Goal: Task Accomplishment & Management: Complete application form

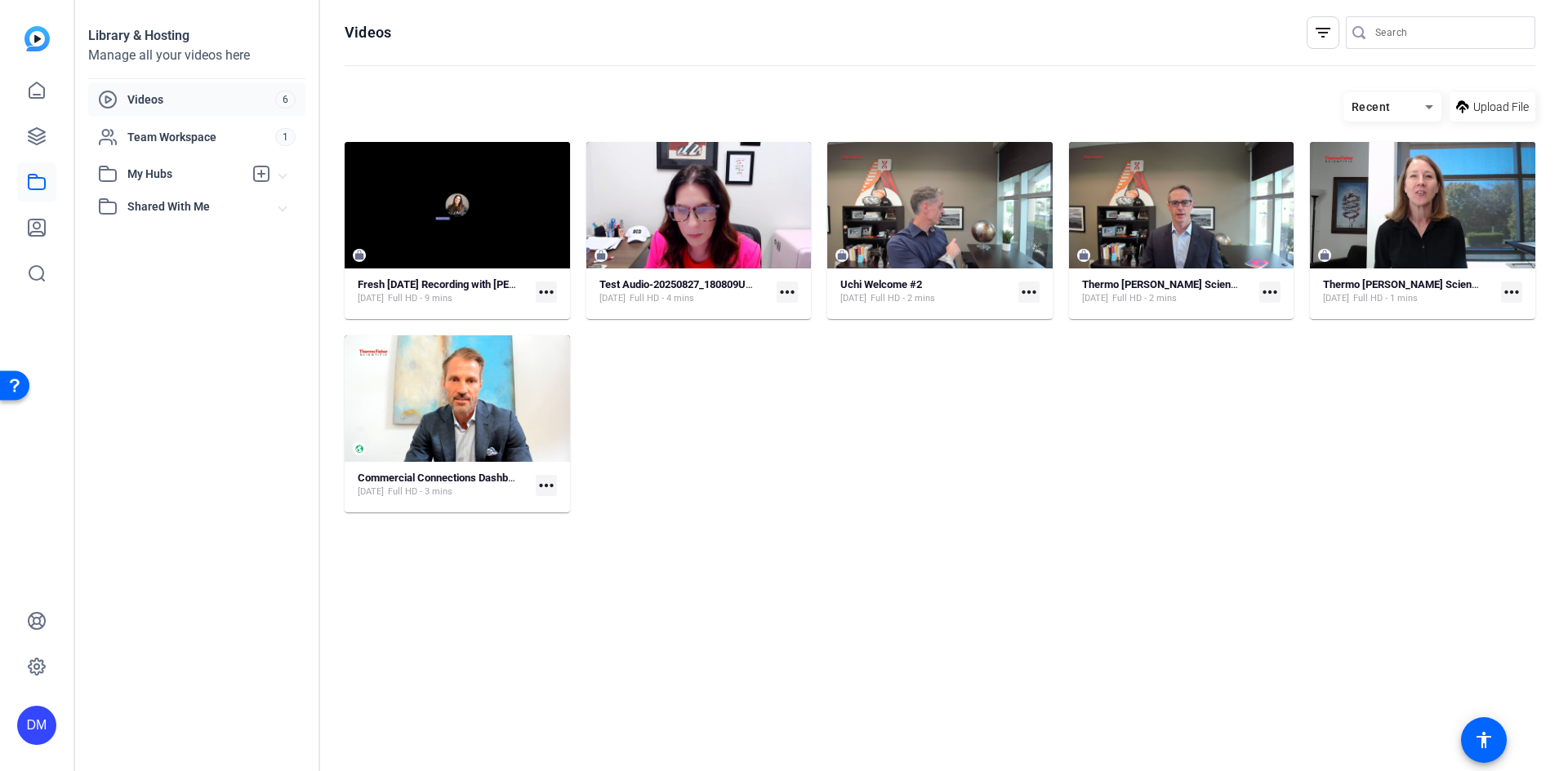
click at [35, 45] on img at bounding box center [37, 39] width 25 height 25
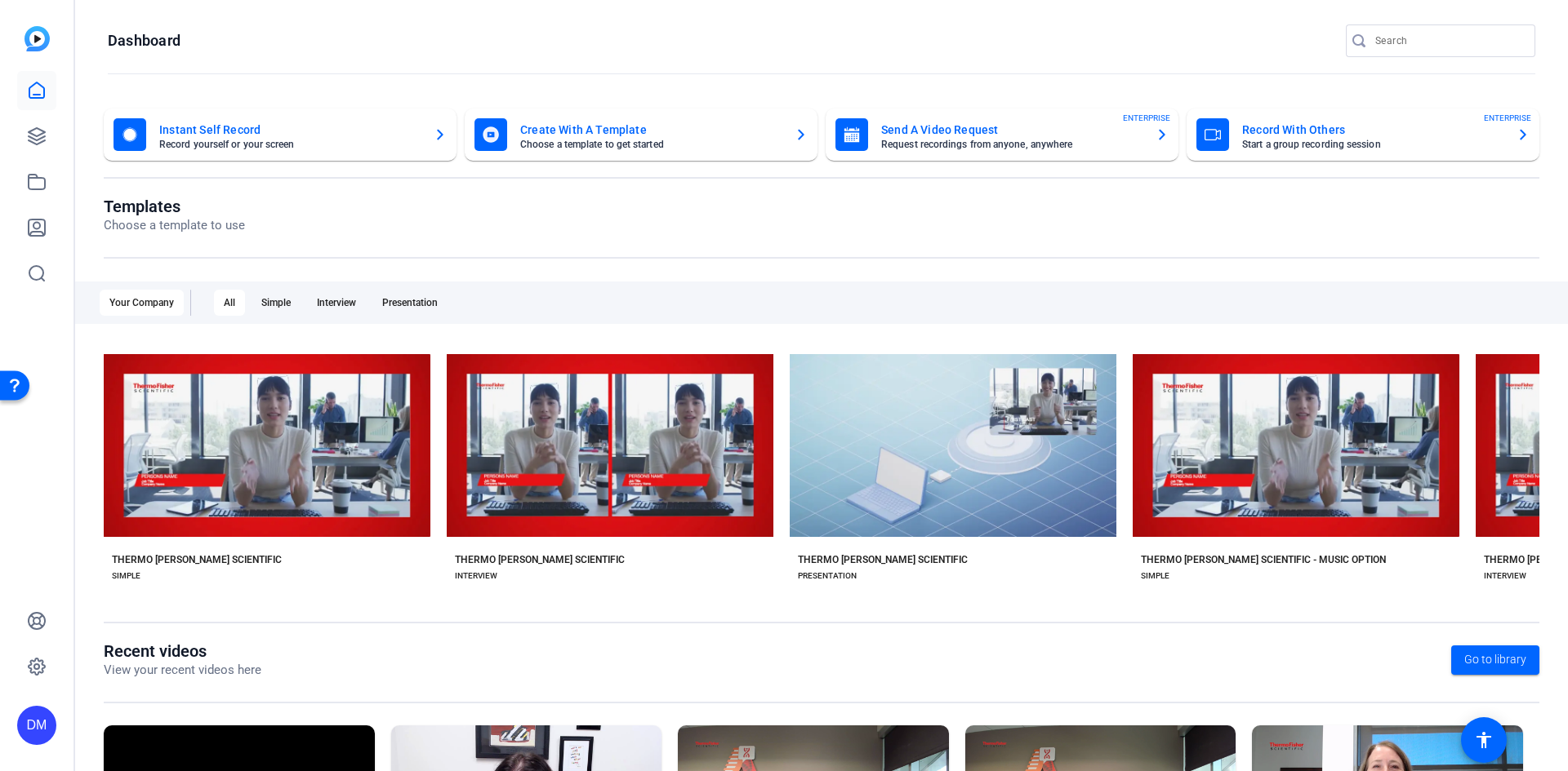
click at [972, 130] on mat-card-title "Send A Video Request" at bounding box center [1011, 130] width 261 height 19
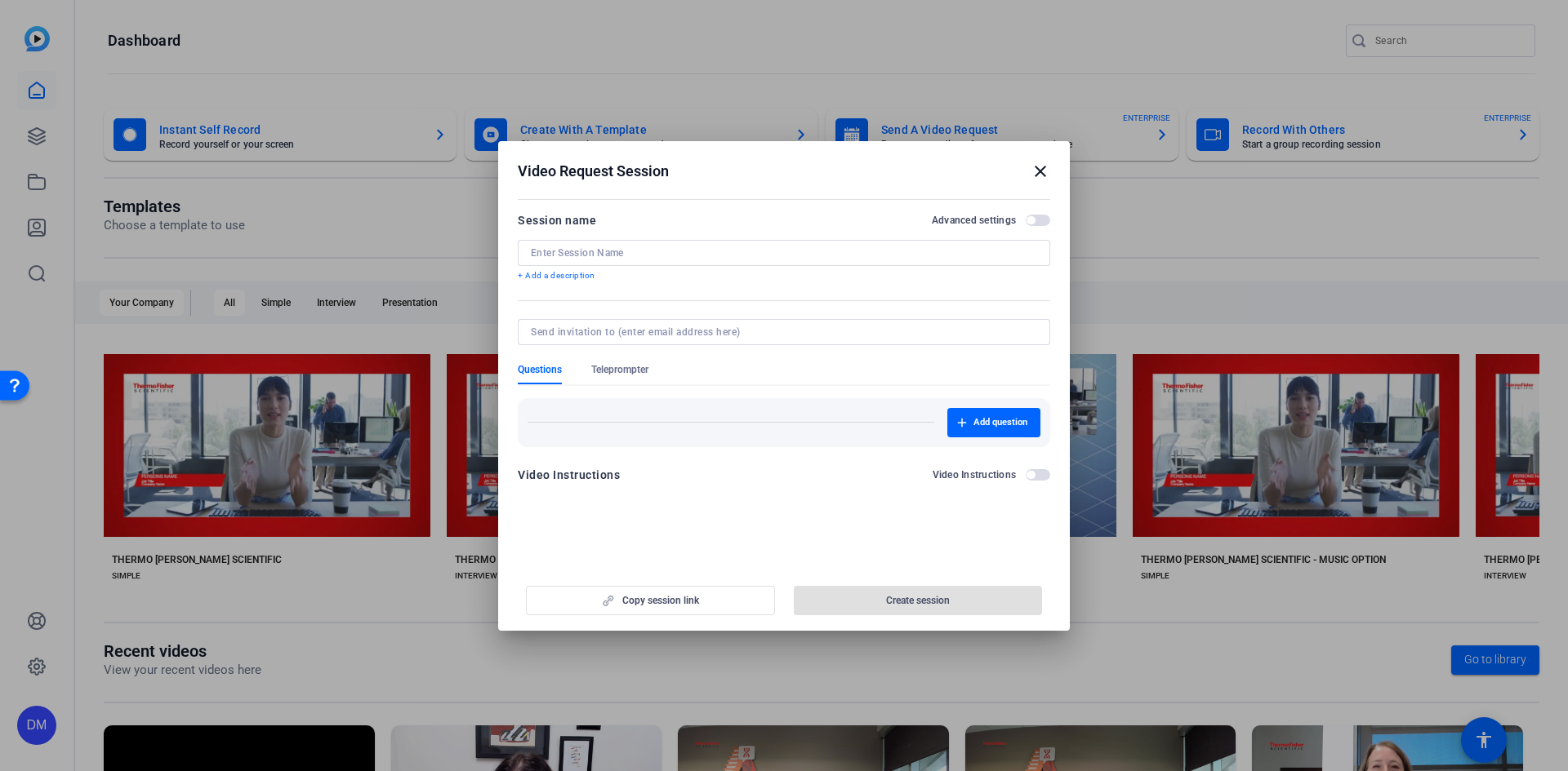
click at [605, 250] on input at bounding box center [783, 253] width 506 height 13
type input "[GEOGRAPHIC_DATA] Commercial Message"
click at [766, 335] on input at bounding box center [780, 332] width 499 height 13
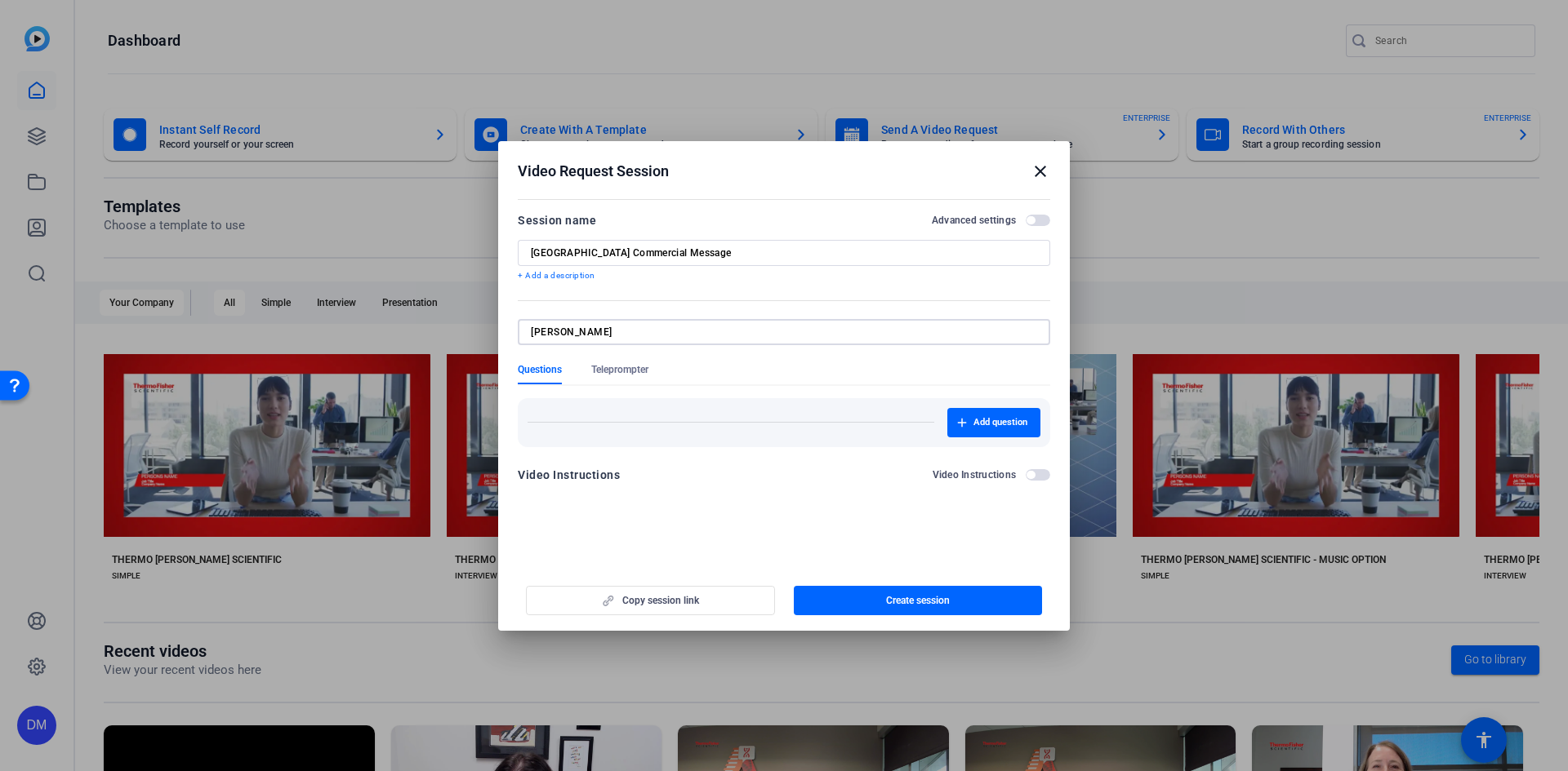
type input "[PERSON_NAME][EMAIL_ADDRESS][PERSON_NAME][DOMAIN_NAME]"
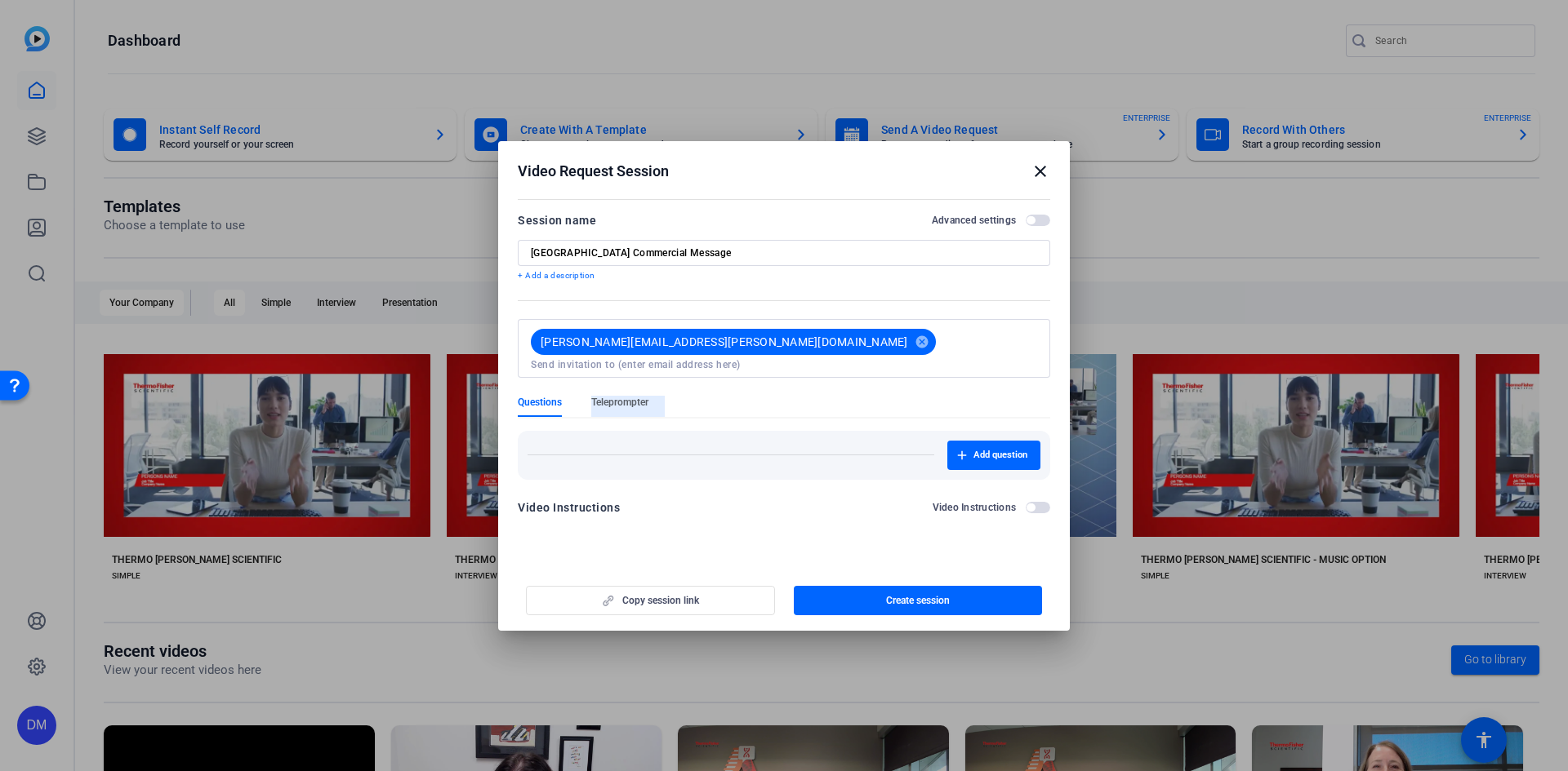
click at [620, 367] on form "Session name Advanced settings North America Commercial Message + Add a descrip…" at bounding box center [784, 369] width 532 height 316
click at [622, 396] on span "Teleprompter" at bounding box center [620, 402] width 57 height 13
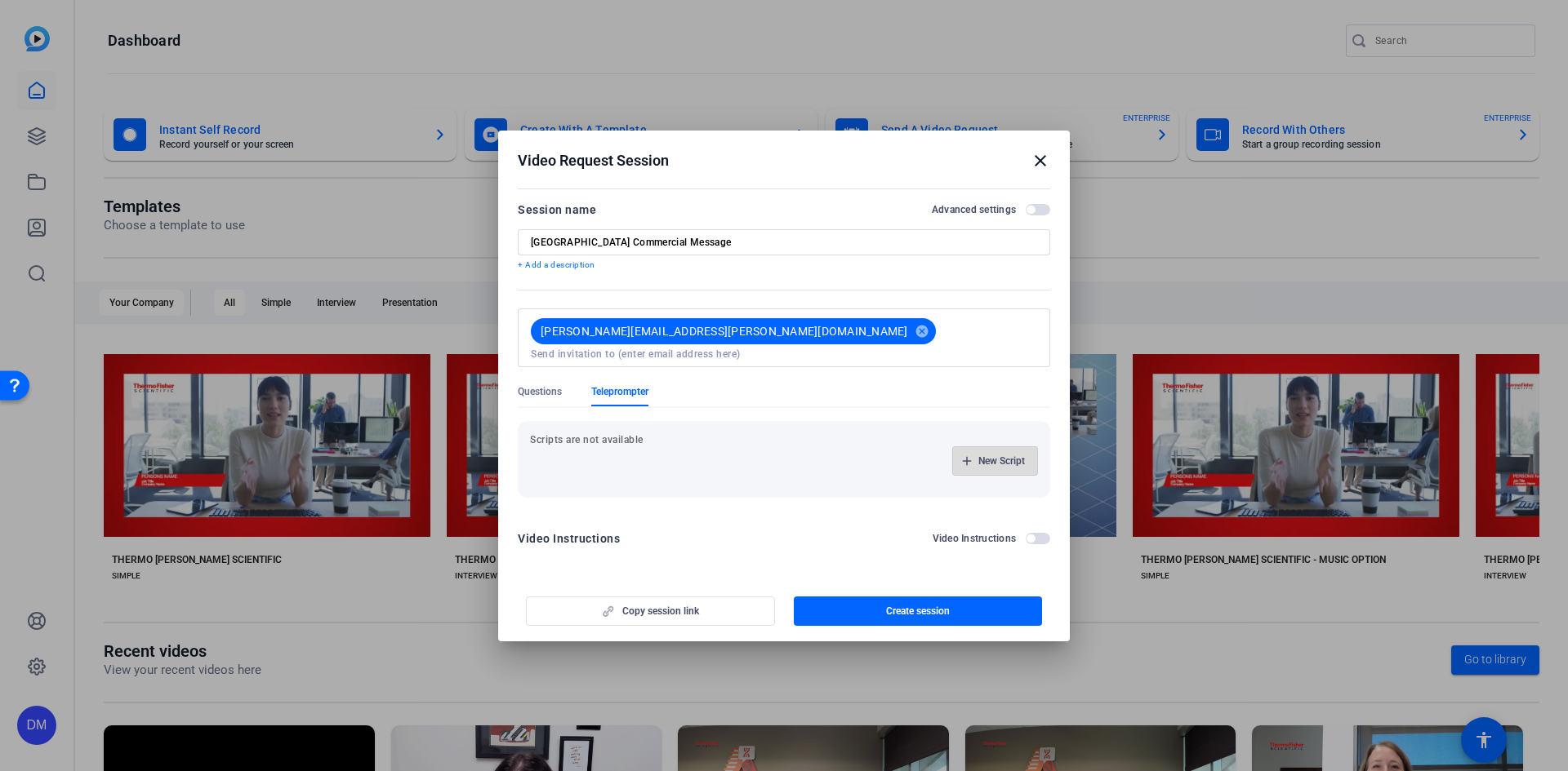
click at [990, 456] on span "New Script" at bounding box center [1001, 461] width 46 height 13
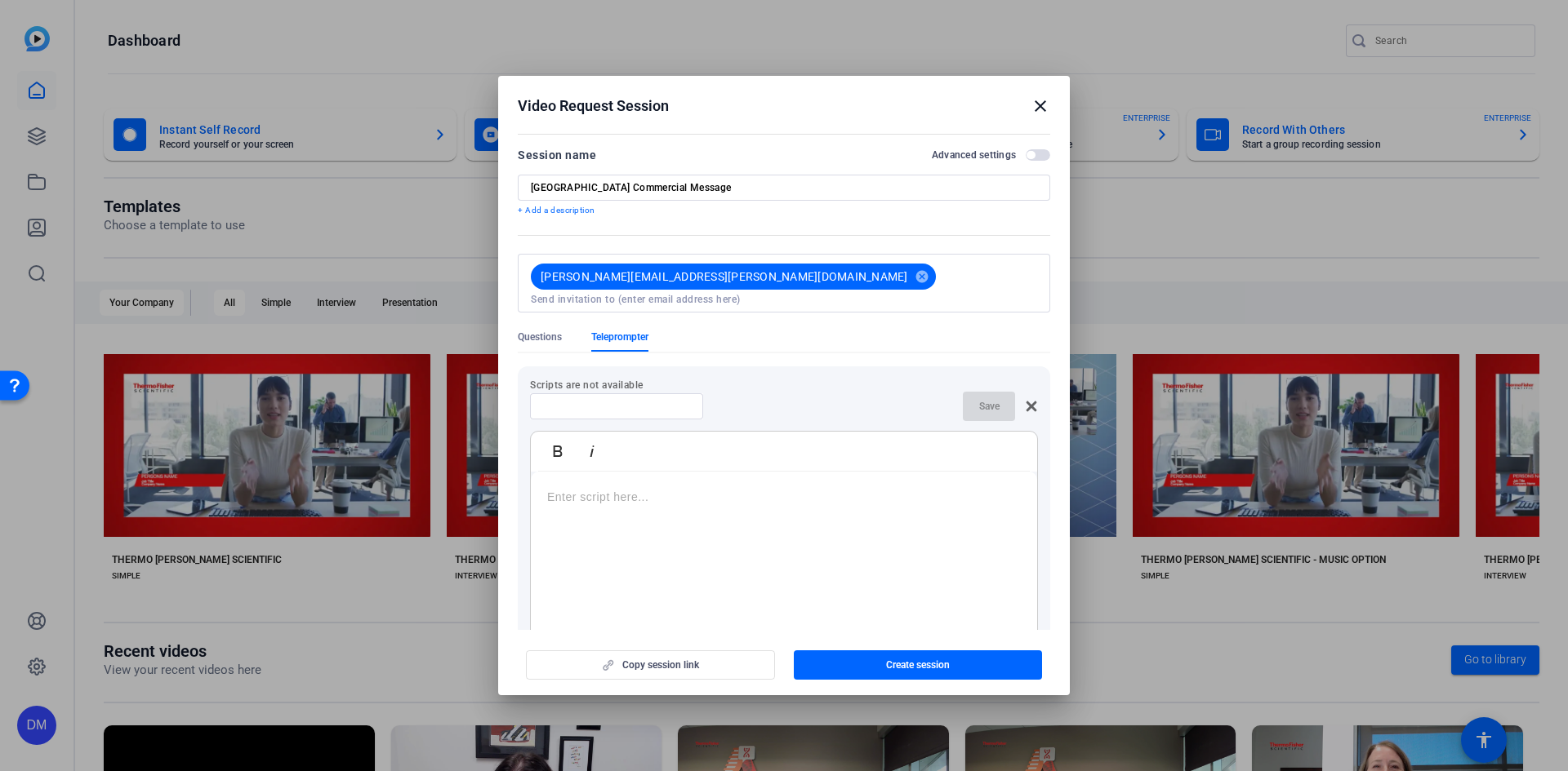
click at [596, 400] on input at bounding box center [616, 407] width 147 height 13
click at [597, 487] on div at bounding box center [783, 587] width 506 height 204
click at [595, 501] on p at bounding box center [784, 509] width 473 height 18
click at [573, 501] on p at bounding box center [784, 509] width 473 height 18
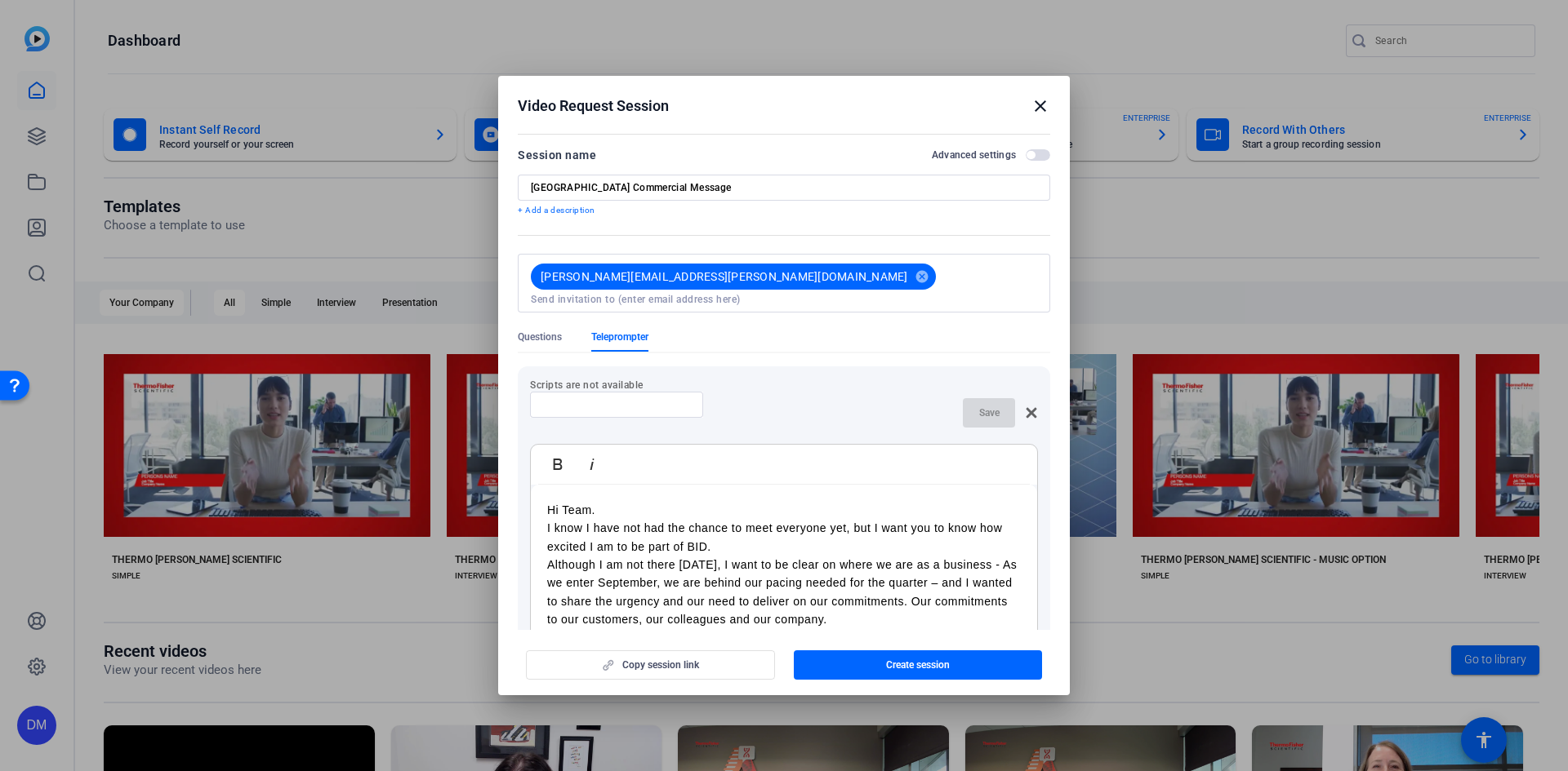
click at [742, 531] on p "I know I have not had the chance to meet everyone yet, but I want you to know h…" at bounding box center [784, 538] width 473 height 37
click at [549, 519] on p "I know I have not had the chance to meet everyone yet, but I want you to know h…" at bounding box center [784, 538] width 473 height 37
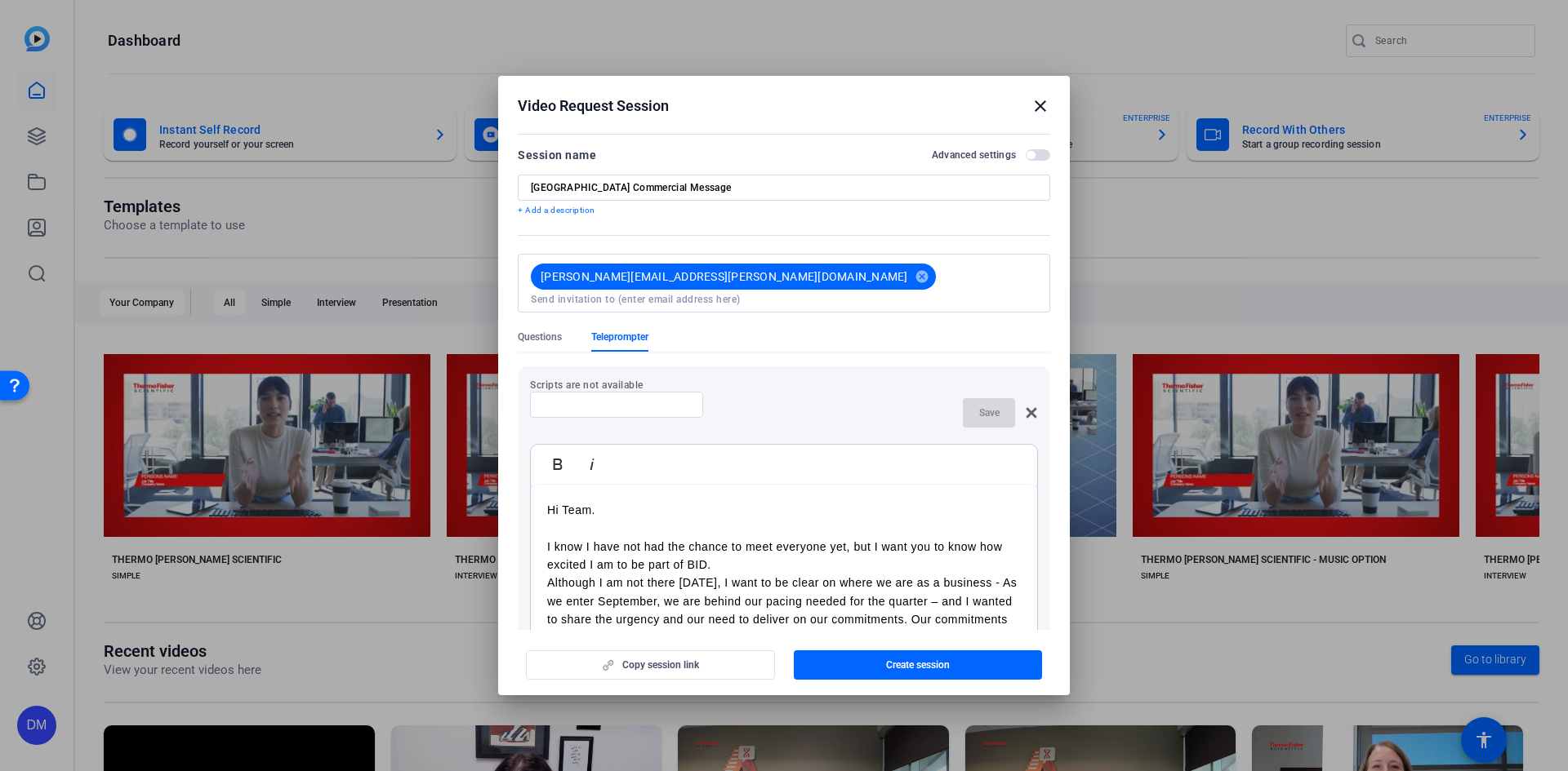
click at [730, 556] on p "I know I have not had the chance to meet everyone yet, but I want you to know h…" at bounding box center [784, 546] width 473 height 55
drag, startPoint x: 601, startPoint y: 532, endPoint x: 636, endPoint y: 532, distance: 35.0
click at [636, 532] on p "I know I have not had the chance to meet everyone yet, but I want you to know h…" at bounding box center [784, 556] width 473 height 73
drag, startPoint x: 595, startPoint y: 531, endPoint x: 638, endPoint y: 533, distance: 43.0
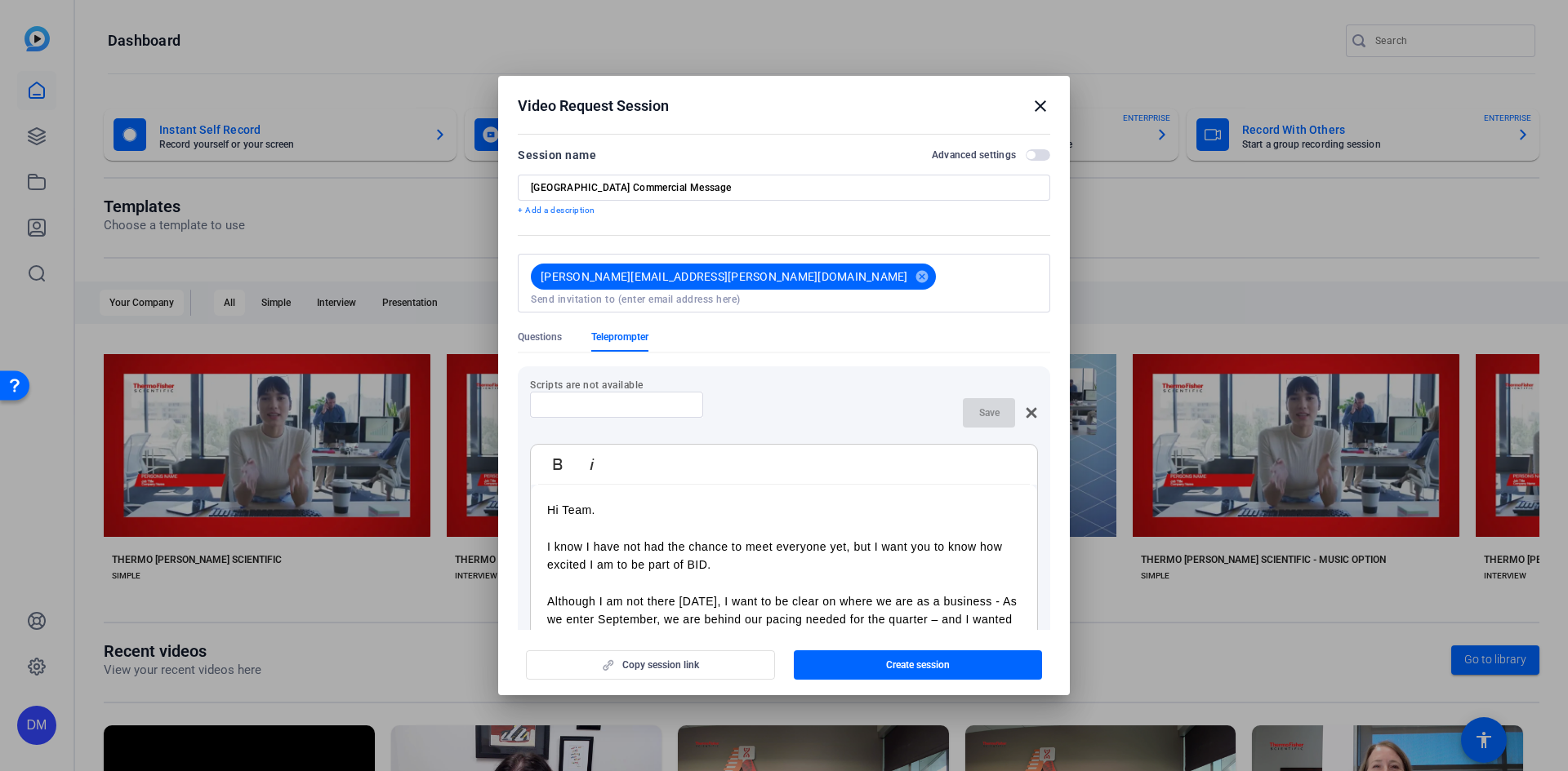
click at [638, 533] on p "I know I have not had the chance to meet everyone yet, but I want you to know h…" at bounding box center [784, 556] width 473 height 73
click at [755, 528] on p "I know I haven't had the chance to meet everyone yet, but I want you to know ho…" at bounding box center [784, 556] width 473 height 73
click at [637, 531] on p "I know I haven't had the chance to meet everyone yet, but I want you to know ho…" at bounding box center [784, 556] width 473 height 73
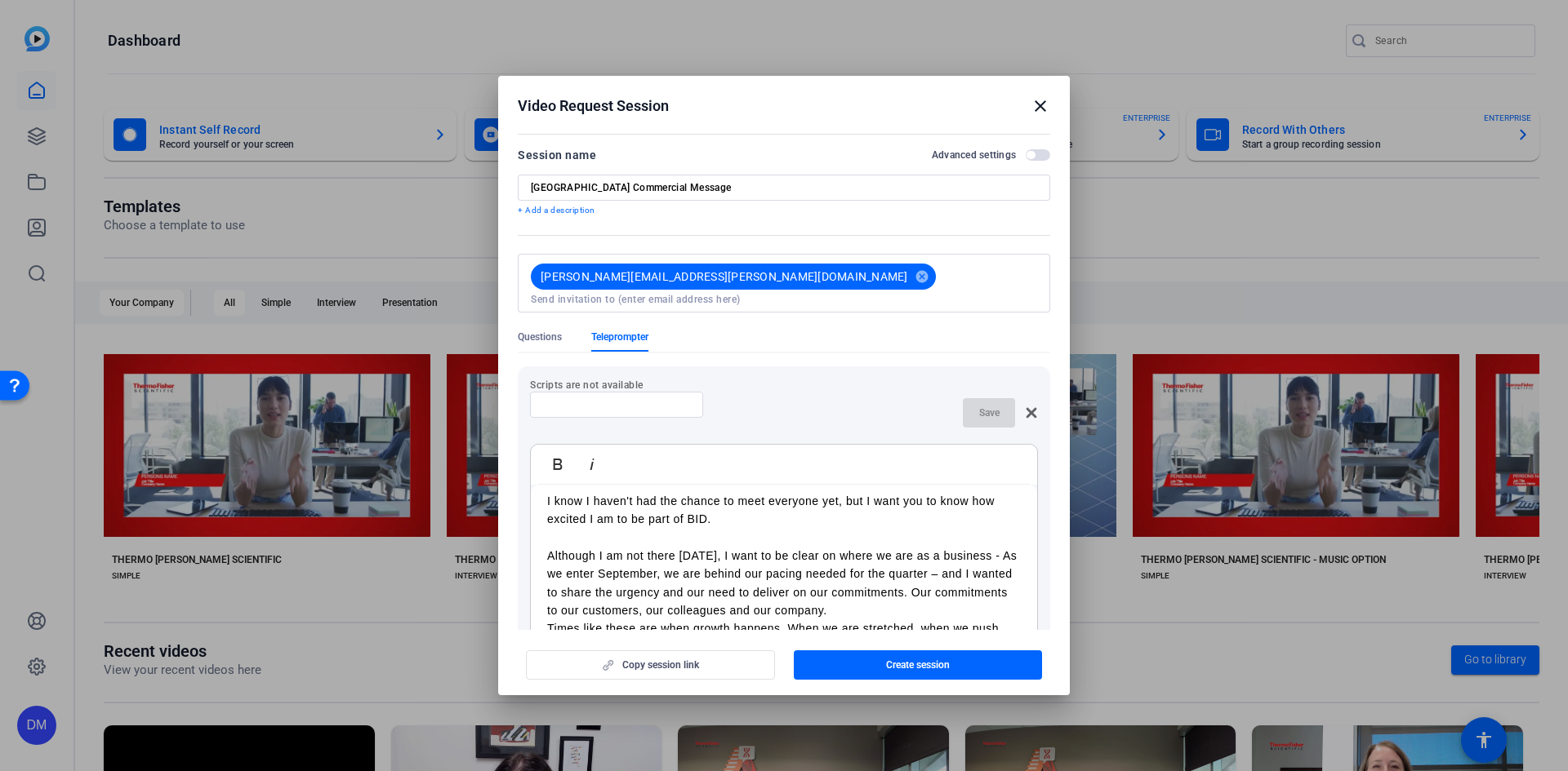
scroll to position [82, 0]
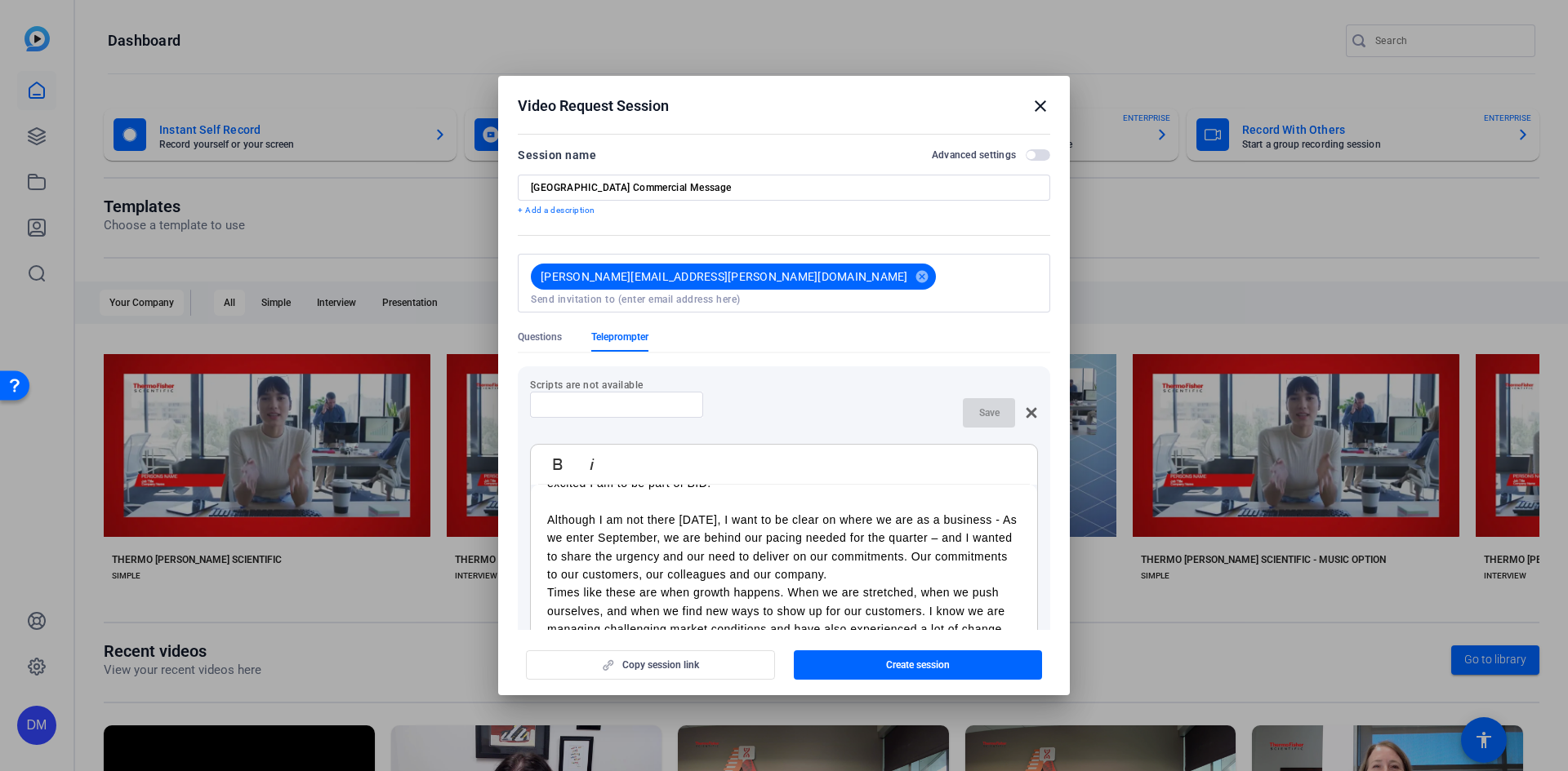
click at [679, 511] on p "Although I am not there [DATE], I want to be clear on where we are as a busines…" at bounding box center [784, 547] width 473 height 73
click at [607, 529] on p "Although I am not there with you [DATE], I want to be clear on where we are as …" at bounding box center [784, 547] width 473 height 73
click at [550, 565] on p "Although I am not there with you [DATE], I want to be clear on where we are as …" at bounding box center [784, 547] width 473 height 73
click at [995, 547] on p "Although I am not there with you today, I want to be clear on where we are as a…" at bounding box center [784, 538] width 473 height 55
click at [746, 583] on p "Our commitments to our customers, our colleagues and our company." at bounding box center [784, 592] width 473 height 18
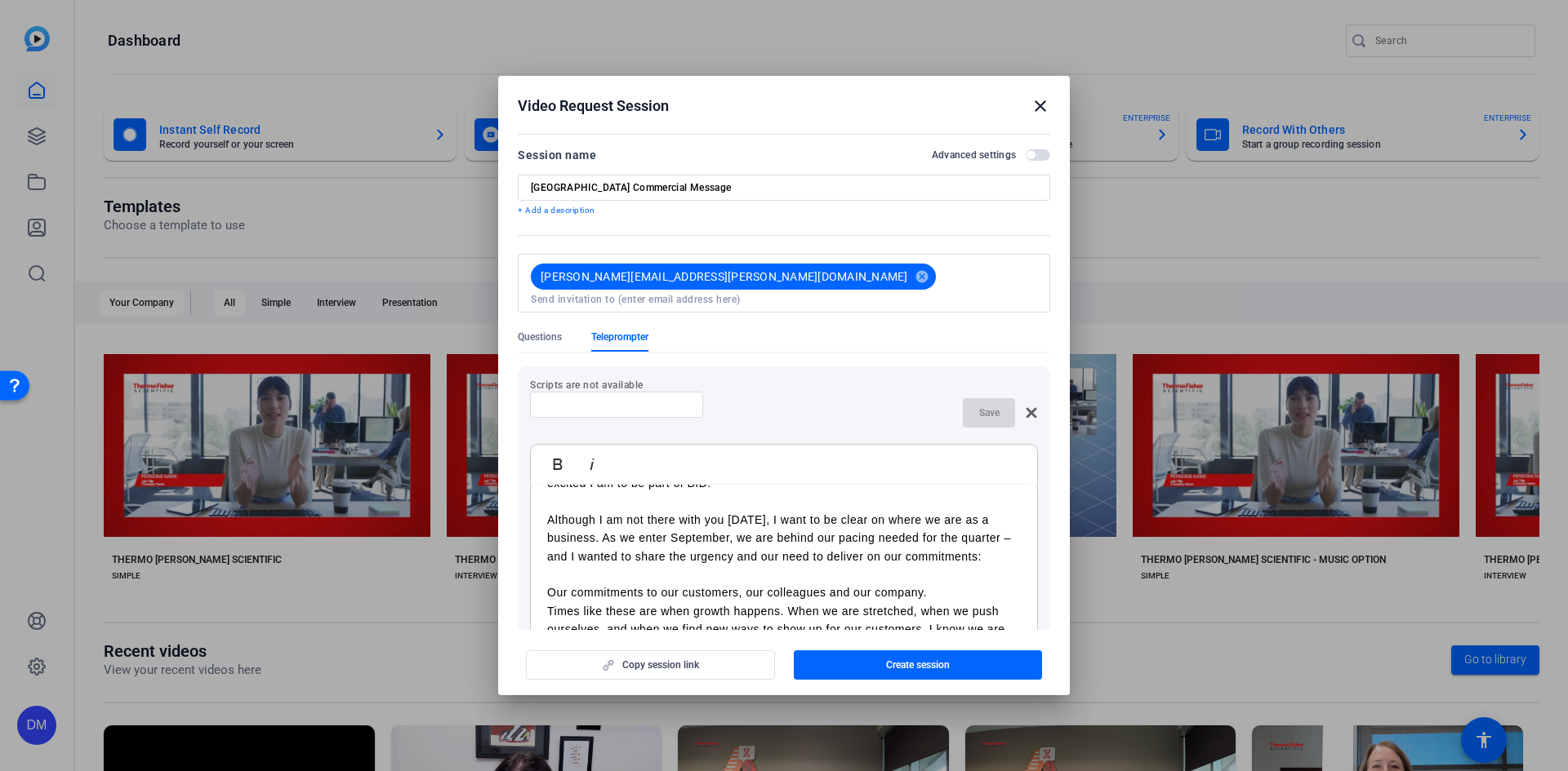
click at [943, 583] on p "Our commitments to our customers, our colleagues and our company." at bounding box center [784, 592] width 473 height 18
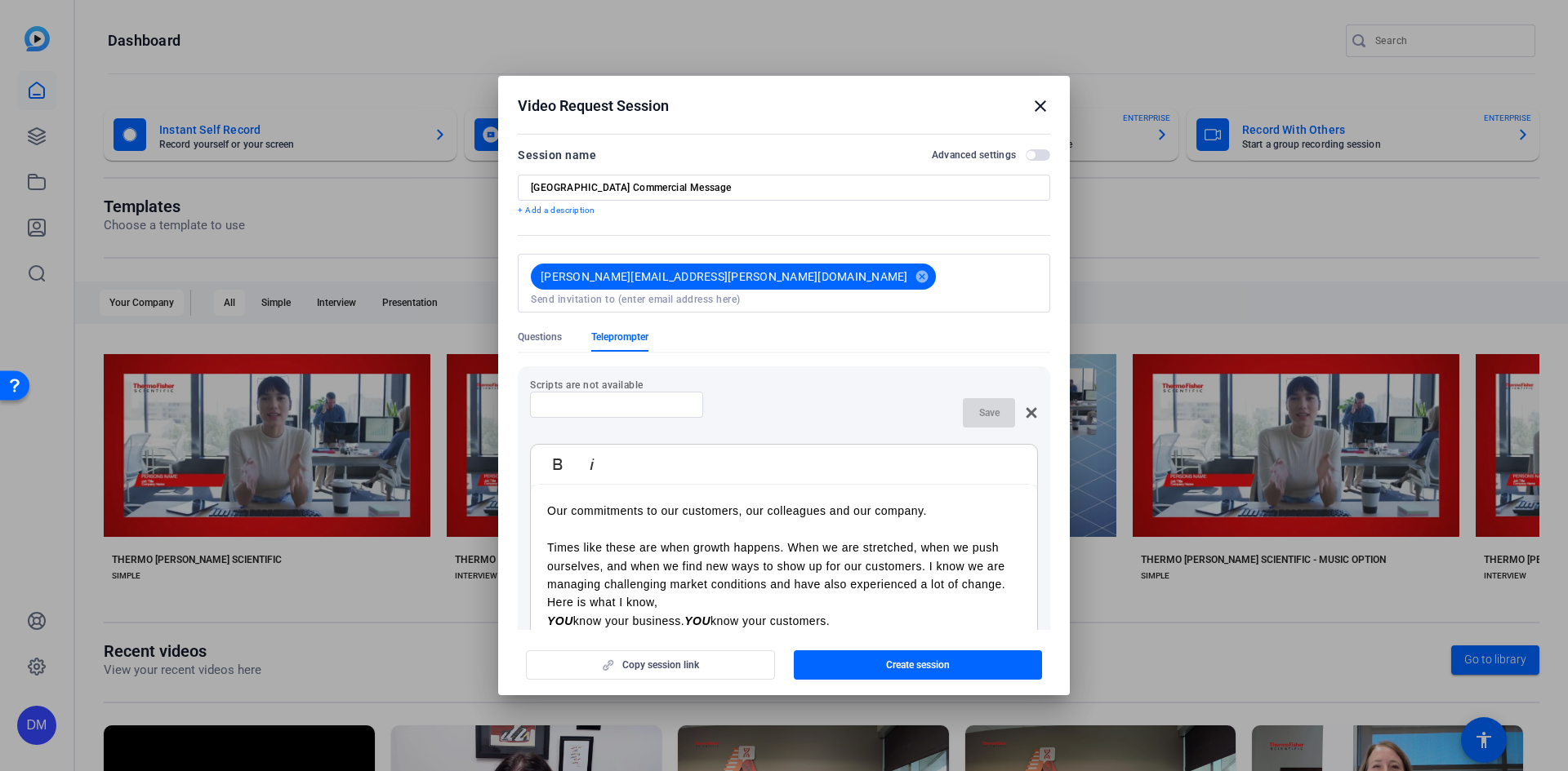
click at [656, 585] on p "Times like these are when growth happens. When we are stretched, when we push o…" at bounding box center [784, 566] width 473 height 55
click at [602, 544] on p "Times like these are when growth happens. When we are stretched, when we push o…" at bounding box center [784, 566] width 473 height 55
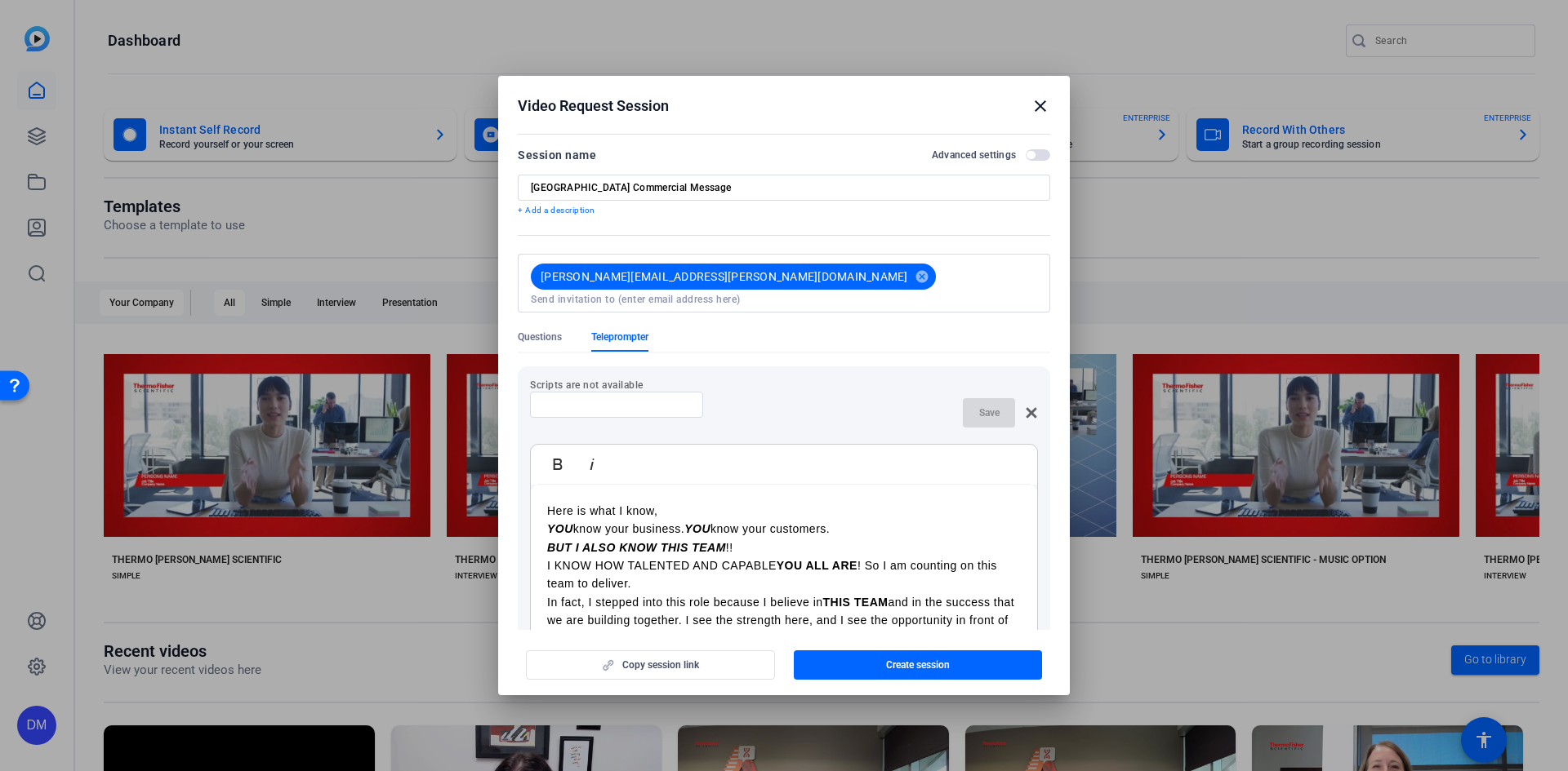
scroll to position [245, 0]
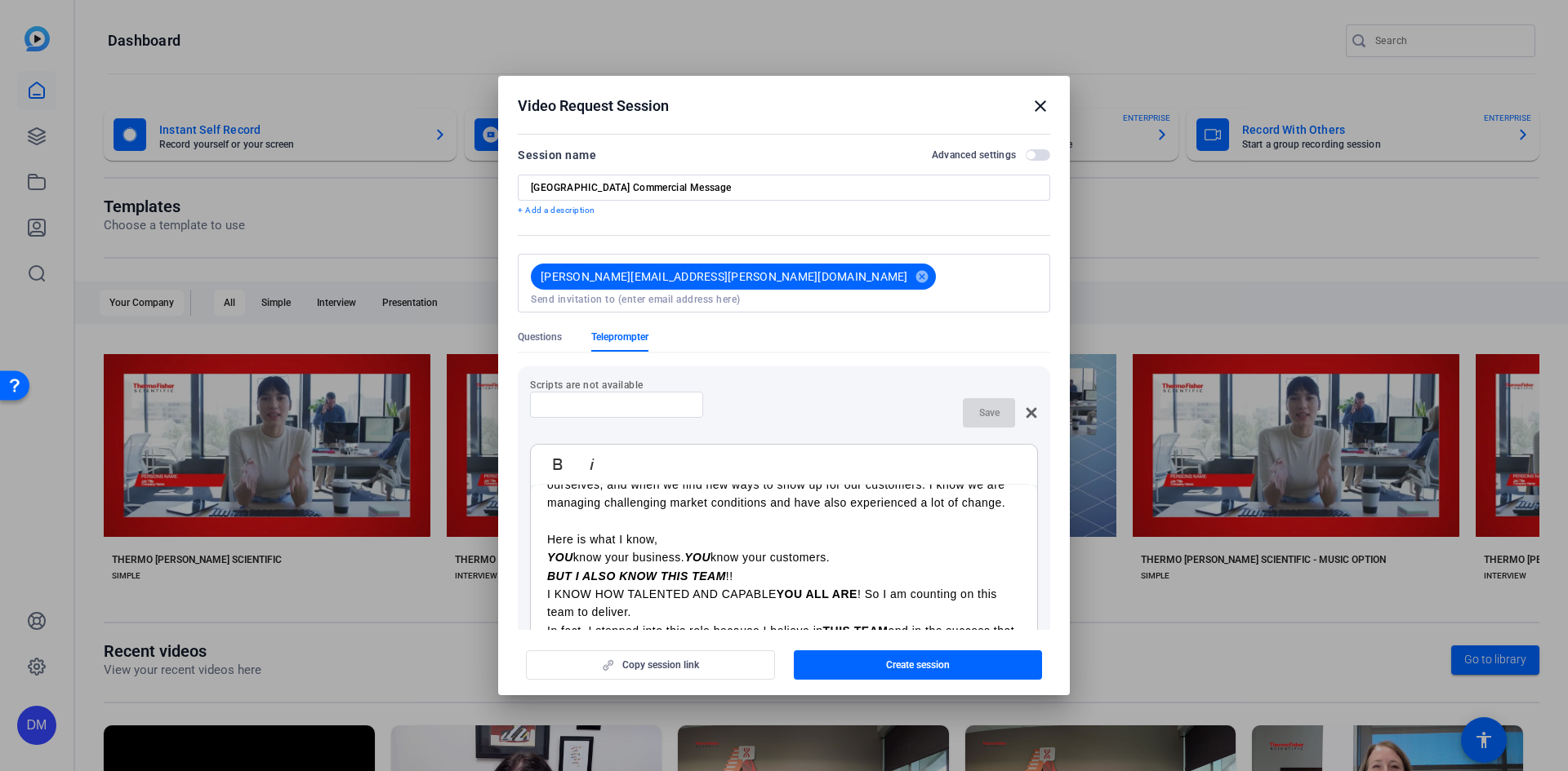
click at [713, 542] on p "Here is what I know," at bounding box center [784, 539] width 473 height 18
drag, startPoint x: 713, startPoint y: 542, endPoint x: 531, endPoint y: 539, distance: 182.0
click at [653, 546] on p "Here is what I know," at bounding box center [784, 539] width 473 height 18
click at [605, 582] on em "BUT I ALSO KNOW THIS TEAM" at bounding box center [637, 577] width 179 height 13
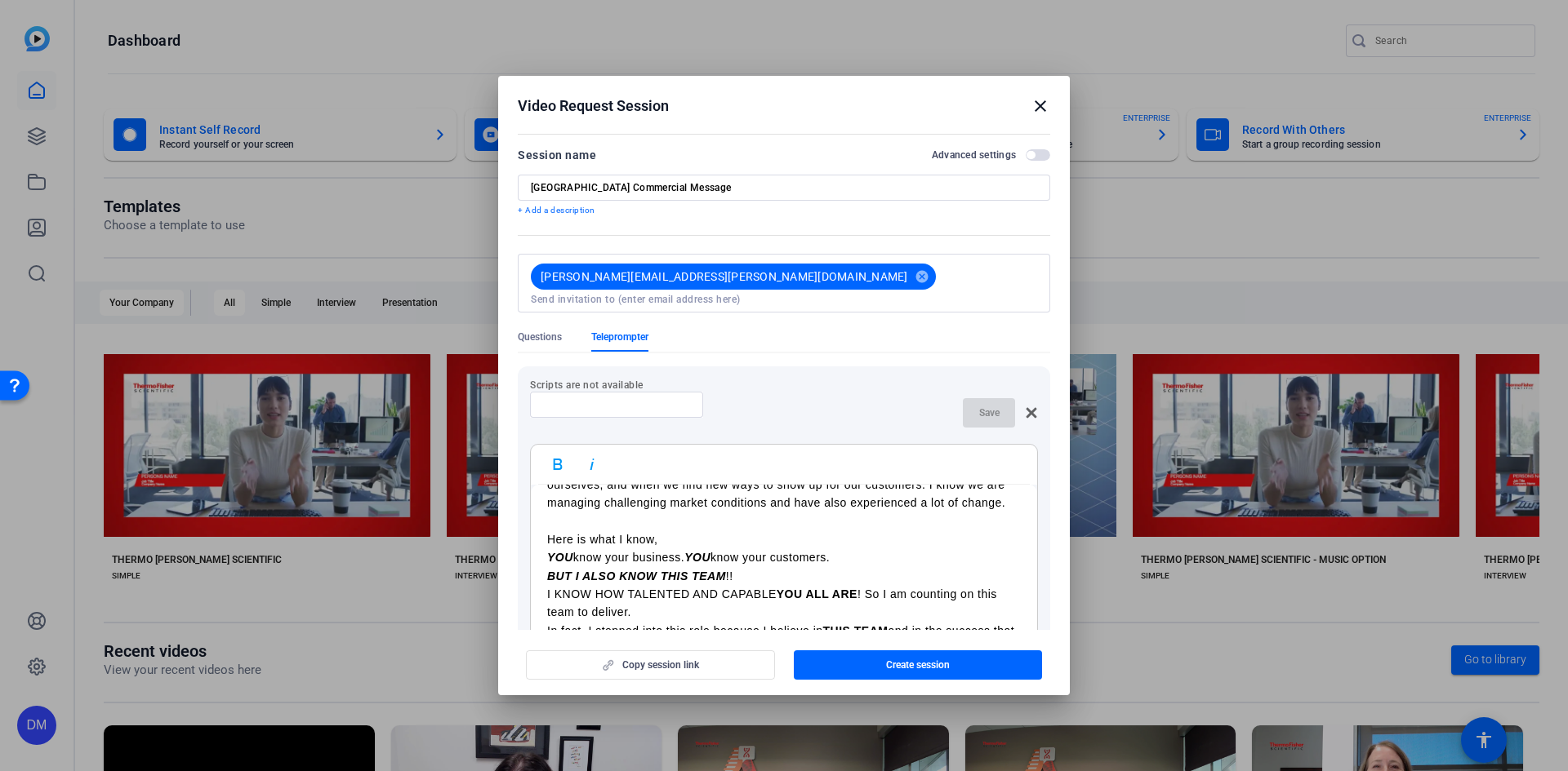
click at [684, 547] on p "Here is what I know," at bounding box center [784, 539] width 473 height 18
drag, startPoint x: 580, startPoint y: 547, endPoint x: 659, endPoint y: 545, distance: 79.0
click at [659, 545] on p "Here is what I know," at bounding box center [784, 539] width 473 height 18
drag, startPoint x: 579, startPoint y: 544, endPoint x: 621, endPoint y: 541, distance: 42.1
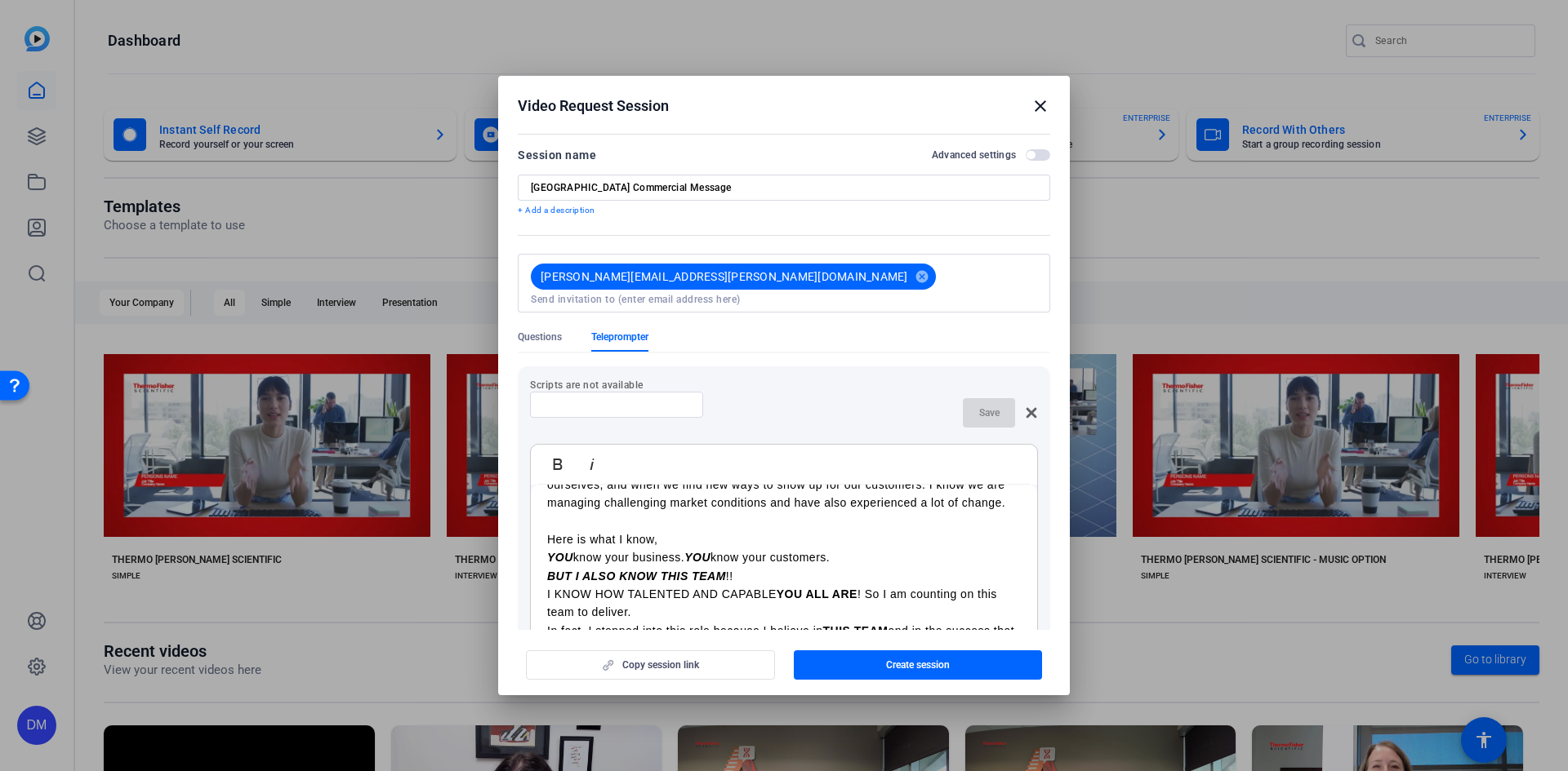
click at [621, 541] on p "Here is what I know," at bounding box center [784, 539] width 473 height 18
drag, startPoint x: 661, startPoint y: 541, endPoint x: 592, endPoint y: 541, distance: 69.0
click at [592, 541] on p "Here is what I know," at bounding box center [784, 539] width 473 height 18
click at [612, 545] on p "Here is what I know," at bounding box center [784, 539] width 473 height 18
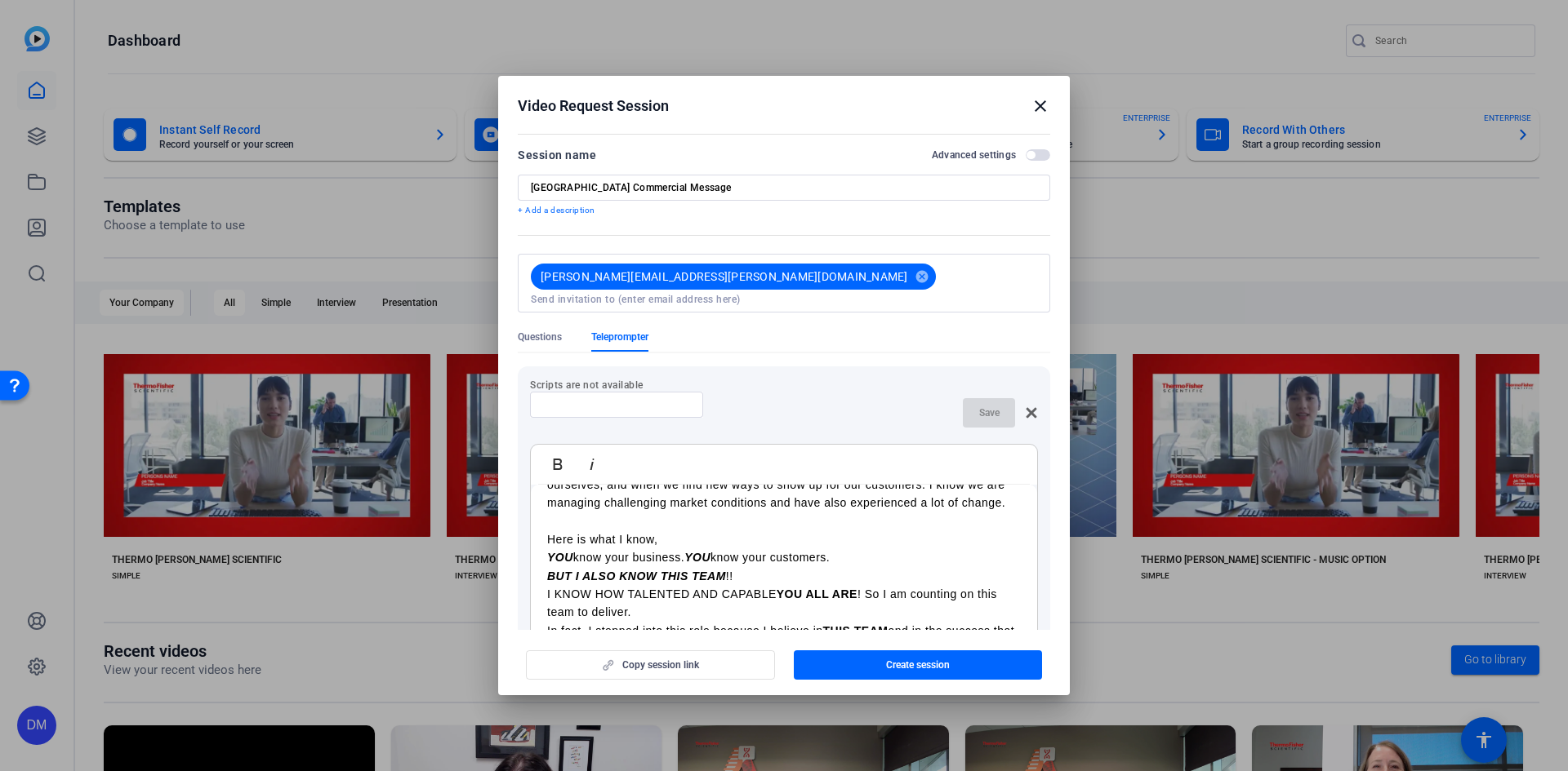
drag, startPoint x: 680, startPoint y: 545, endPoint x: 534, endPoint y: 544, distance: 146.0
click at [597, 582] on em "BUT I ALSO KNOW THIS TEAM" at bounding box center [637, 577] width 179 height 13
click at [625, 581] on em "BUT I ALSO KNOW THIS TEAM" at bounding box center [637, 577] width 179 height 13
click at [602, 579] on em "BUT I ALSO KNOW THIS TEAM" at bounding box center [637, 577] width 179 height 13
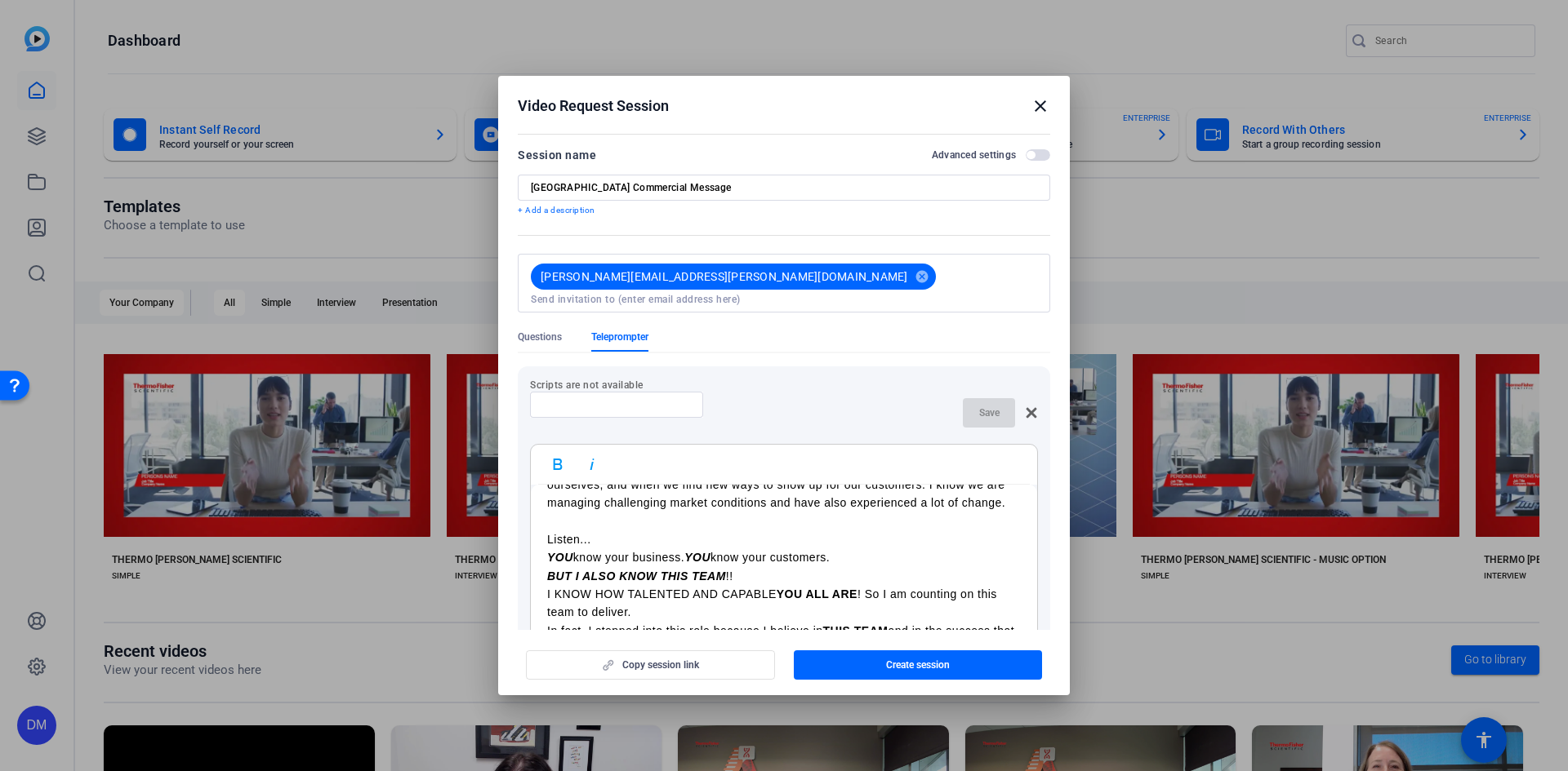
click at [602, 579] on em "BUT I ALSO KNOW THIS TEAM" at bounding box center [637, 577] width 179 height 13
click at [595, 543] on p "Listen..." at bounding box center [784, 539] width 473 height 18
click at [710, 578] on p "BUT I KNOW THIS TEAM !!" at bounding box center [784, 576] width 473 height 18
click at [563, 581] on em "BUT I KNOW THIS TEAM" at bounding box center [618, 577] width 142 height 13
click at [718, 585] on p "BUT I KNOW THIS TEAM !!" at bounding box center [784, 576] width 473 height 18
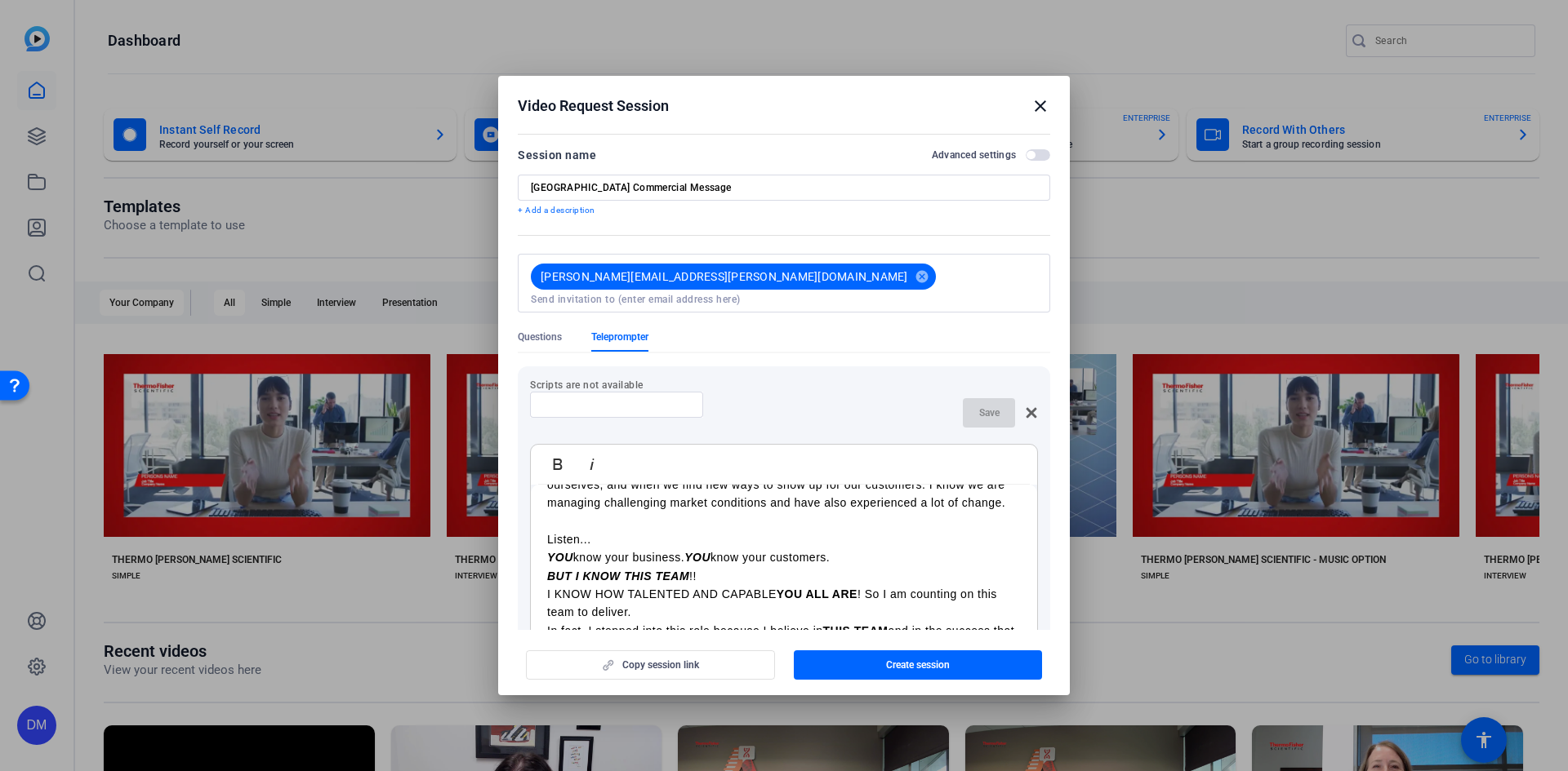
click at [599, 565] on p "YOU know your business. YOU know your customers." at bounding box center [784, 557] width 473 height 18
click at [592, 542] on p "Listen..." at bounding box center [784, 539] width 473 height 18
click at [565, 561] on em "YOU" at bounding box center [560, 558] width 26 height 13
click at [568, 560] on em "YOU" at bounding box center [560, 558] width 26 height 13
click at [632, 560] on p "YOU know your business. YOU know your customers." at bounding box center [784, 557] width 473 height 18
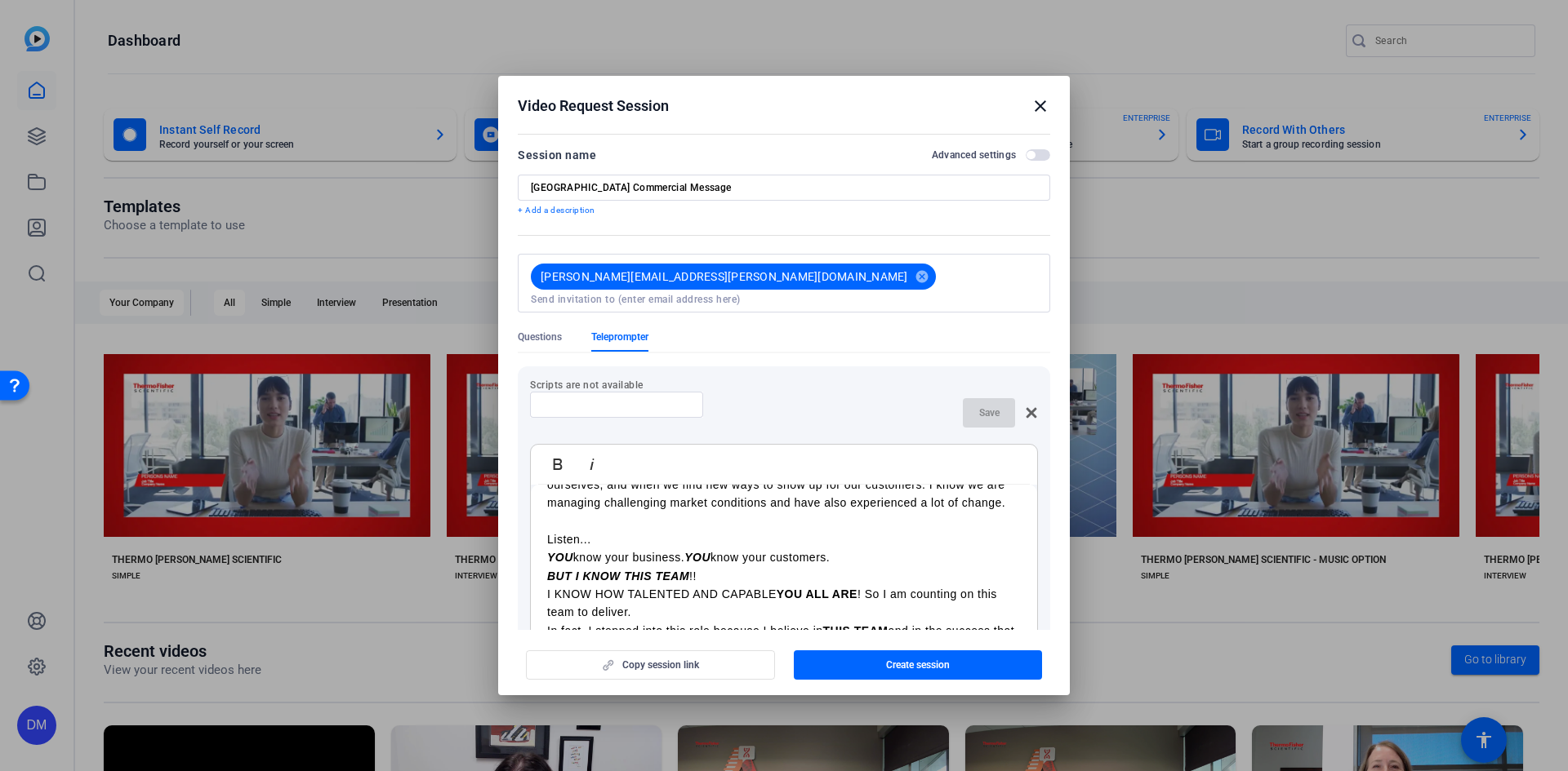
click at [856, 559] on p "YOU know your business. YOU know your customers." at bounding box center [784, 557] width 473 height 18
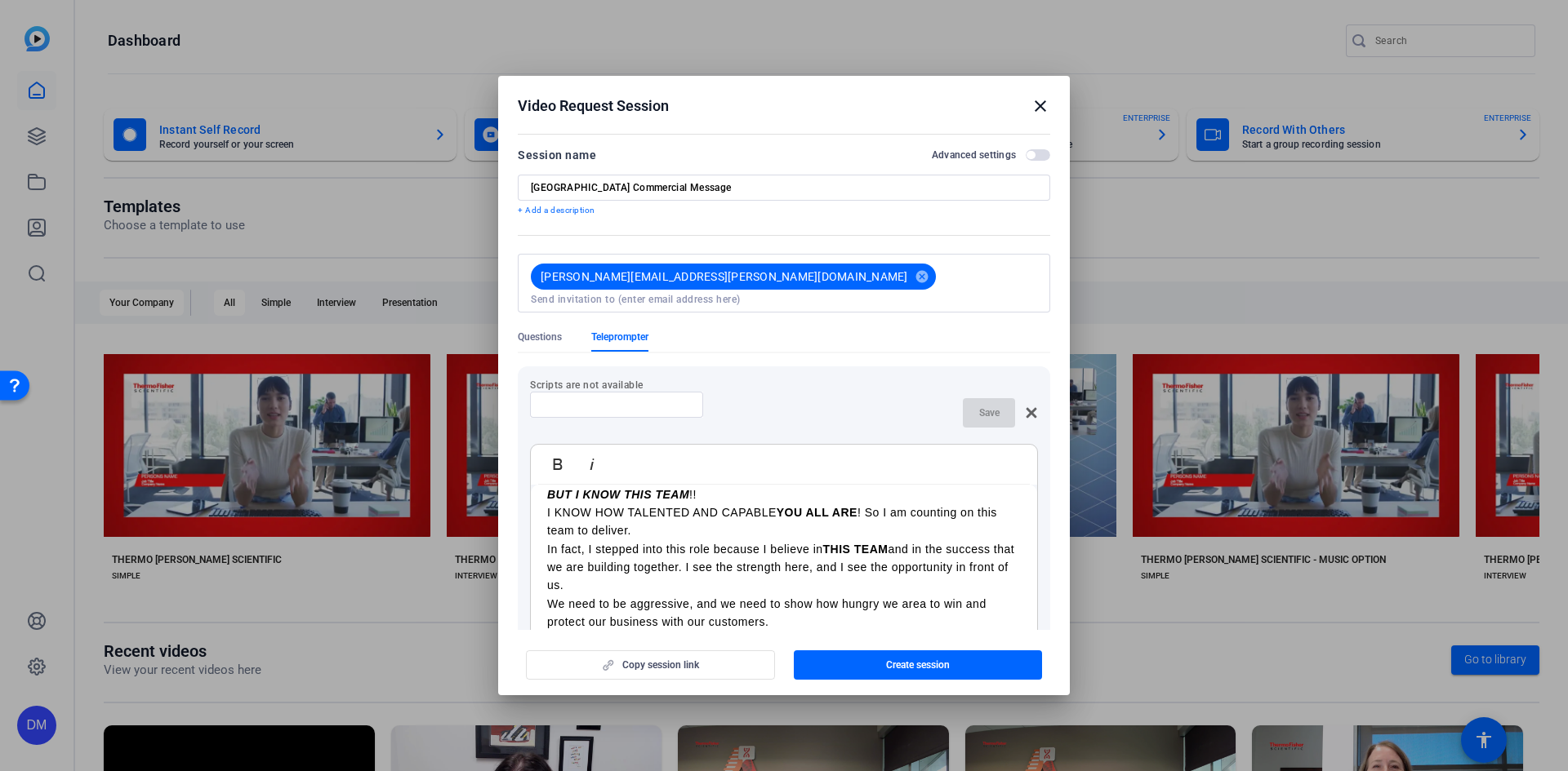
click at [550, 501] on em "BUT I KNOW THIS TEAM" at bounding box center [618, 495] width 142 height 13
click at [709, 498] on p "BUT I KNOW THIS TEAM !!" at bounding box center [784, 494] width 473 height 18
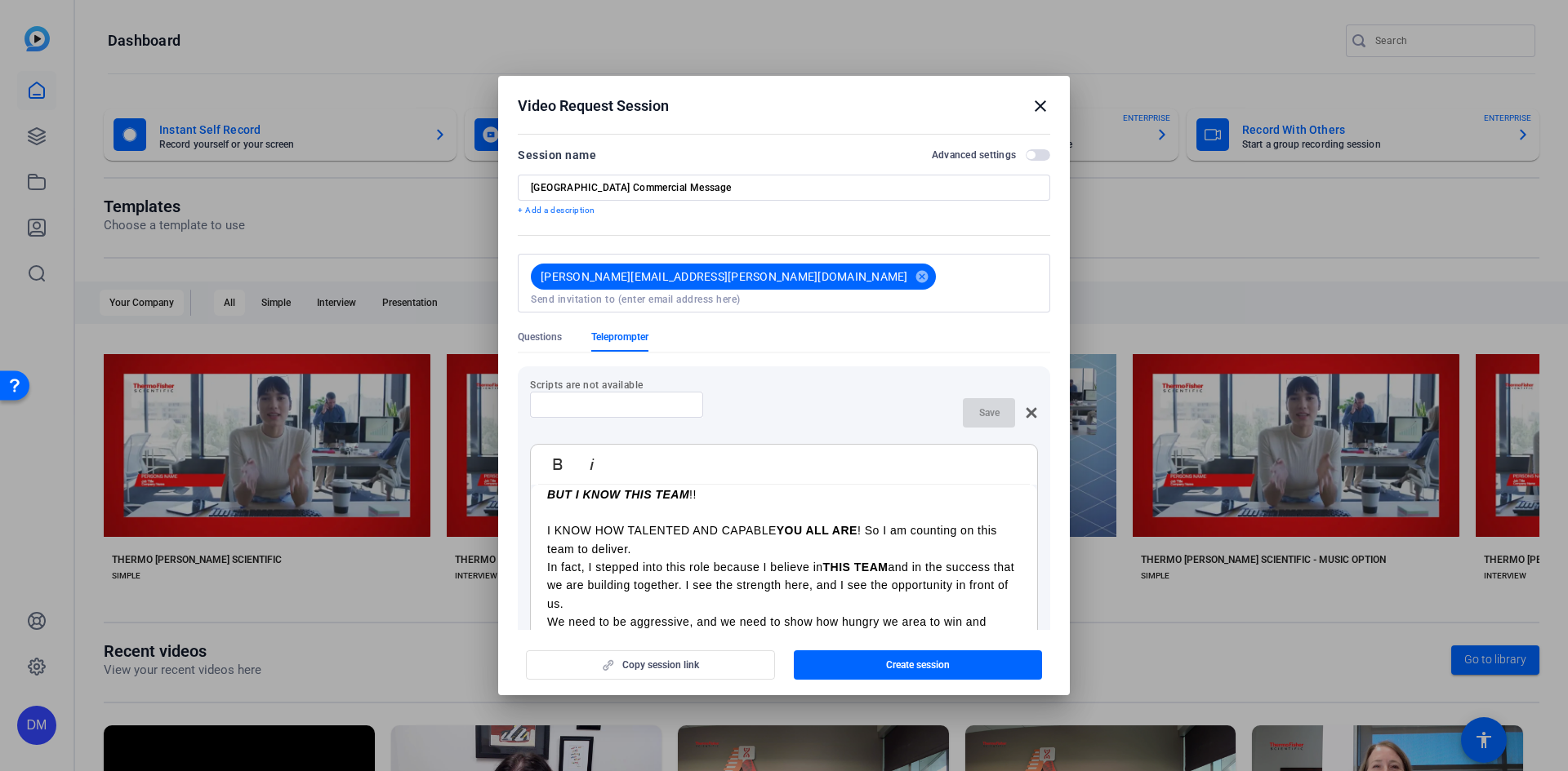
click at [552, 536] on p "I KNOW HOW TALENTED AND CAPABLE YOU ALL ARE ! So I am counting on this team to …" at bounding box center [784, 540] width 473 height 37
click at [691, 554] on p "I KNOW HOW TALENTED AND CAPABLE YOU ALL ARE ! So I am counting on this team to …" at bounding box center [784, 540] width 473 height 37
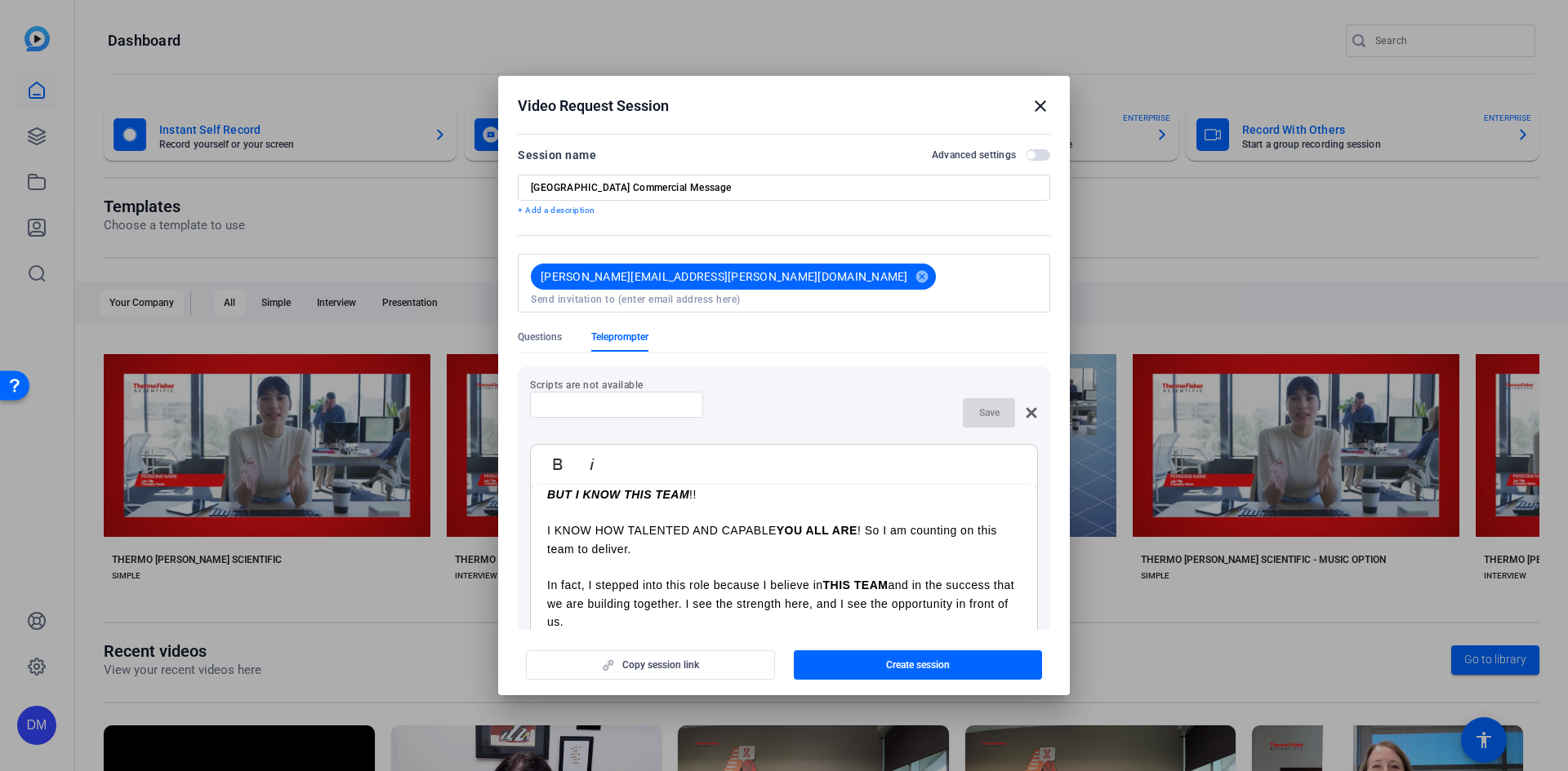
click at [922, 543] on p "I KNOW HOW TALENTED AND CAPABLE YOU ALL ARE ! So I am counting on this team to …" at bounding box center [784, 549] width 473 height 55
click at [874, 540] on p "I KNOW HOW TALENTED AND CAPABLE YOU ALL ARE ! So I am counting on this team to …" at bounding box center [784, 549] width 473 height 55
click at [824, 545] on p "I KNOW HOW TALENTED AND CAPABLE YOU ALL ARE ! So I am counting on this team to …" at bounding box center [784, 549] width 473 height 55
click at [872, 534] on p "I KNOW HOW TALENTED AND CAPABLE YOU ALL ARE ! So I am counting on this team to …" at bounding box center [784, 549] width 473 height 55
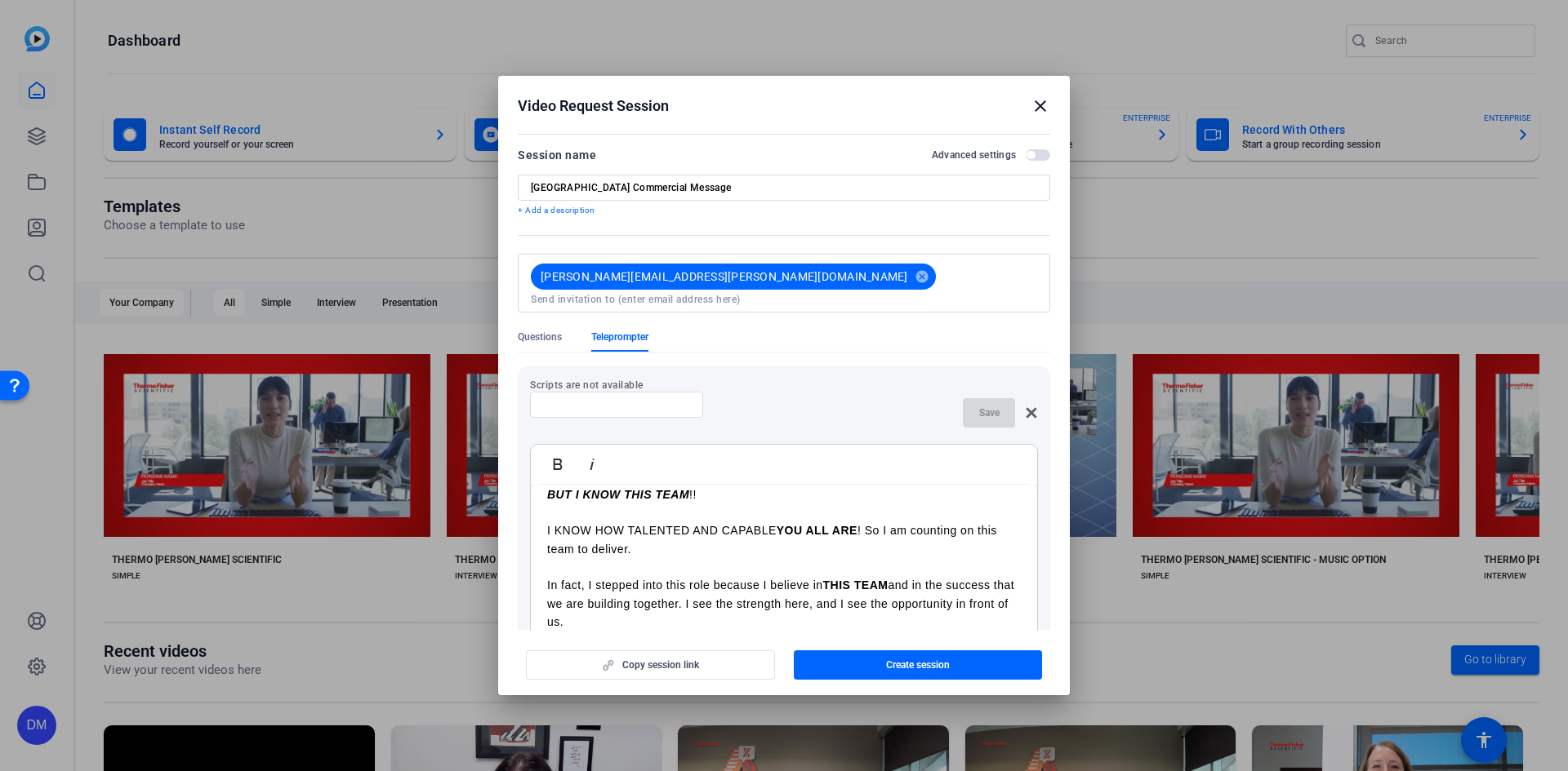
click at [875, 538] on p "I KNOW HOW TALENTED AND CAPABLE YOU ALL ARE ! So I am counting on this team to …" at bounding box center [784, 549] width 473 height 55
click at [818, 554] on p "I KNOW HOW TALENTED AND CAPABLE YOU ALL ARE and I am counting on this team to d…" at bounding box center [784, 549] width 473 height 55
click at [991, 538] on p "I KNOW HOW TALENTED AND CAPABLE YOU ALL ARE and I am counting on this team to d…" at bounding box center [784, 549] width 473 height 55
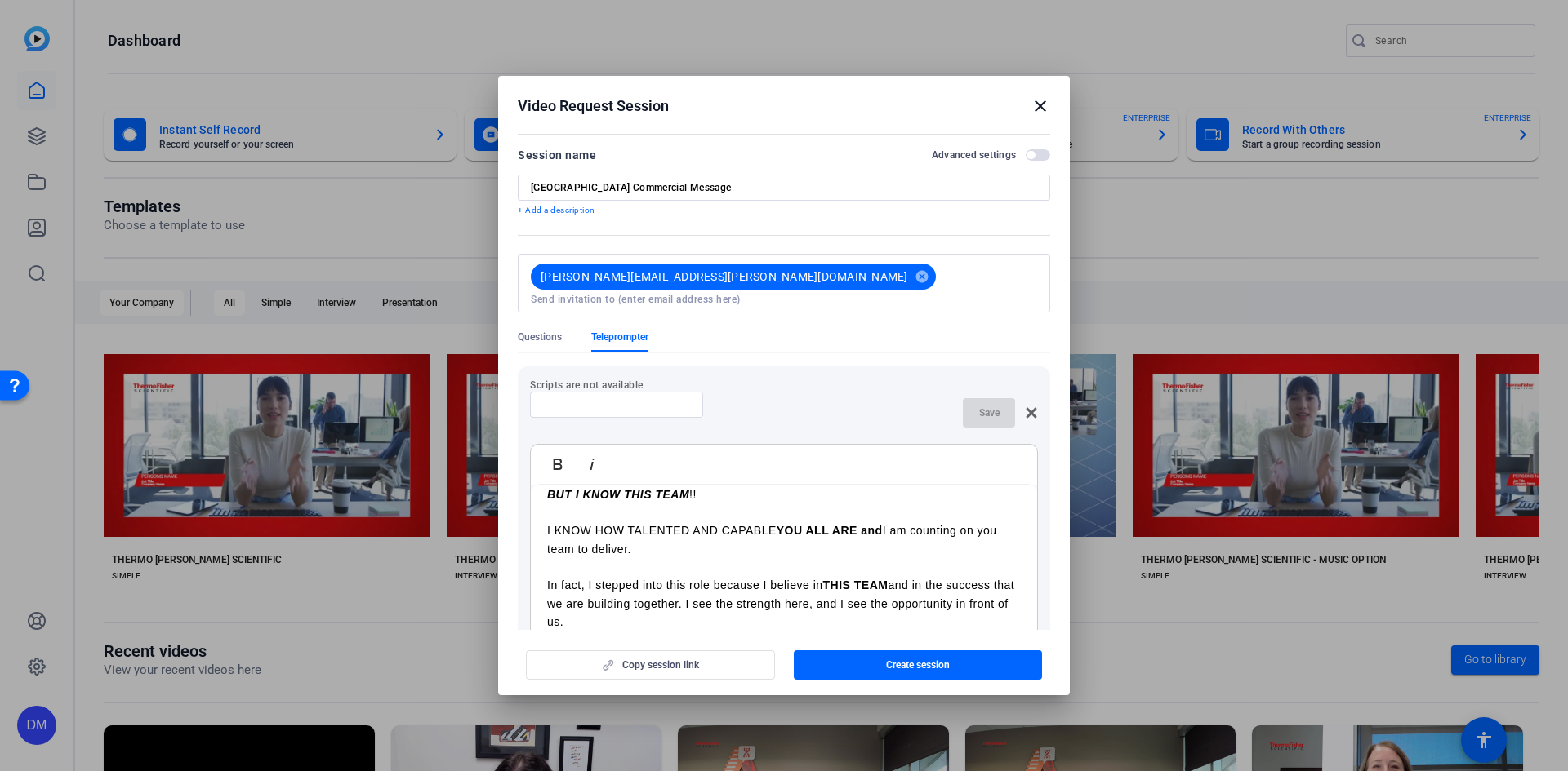
click at [563, 551] on p "I KNOW HOW TALENTED AND CAPABLE YOU ALL ARE and I am counting on you team to de…" at bounding box center [784, 549] width 473 height 55
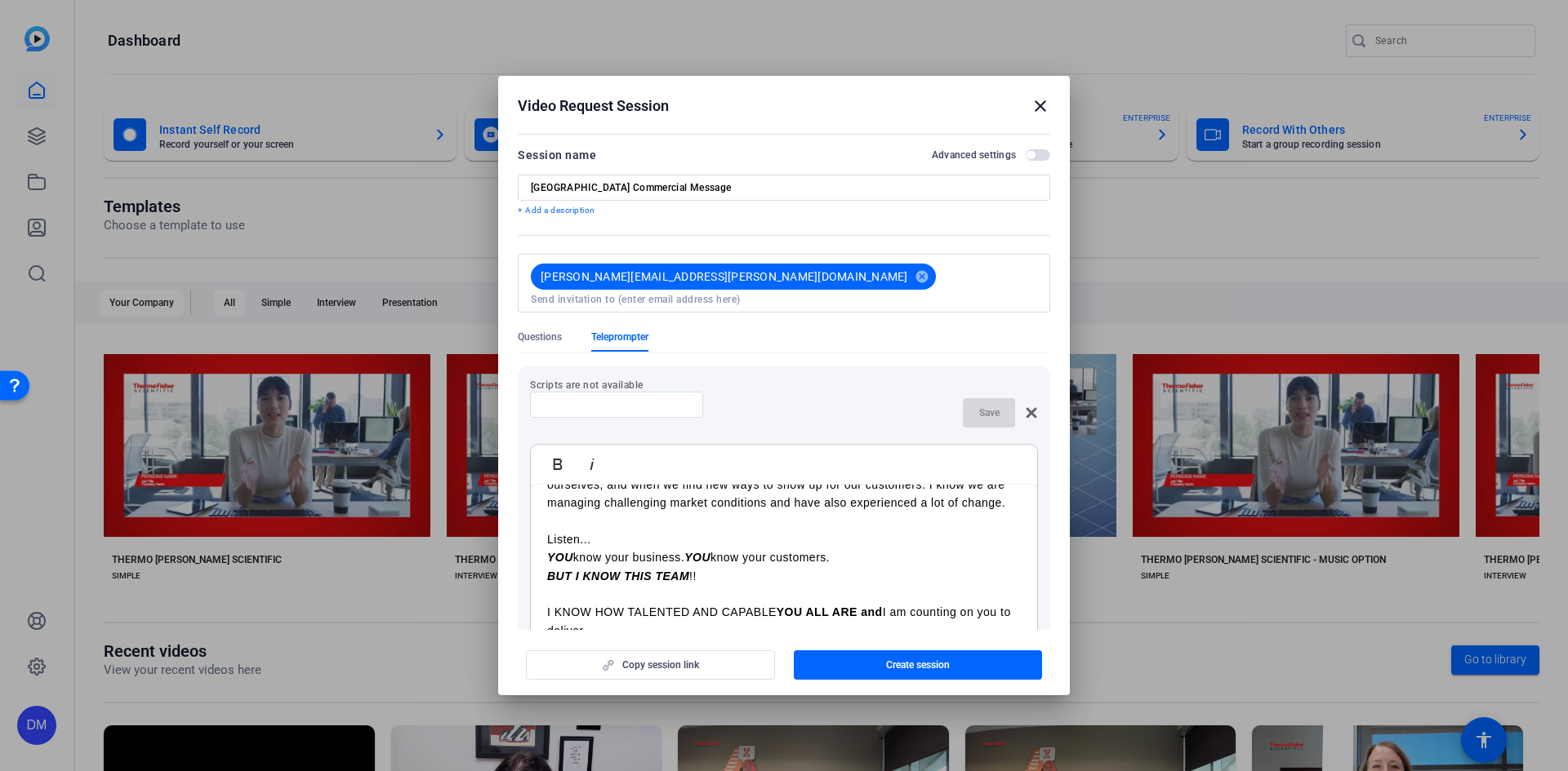
click at [612, 582] on em "BUT I KNOW THIS TEAM" at bounding box center [618, 577] width 142 height 13
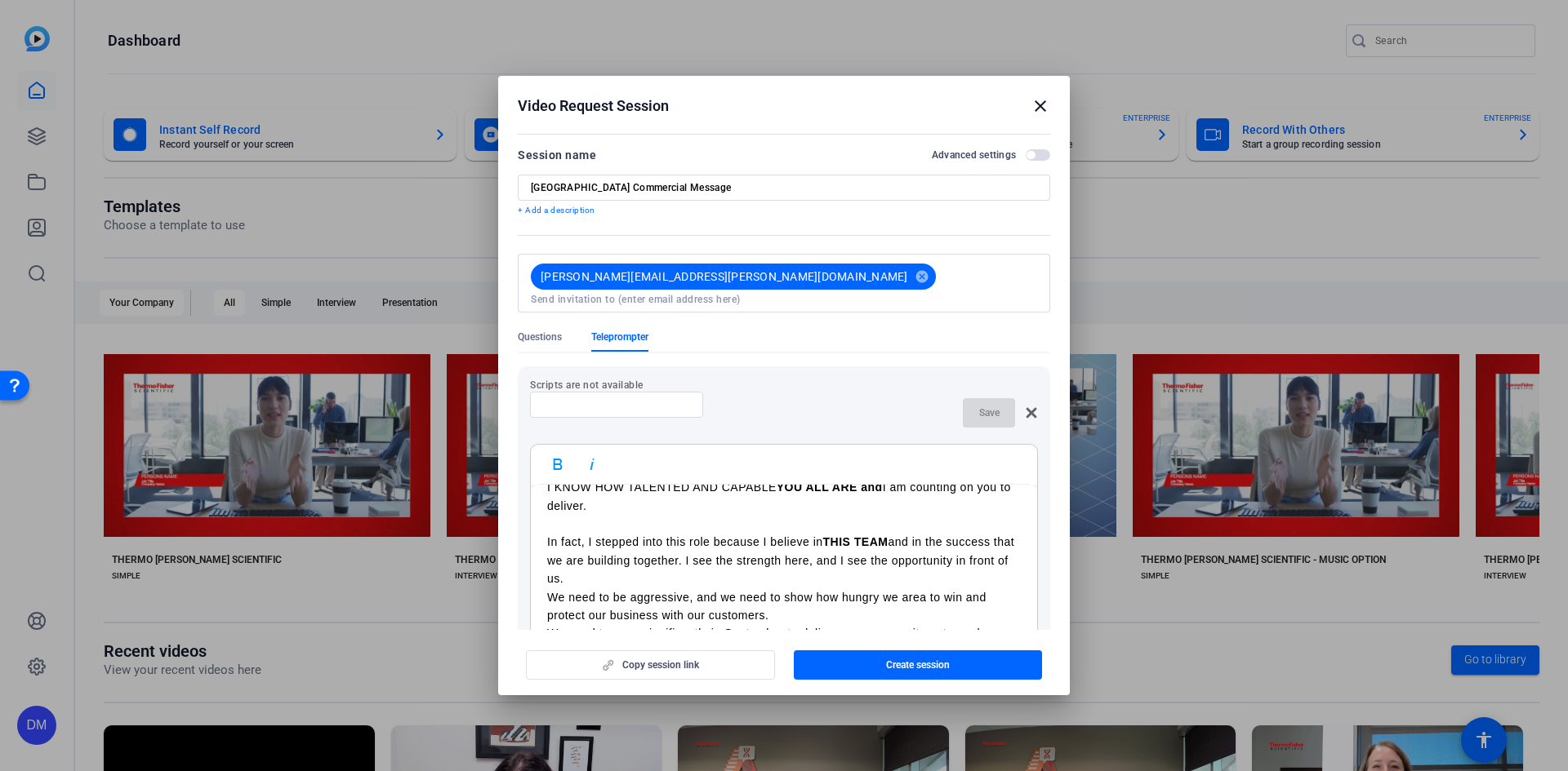
scroll to position [408, 0]
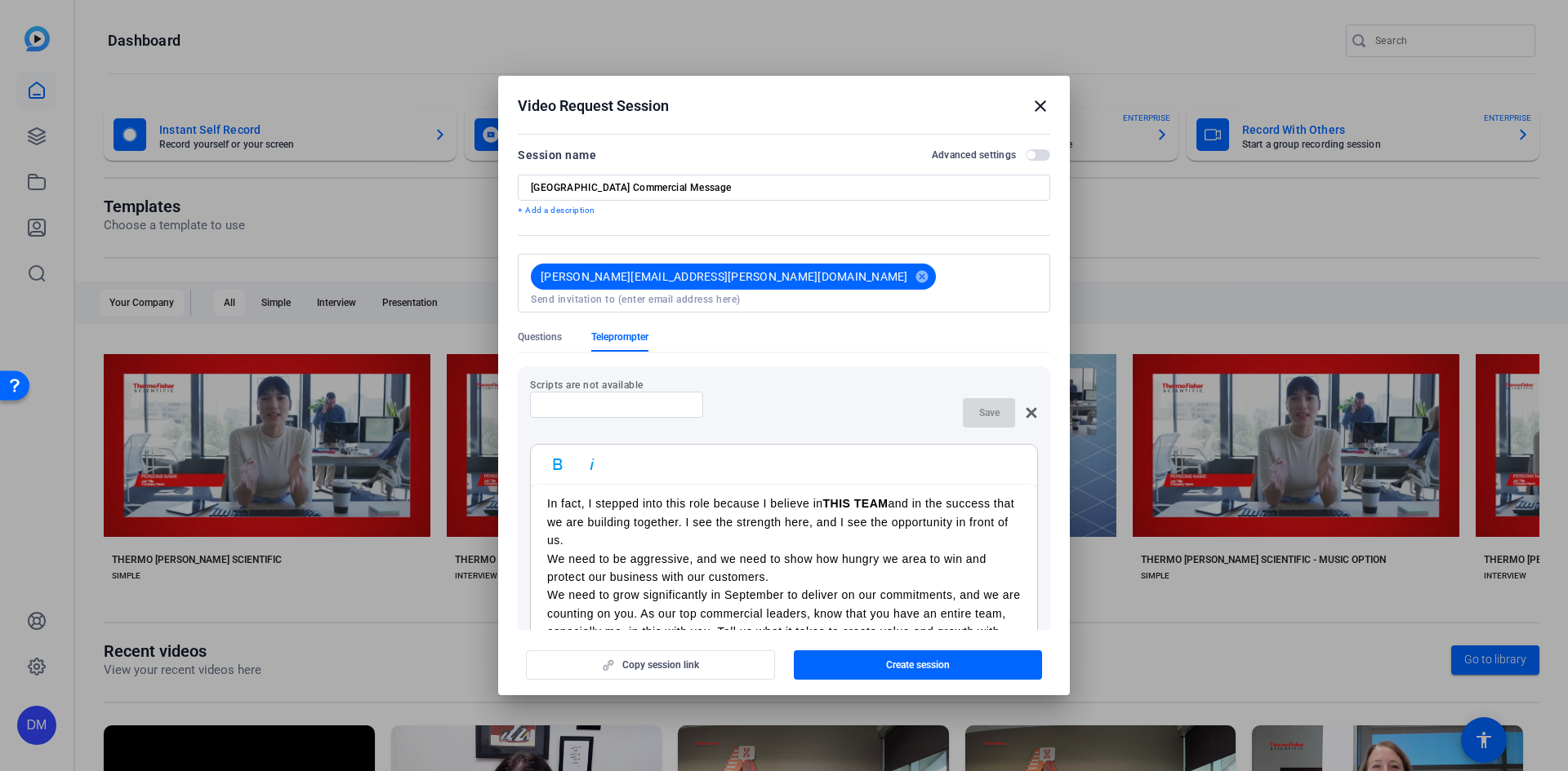
click at [748, 545] on p "In fact, I stepped into this role because I believe in THIS TEAM and in the suc…" at bounding box center [784, 522] width 473 height 55
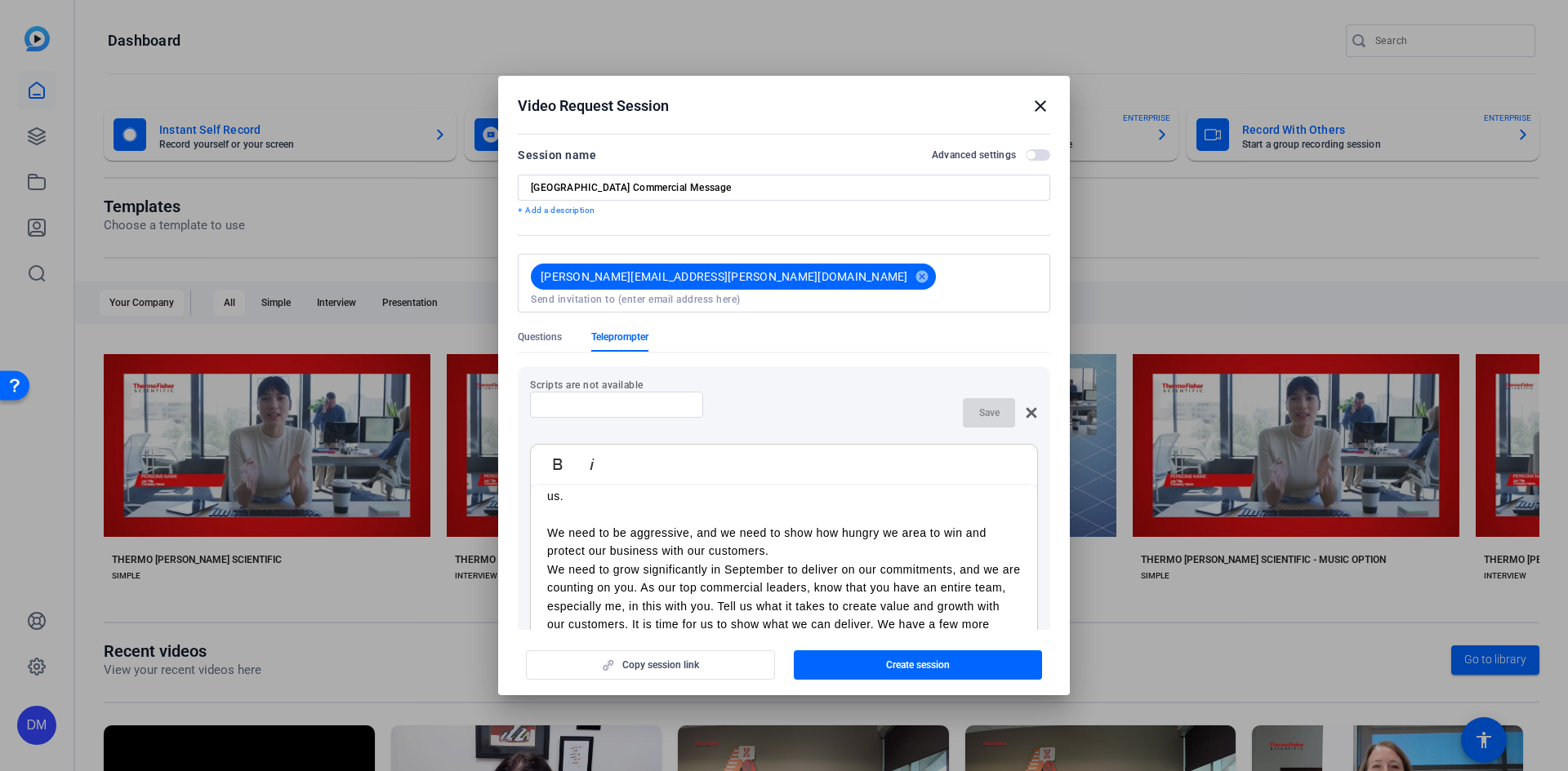
scroll to position [490, 0]
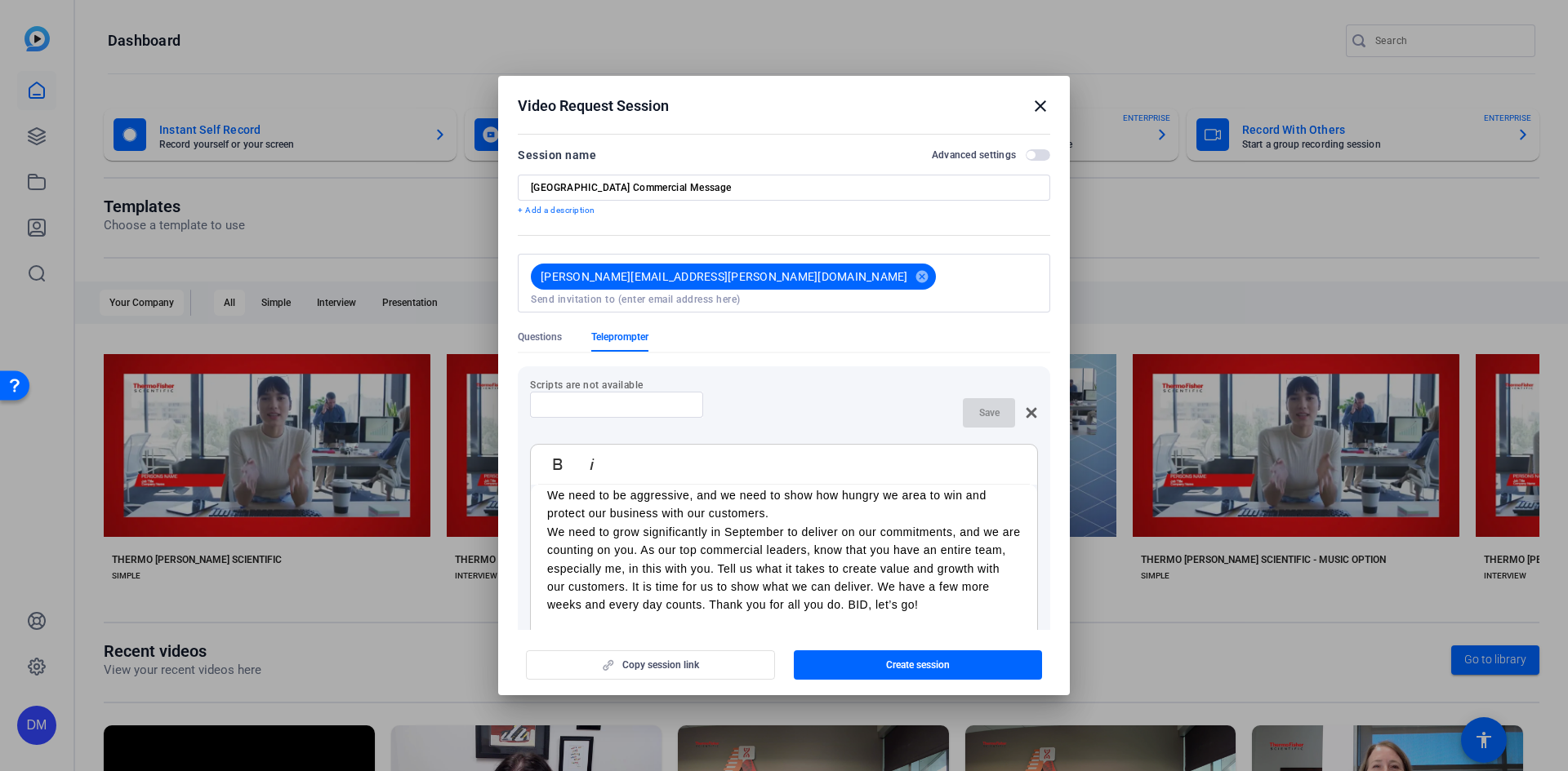
click at [795, 522] on p "We need to be aggressive, and we need to show how hungry we area to win and pro…" at bounding box center [784, 505] width 473 height 37
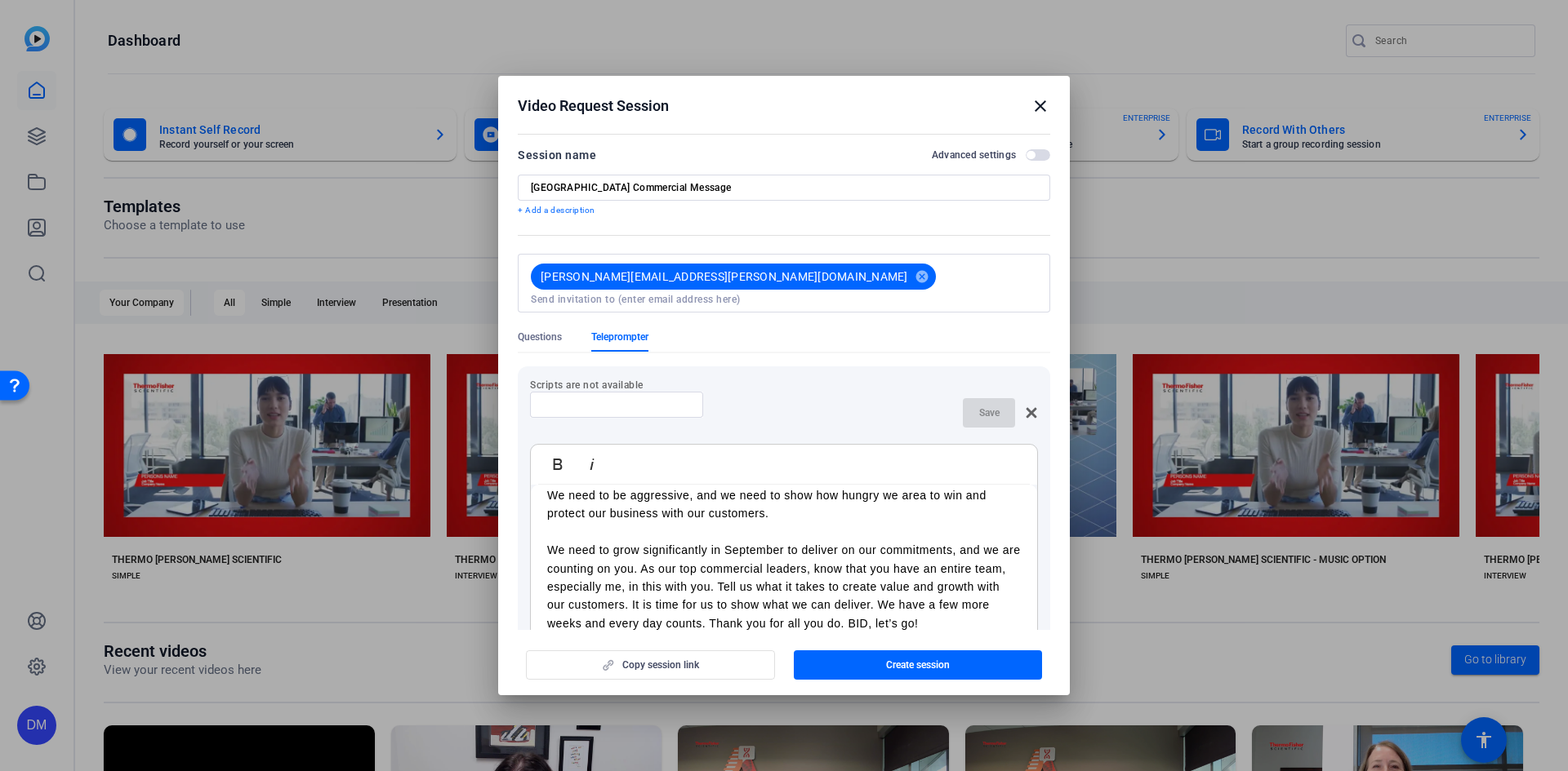
click at [920, 503] on p "We need to be aggressive, and we need to show how hungry we area to win and pro…" at bounding box center [784, 513] width 473 height 55
click at [925, 500] on p "We need to be aggressive, and we need to show how hungry we area to win and pro…" at bounding box center [784, 513] width 473 height 55
click at [664, 572] on p "We need to grow significantly in September to deliver on our commitments, and w…" at bounding box center [784, 587] width 473 height 92
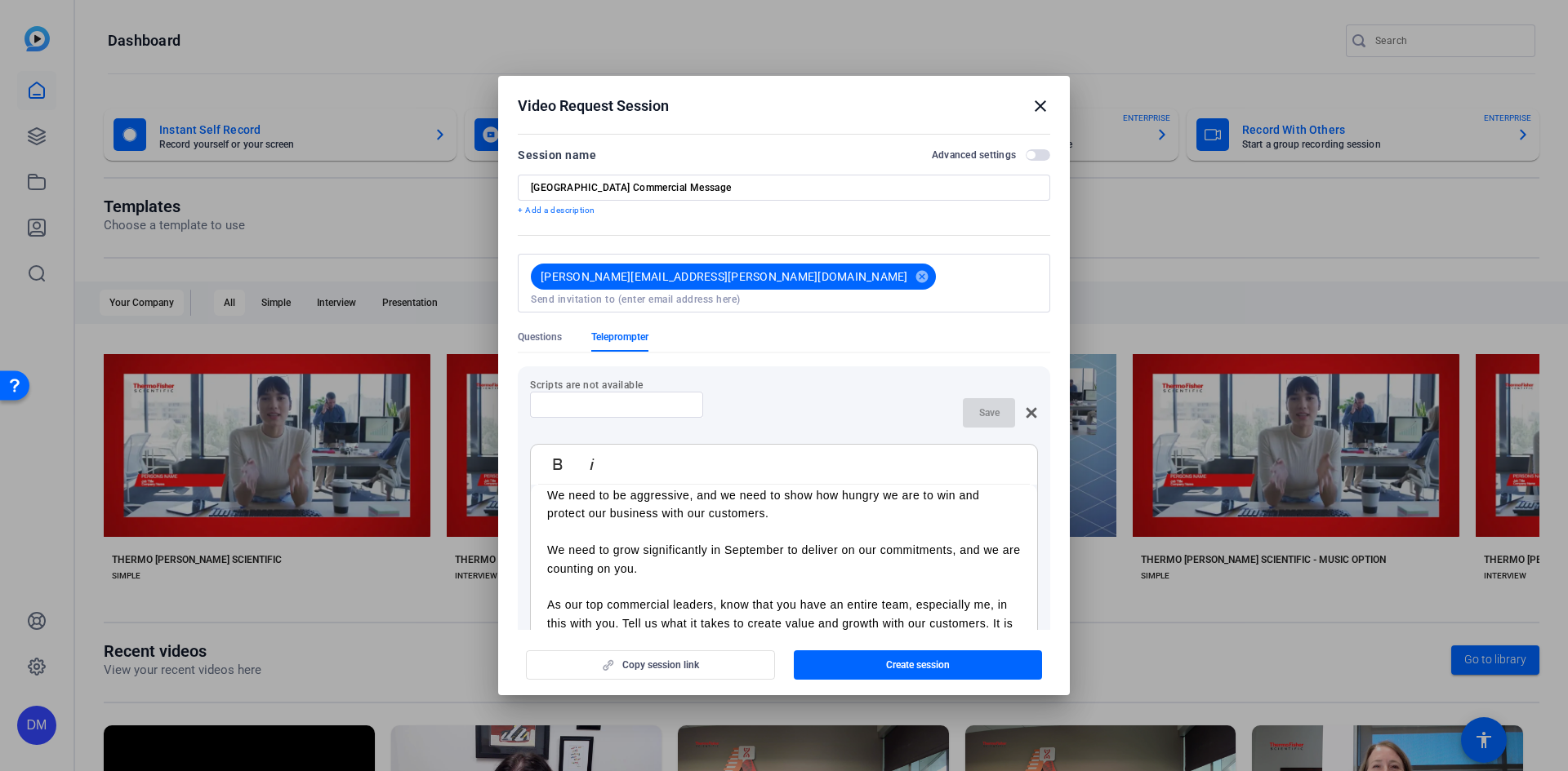
scroll to position [572, 0]
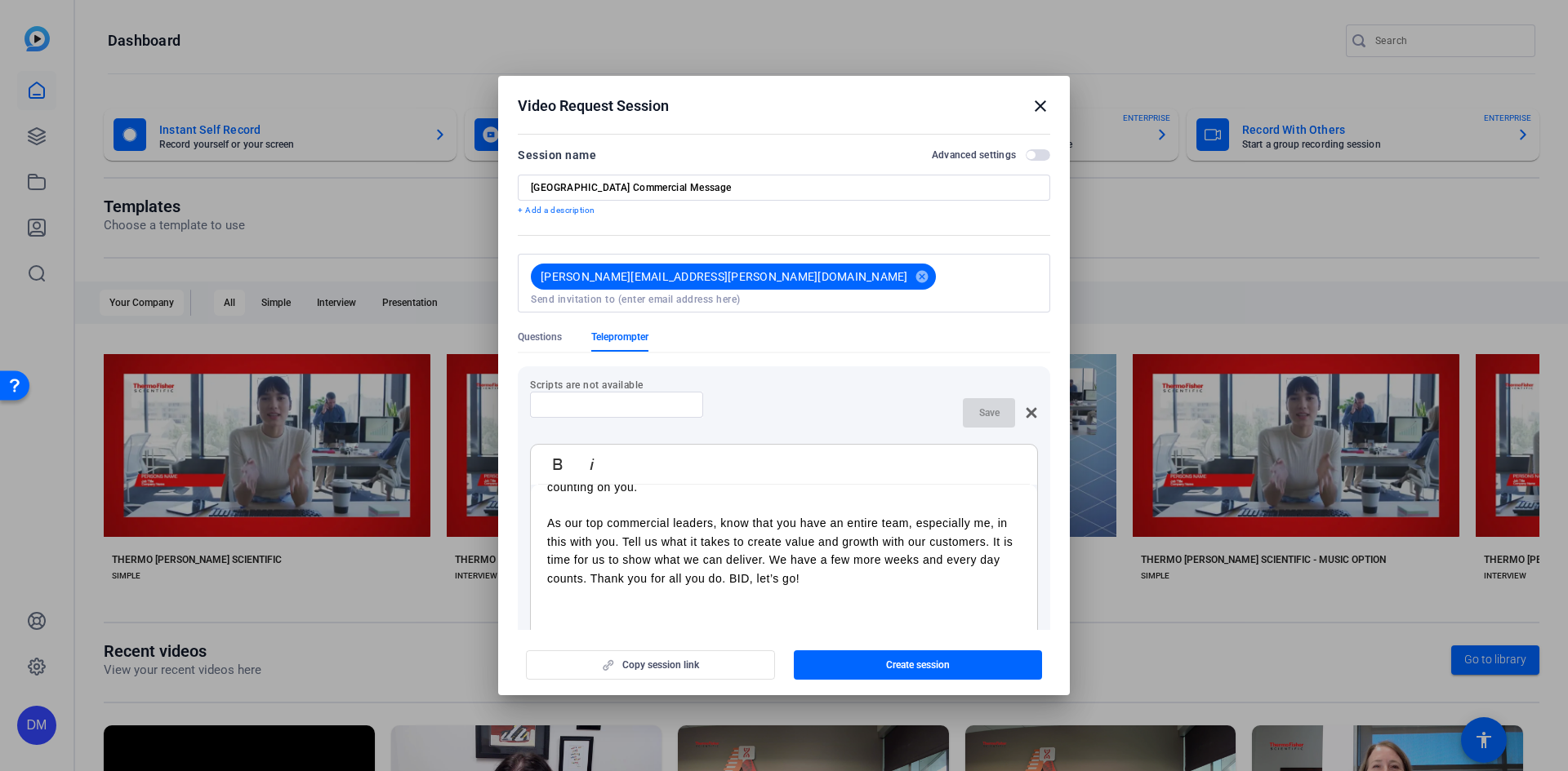
click at [637, 547] on p "As our top commercial leaders, know that you have an entire team, especially me…" at bounding box center [784, 550] width 473 height 73
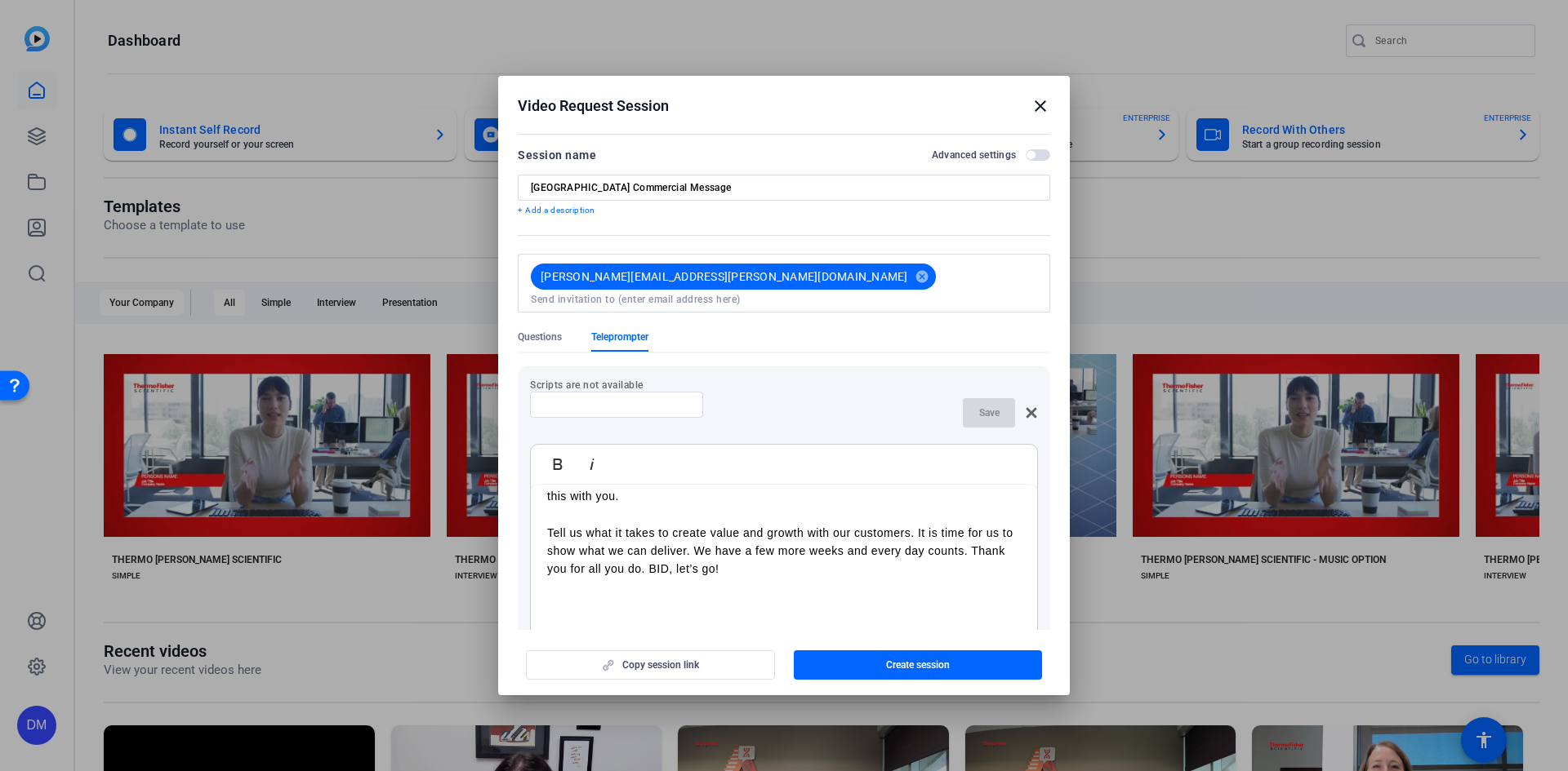
scroll to position [653, 0]
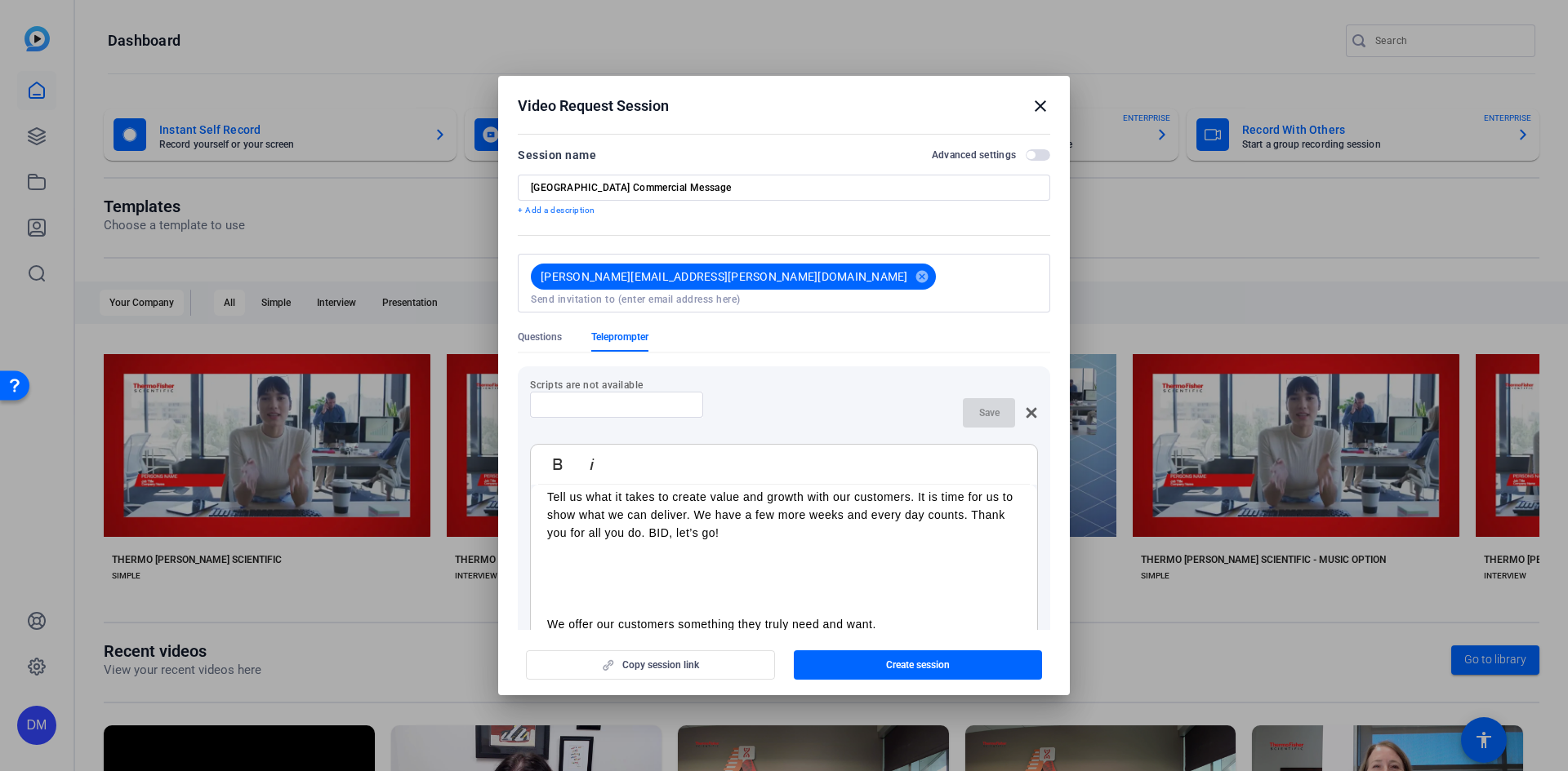
click at [918, 505] on p "Tell us what it takes to create value and growth with our customers. It is time…" at bounding box center [784, 515] width 473 height 55
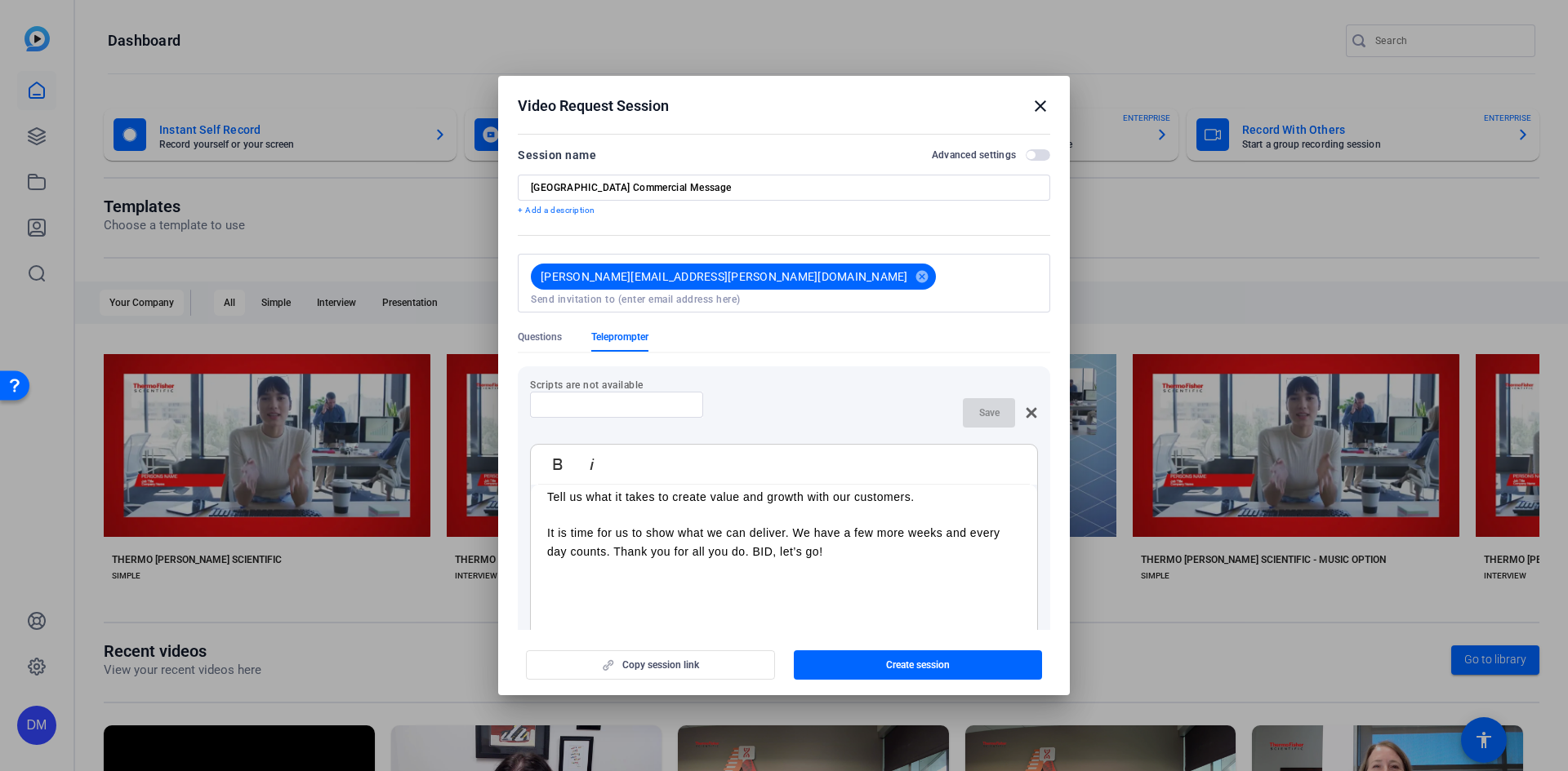
drag, startPoint x: 904, startPoint y: 594, endPoint x: 552, endPoint y: 578, distance: 352.4
click at [552, 578] on div "Hi Team. I know I haven't had the chance to meet everyone yet, but I want you t…" at bounding box center [783, 572] width 506 height 1481
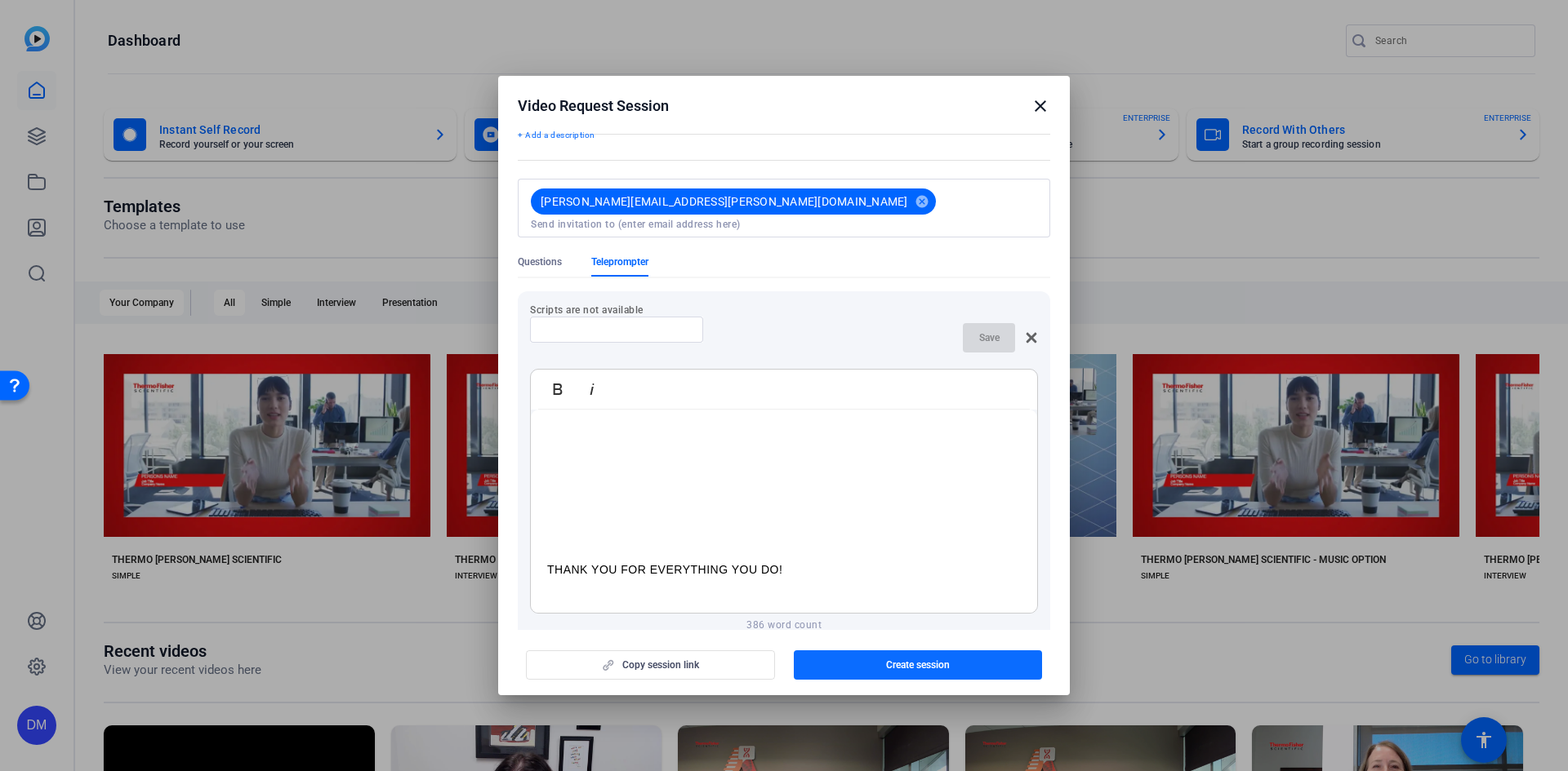
scroll to position [154, 0]
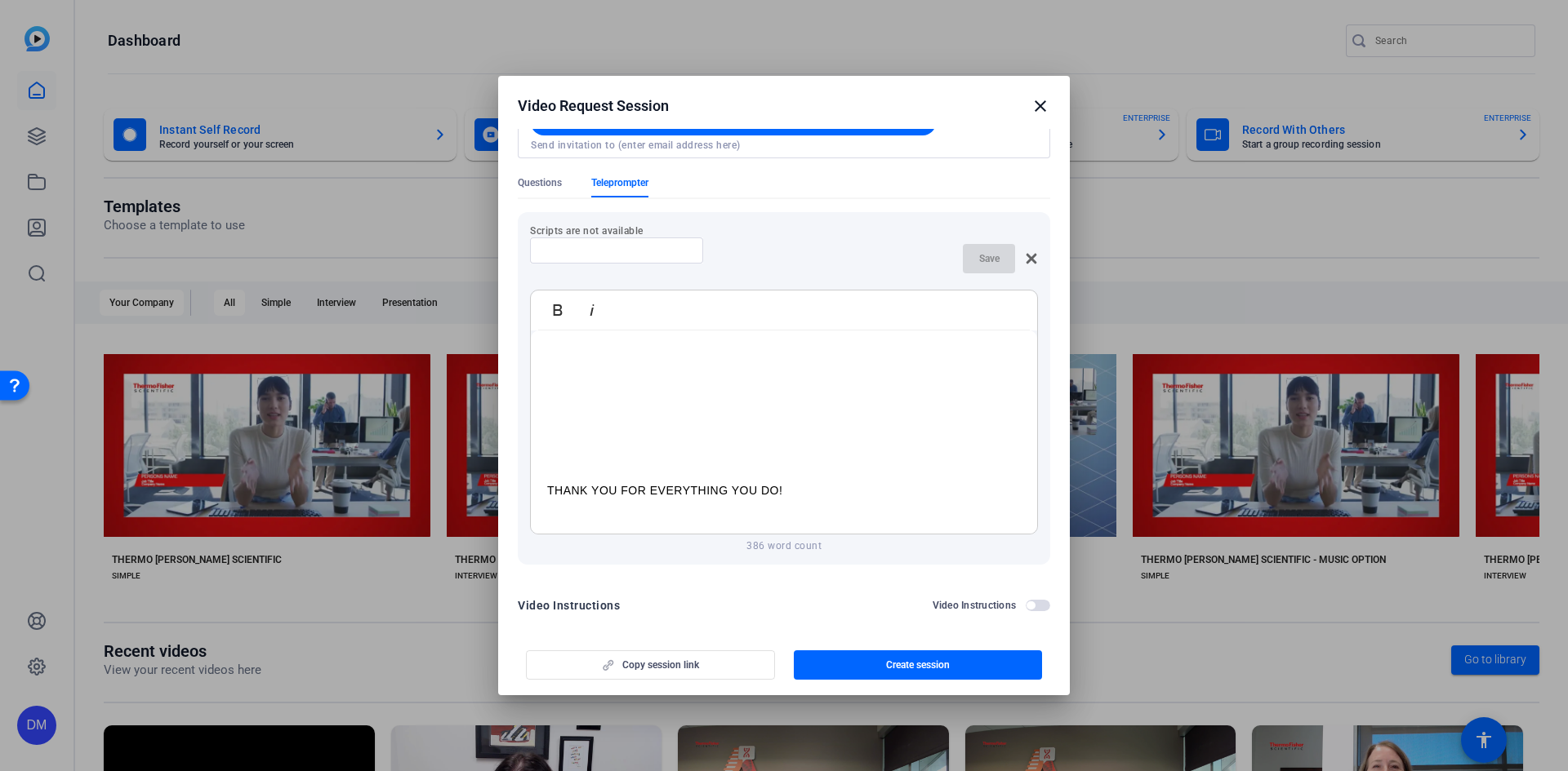
drag, startPoint x: 837, startPoint y: 562, endPoint x: 873, endPoint y: 507, distance: 65.7
click at [873, 507] on div "Hi Team. I know I haven't had the chance to meet everyone yet, but I want you t…" at bounding box center [783, 40] width 506 height 987
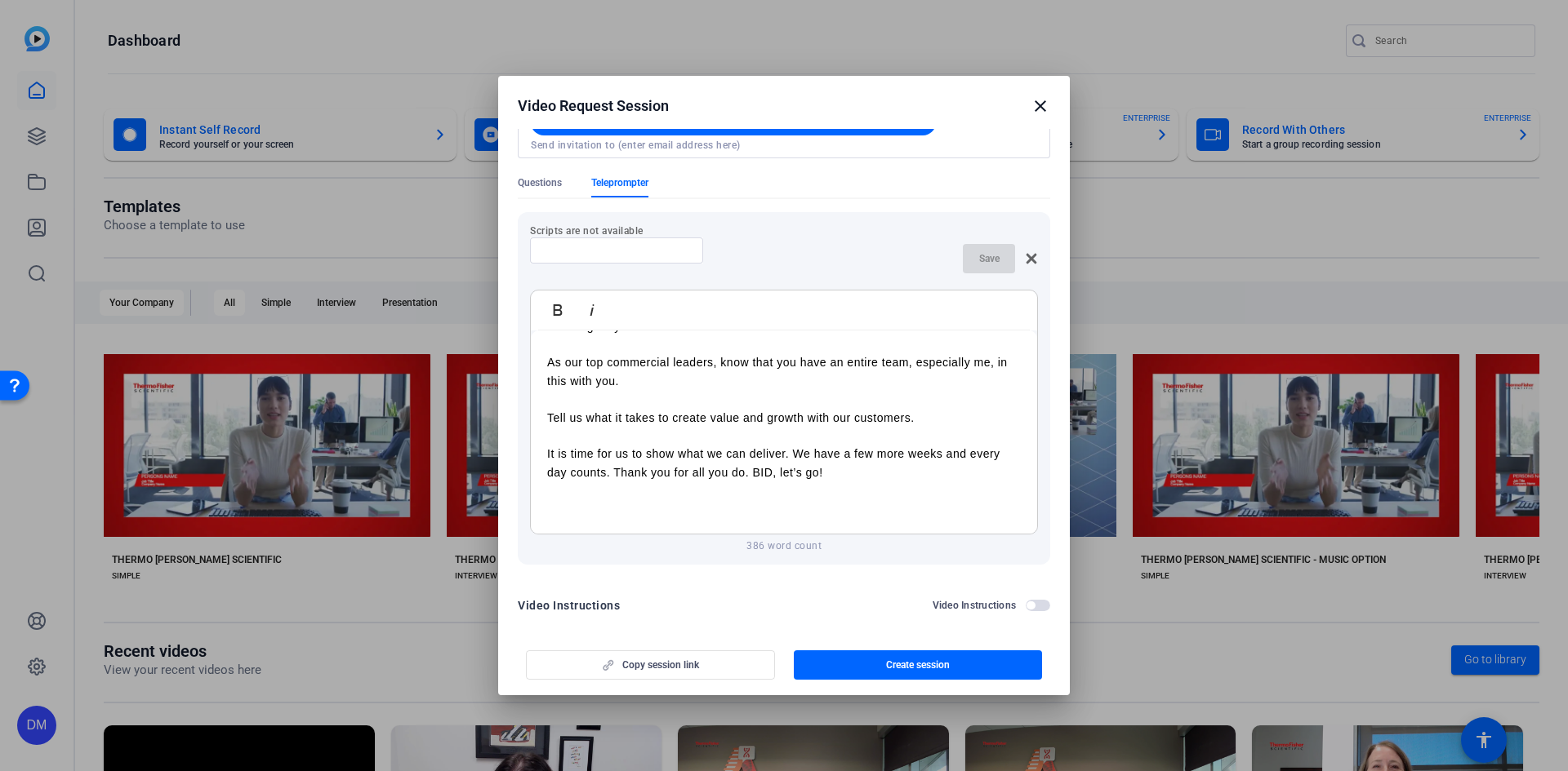
click at [630, 500] on p at bounding box center [784, 508] width 473 height 18
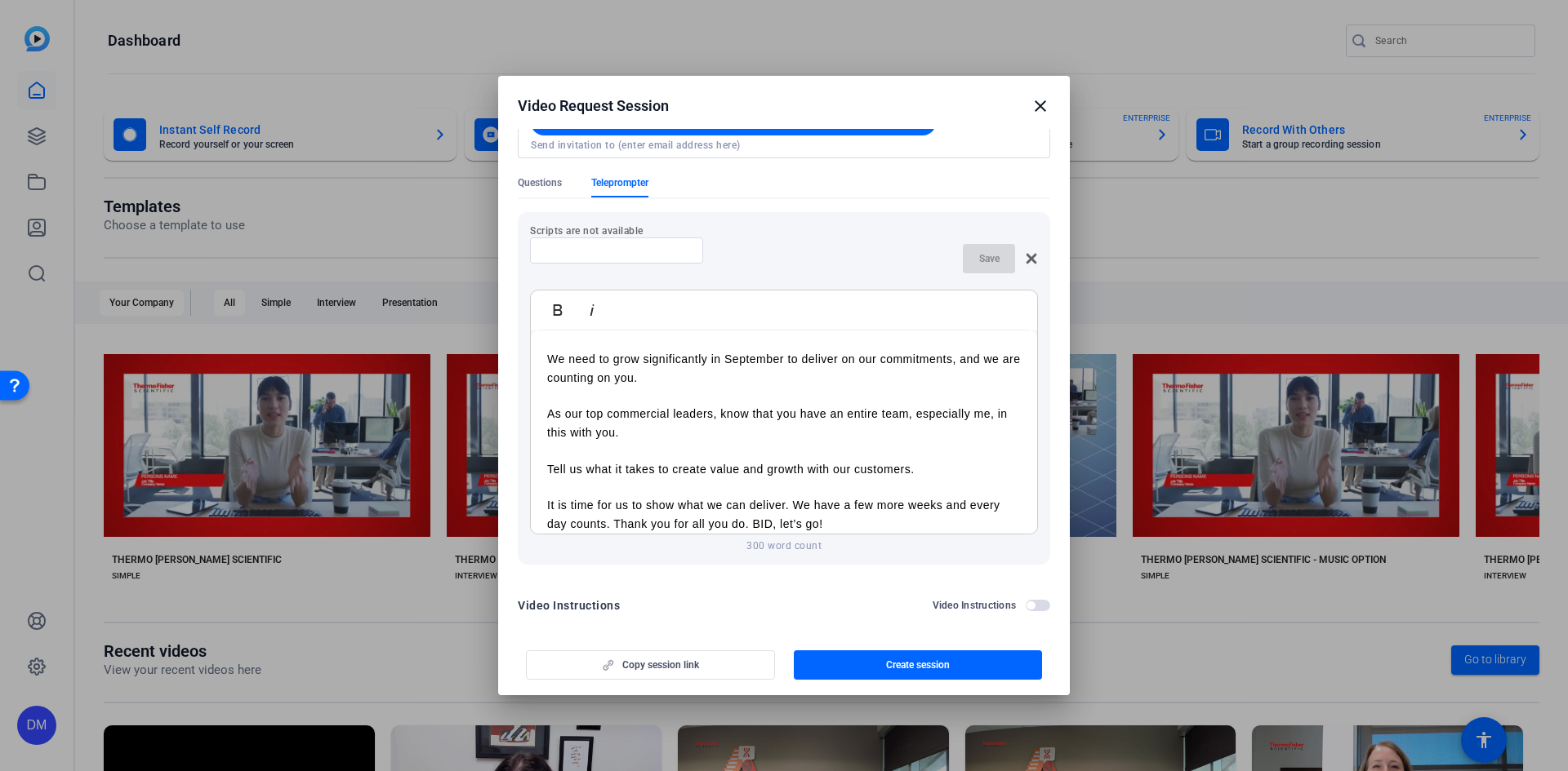
scroll to position [560, 0]
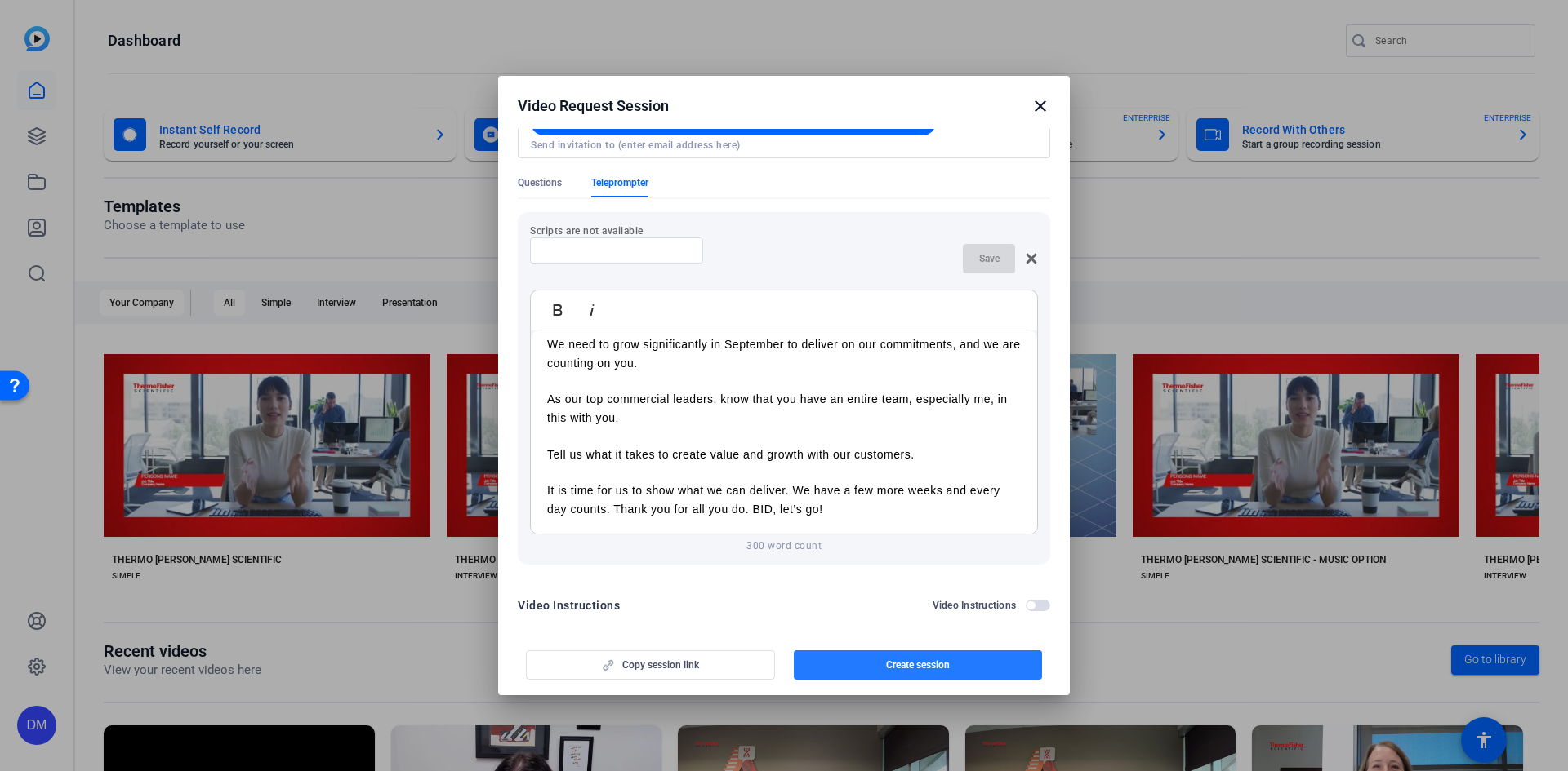
click at [902, 662] on span "Create session" at bounding box center [918, 666] width 64 height 13
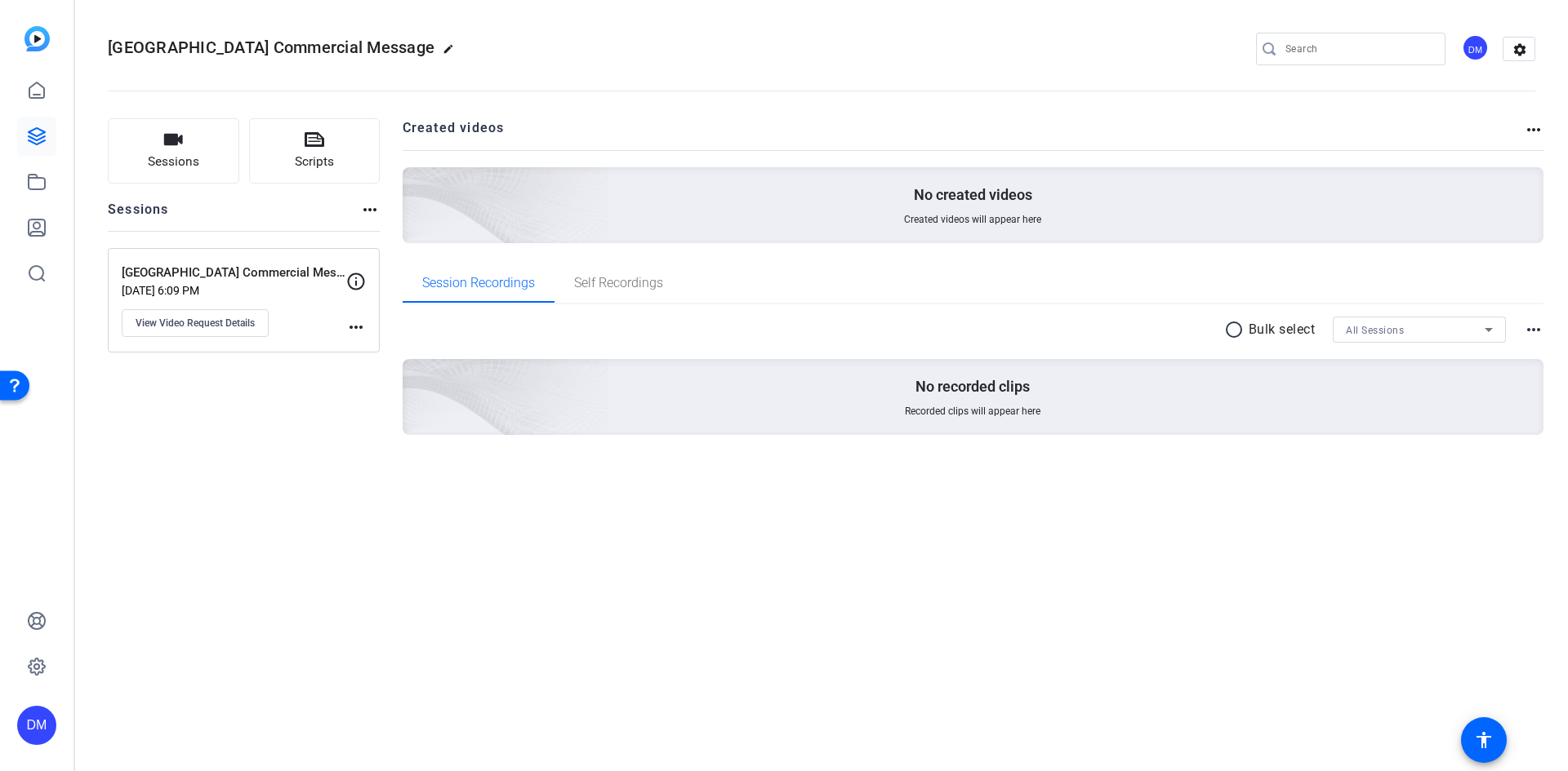
click at [355, 327] on mat-icon "more_horiz" at bounding box center [355, 327] width 19 height 19
click at [292, 400] on div at bounding box center [784, 386] width 1568 height 771
click at [191, 323] on span "View Video Request Details" at bounding box center [195, 323] width 120 height 13
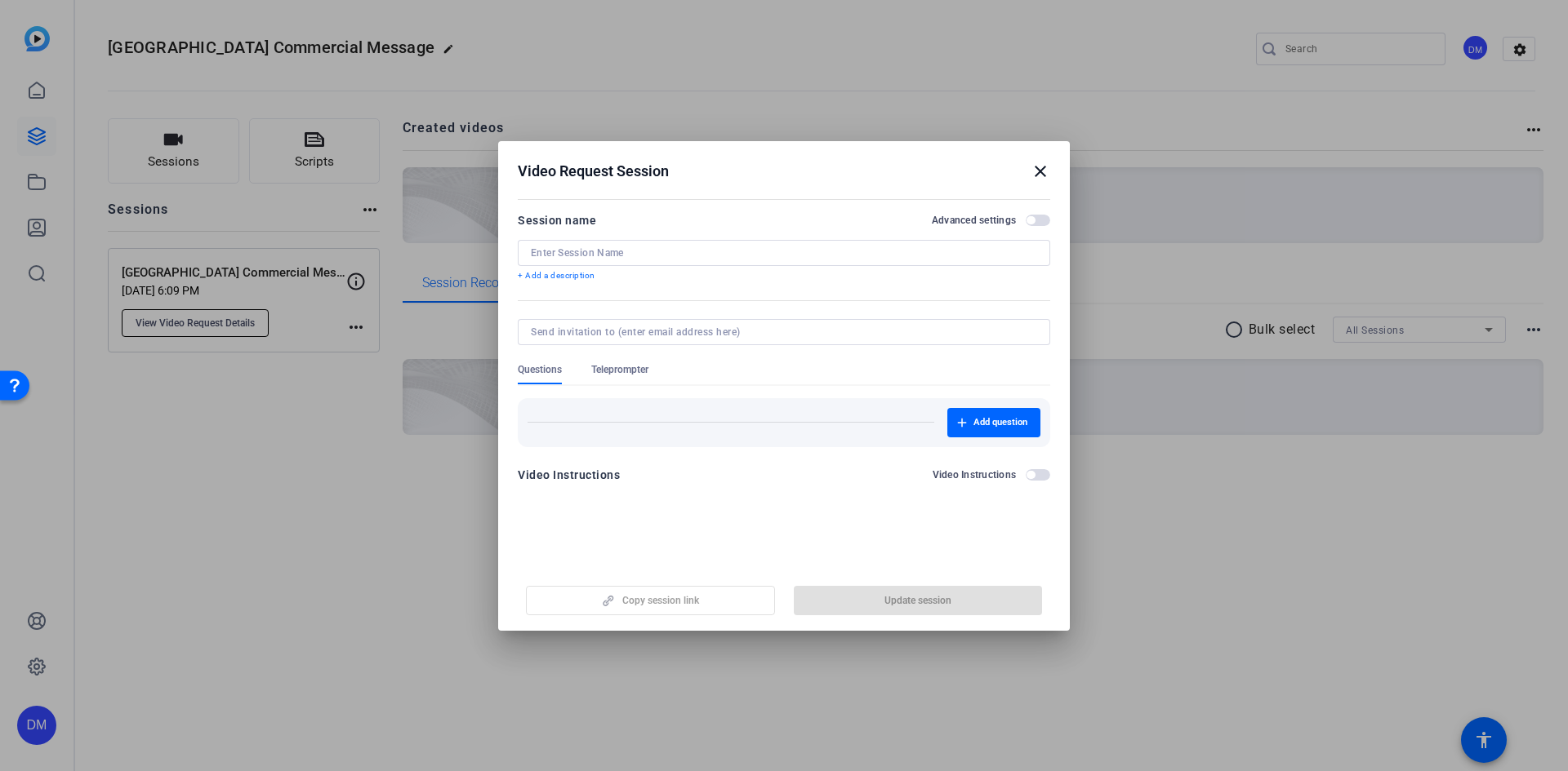
type input "[GEOGRAPHIC_DATA] Commercial Message"
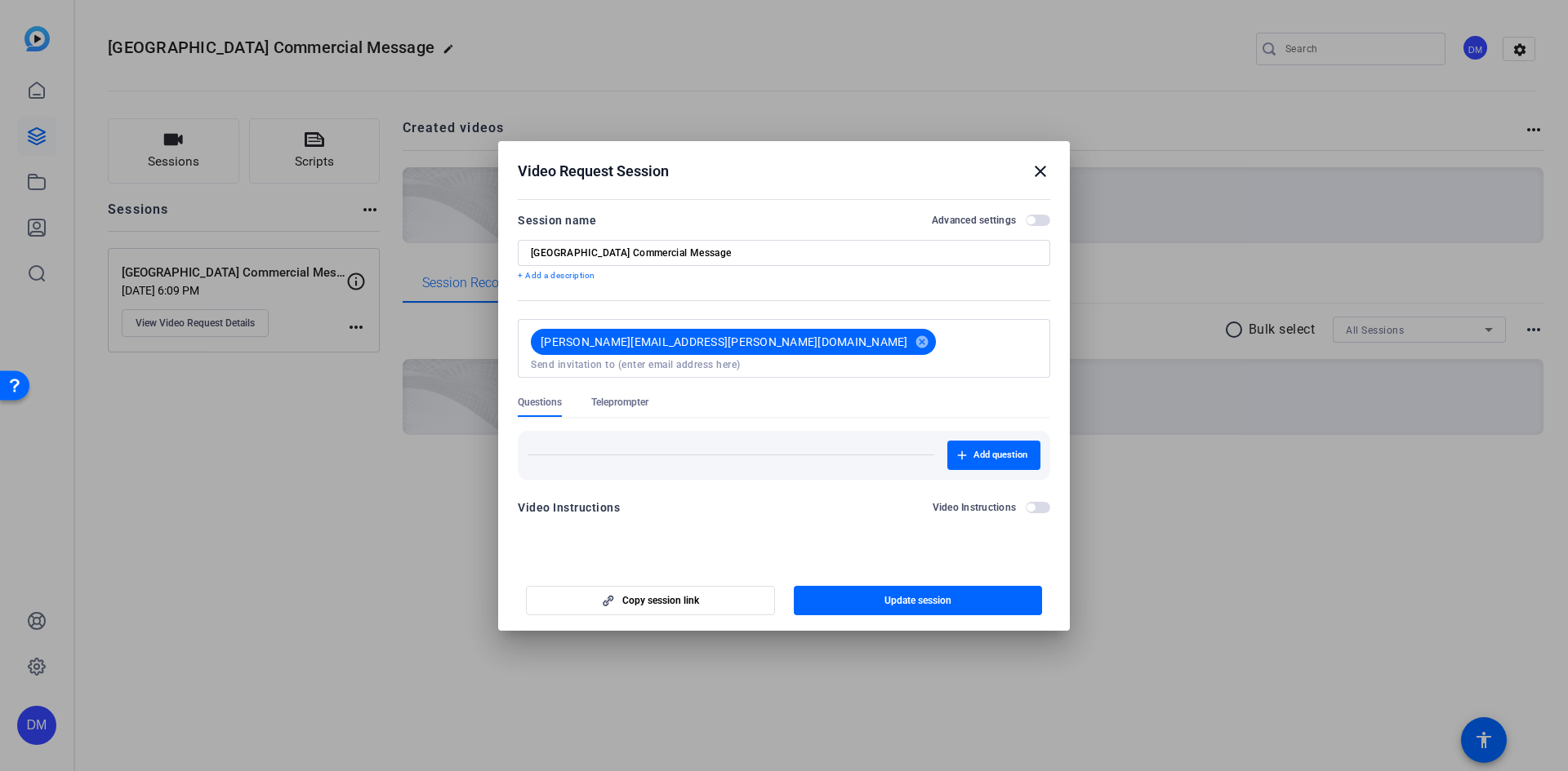
click at [626, 396] on span "Teleprompter" at bounding box center [620, 402] width 57 height 13
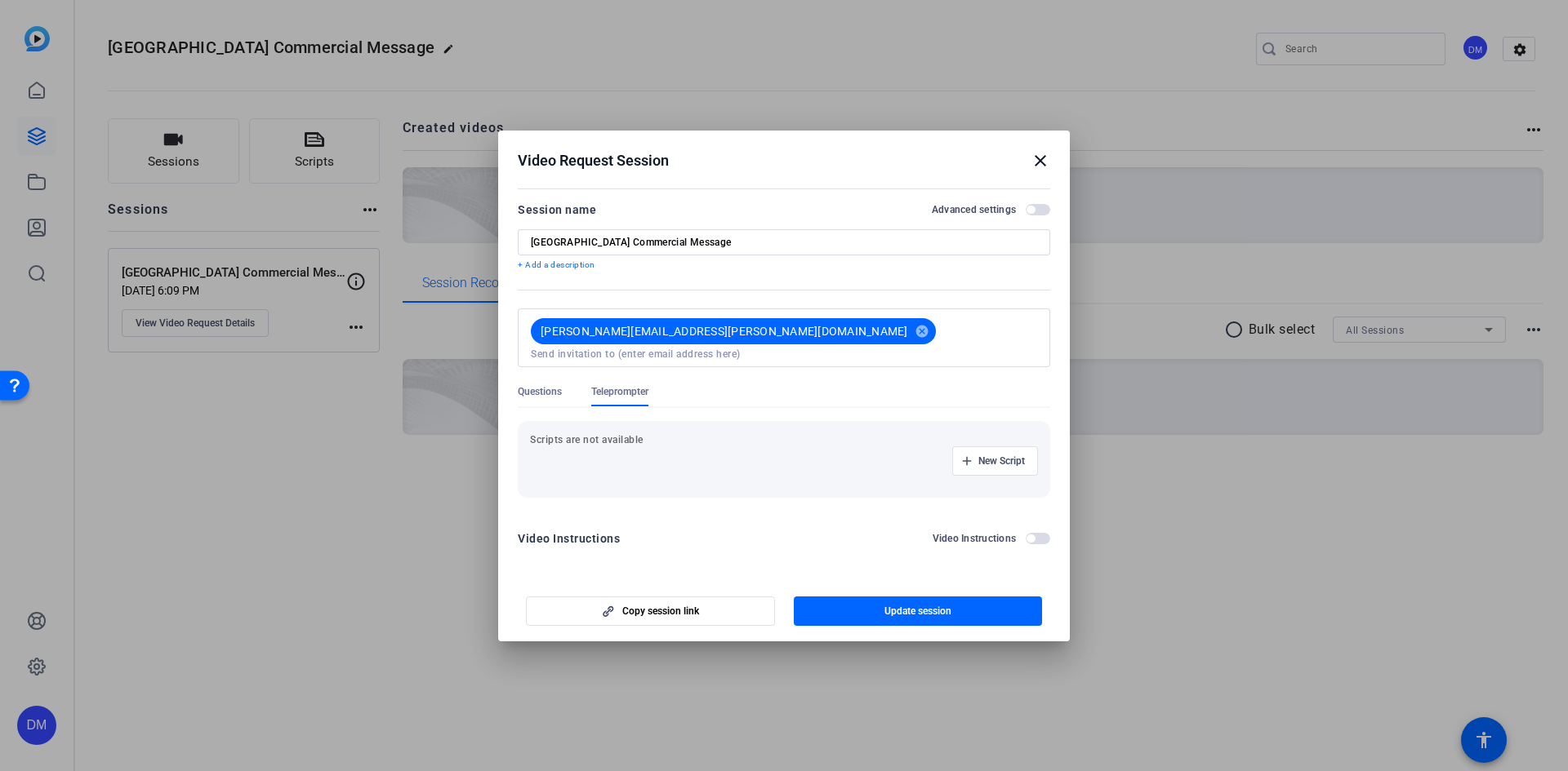
click at [625, 447] on div "New Script" at bounding box center [783, 460] width 508 height 29
click at [632, 433] on p "Scripts are not available" at bounding box center [783, 440] width 508 height 13
click at [1040, 167] on mat-icon "close" at bounding box center [1040, 160] width 19 height 19
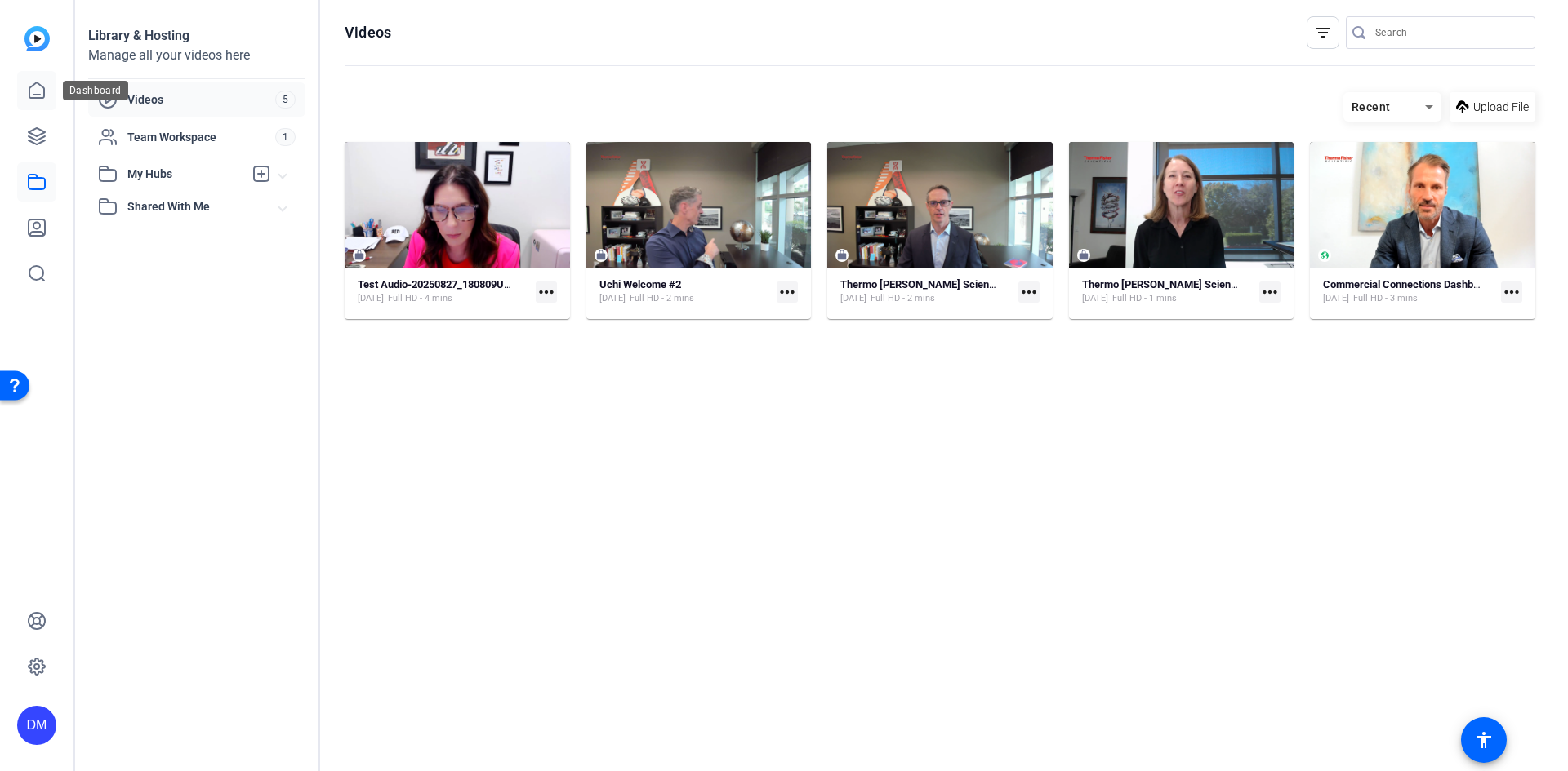
click at [36, 93] on icon at bounding box center [36, 90] width 19 height 19
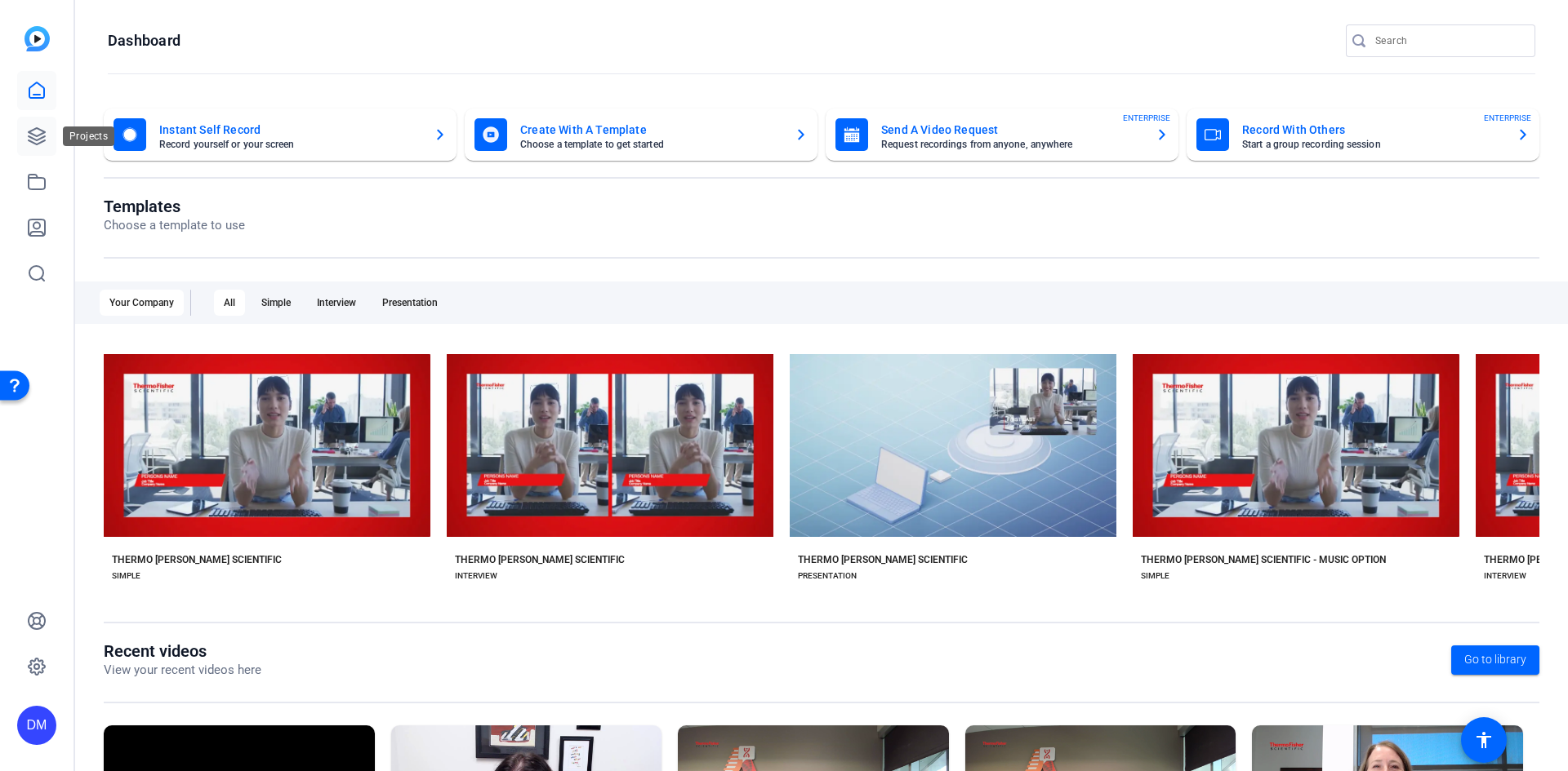
click at [43, 139] on icon at bounding box center [36, 136] width 19 height 19
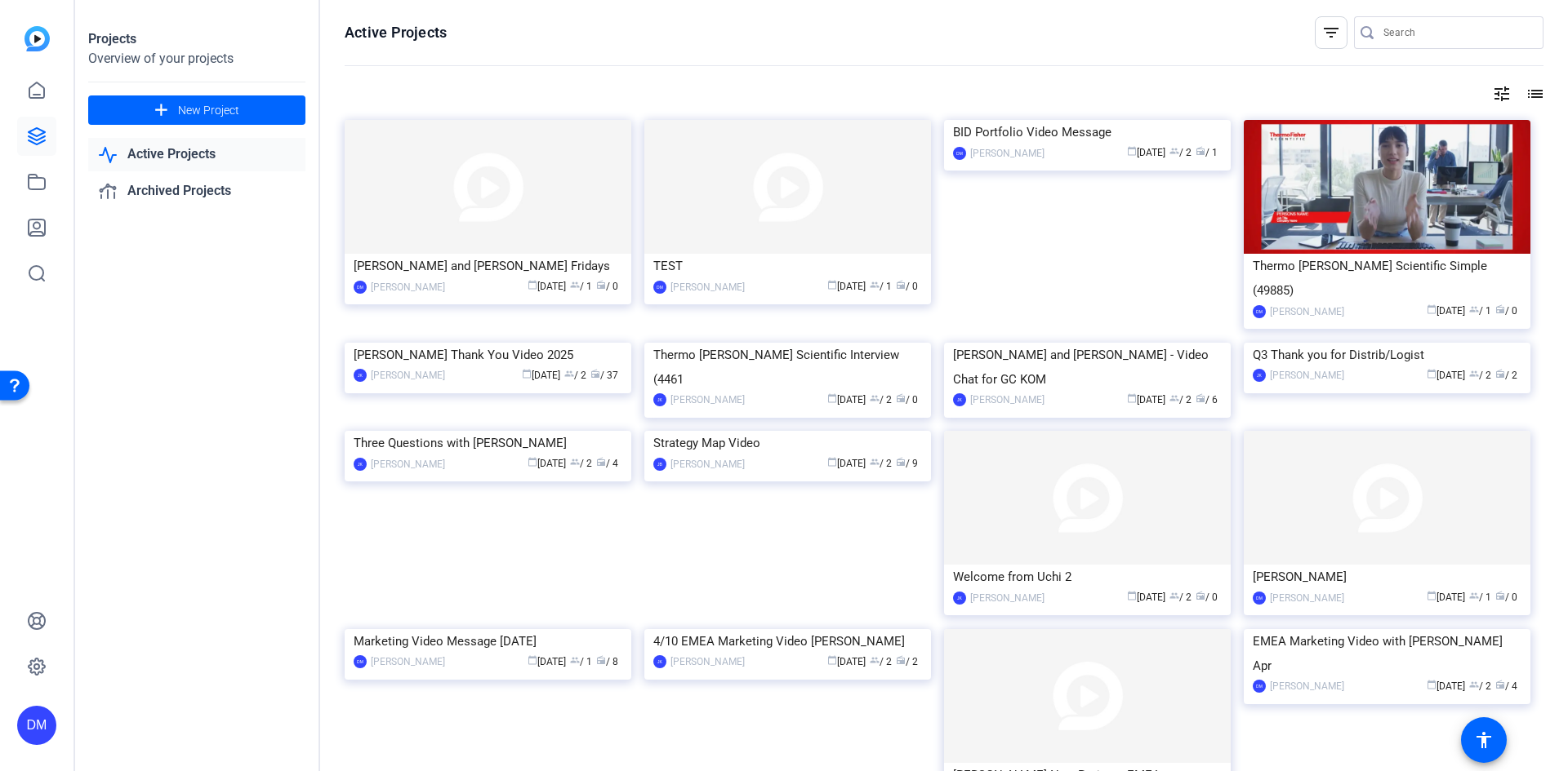
click at [156, 157] on link "Active Projects" at bounding box center [197, 155] width 217 height 34
click at [157, 152] on link "Active Projects" at bounding box center [197, 155] width 217 height 34
click at [35, 95] on icon at bounding box center [36, 90] width 14 height 15
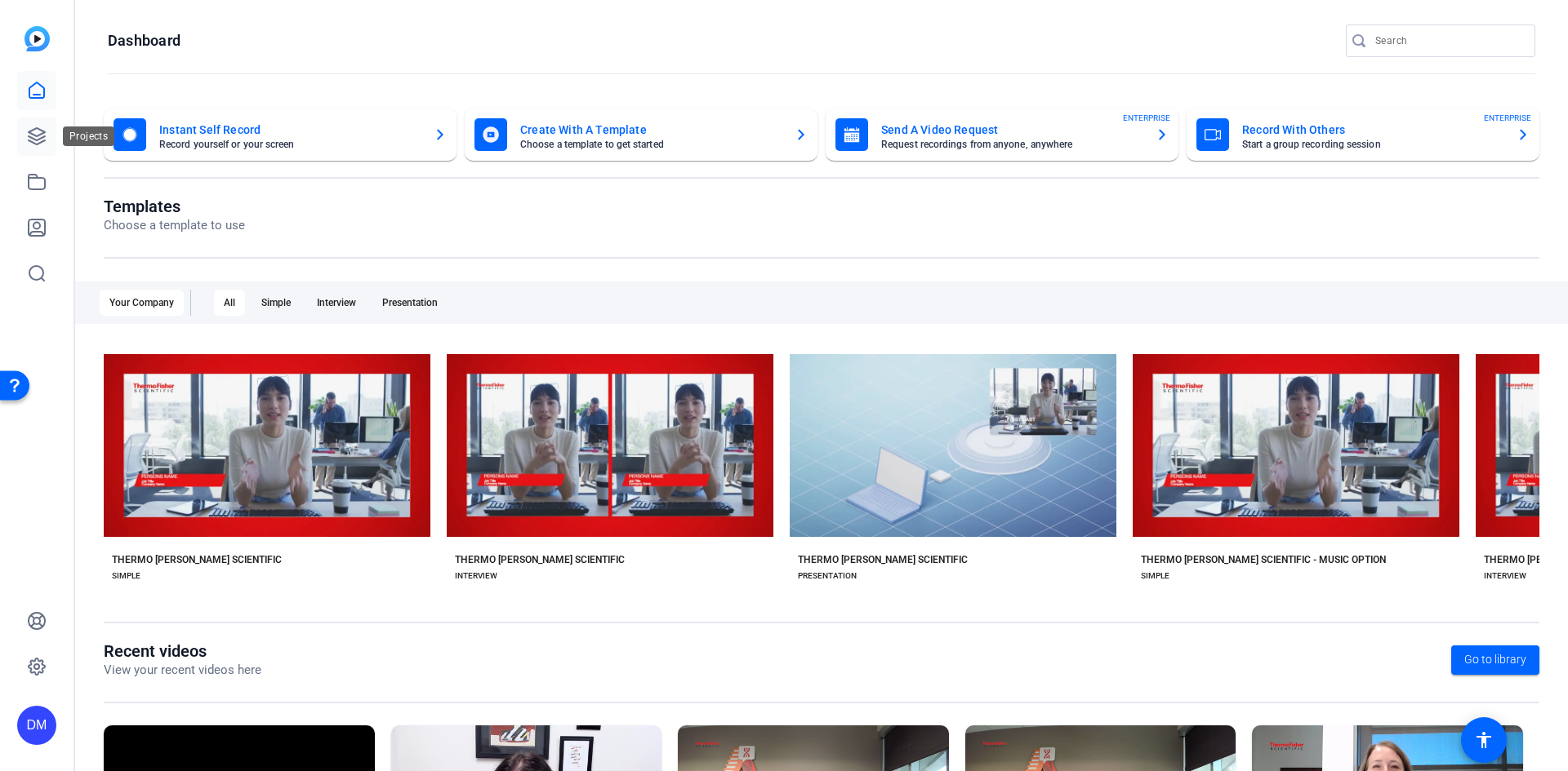
click at [43, 128] on icon at bounding box center [36, 136] width 19 height 19
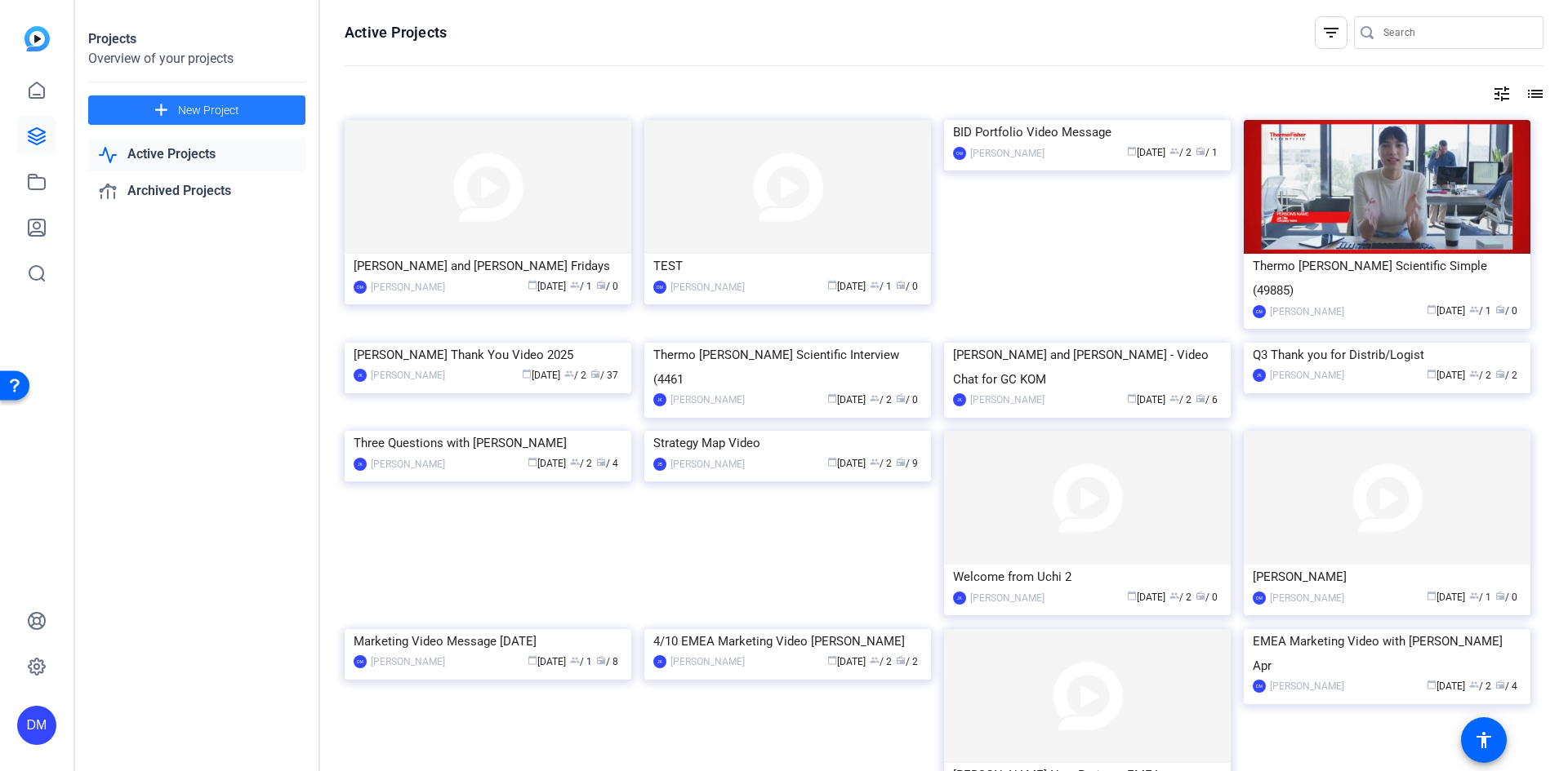
click at [192, 109] on span "New Project" at bounding box center [208, 110] width 61 height 17
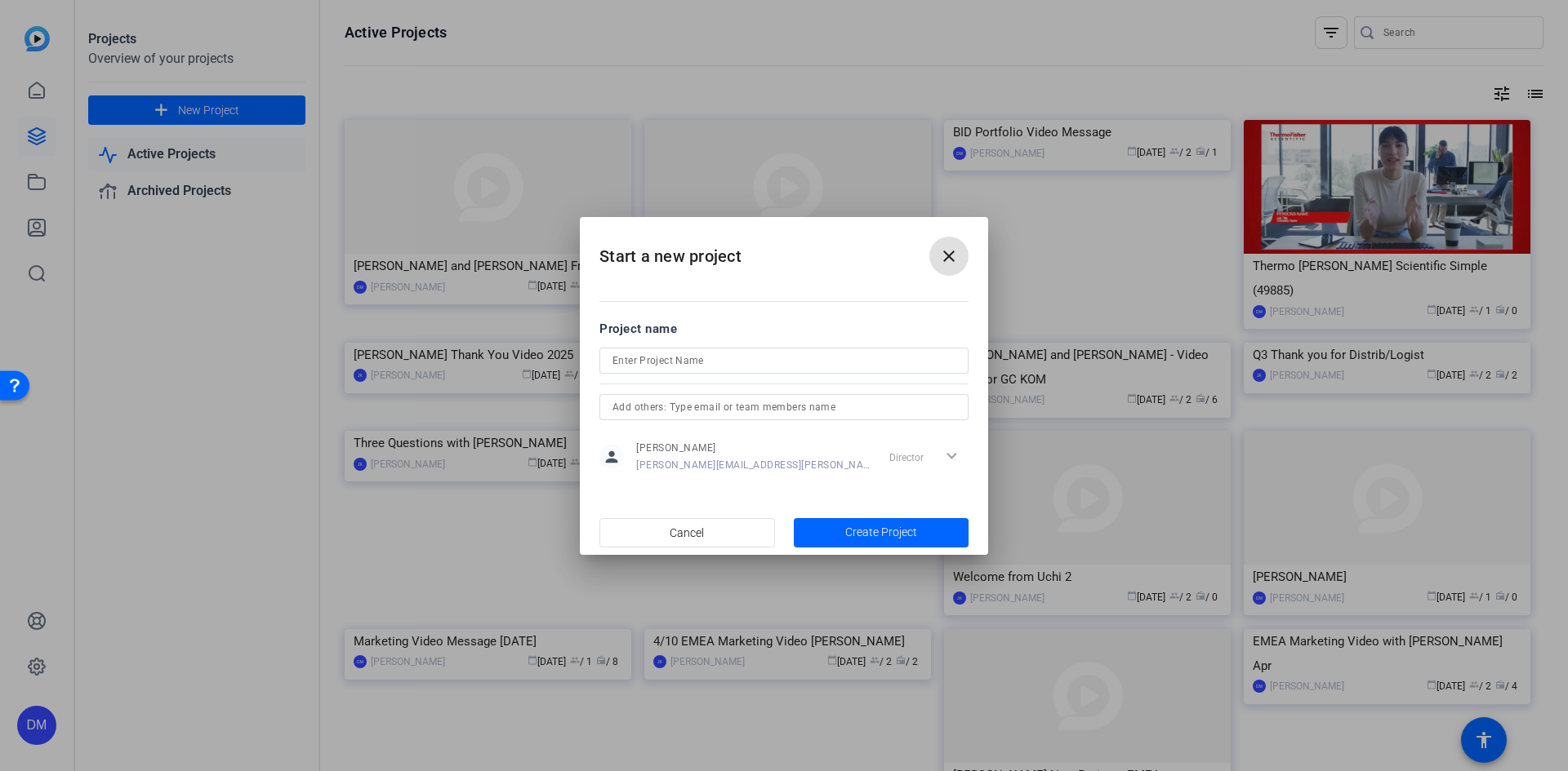
click at [941, 258] on mat-icon "close" at bounding box center [948, 256] width 19 height 19
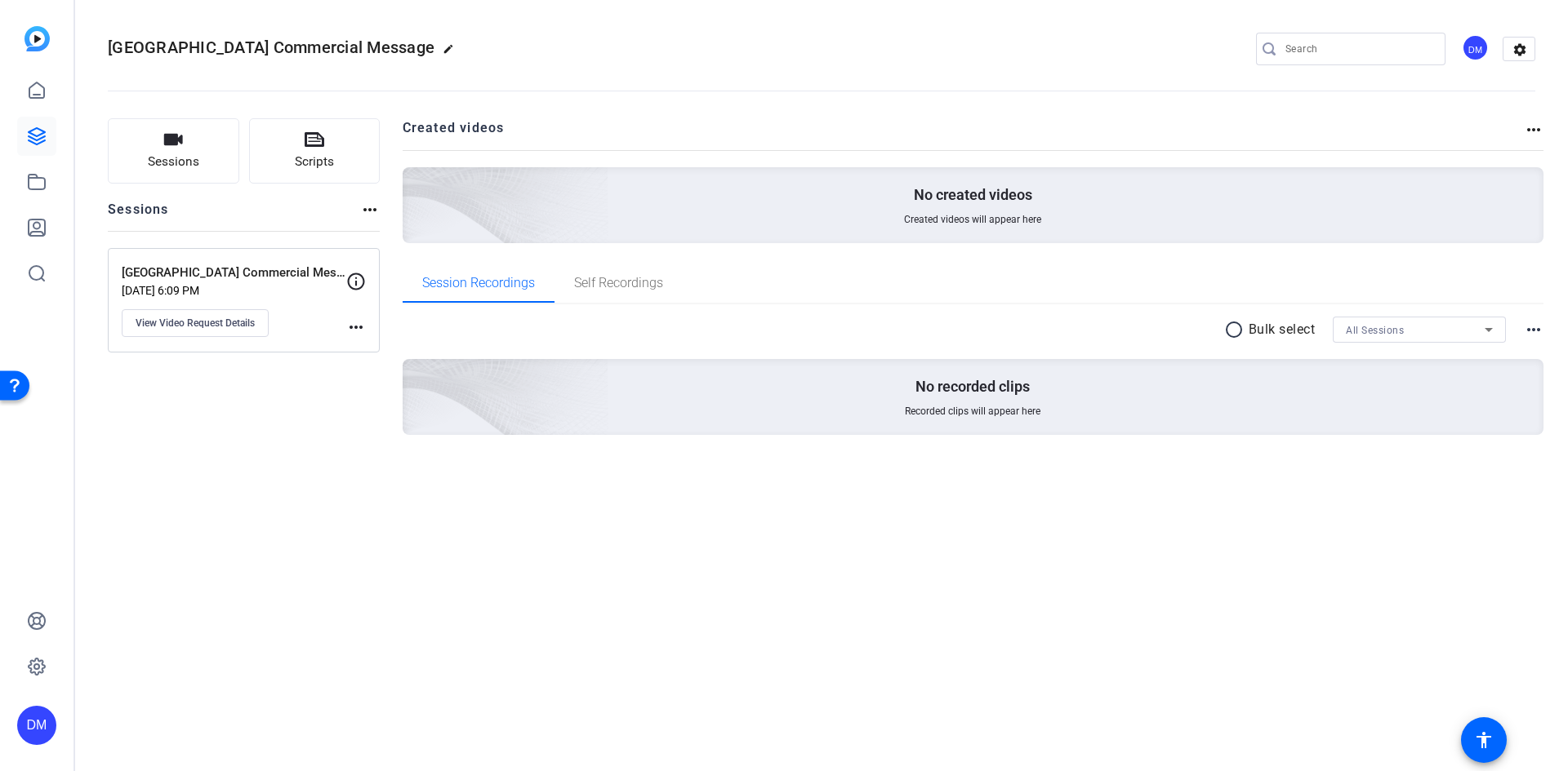
click at [162, 279] on p "[GEOGRAPHIC_DATA] Commercial Message" at bounding box center [233, 273] width 225 height 19
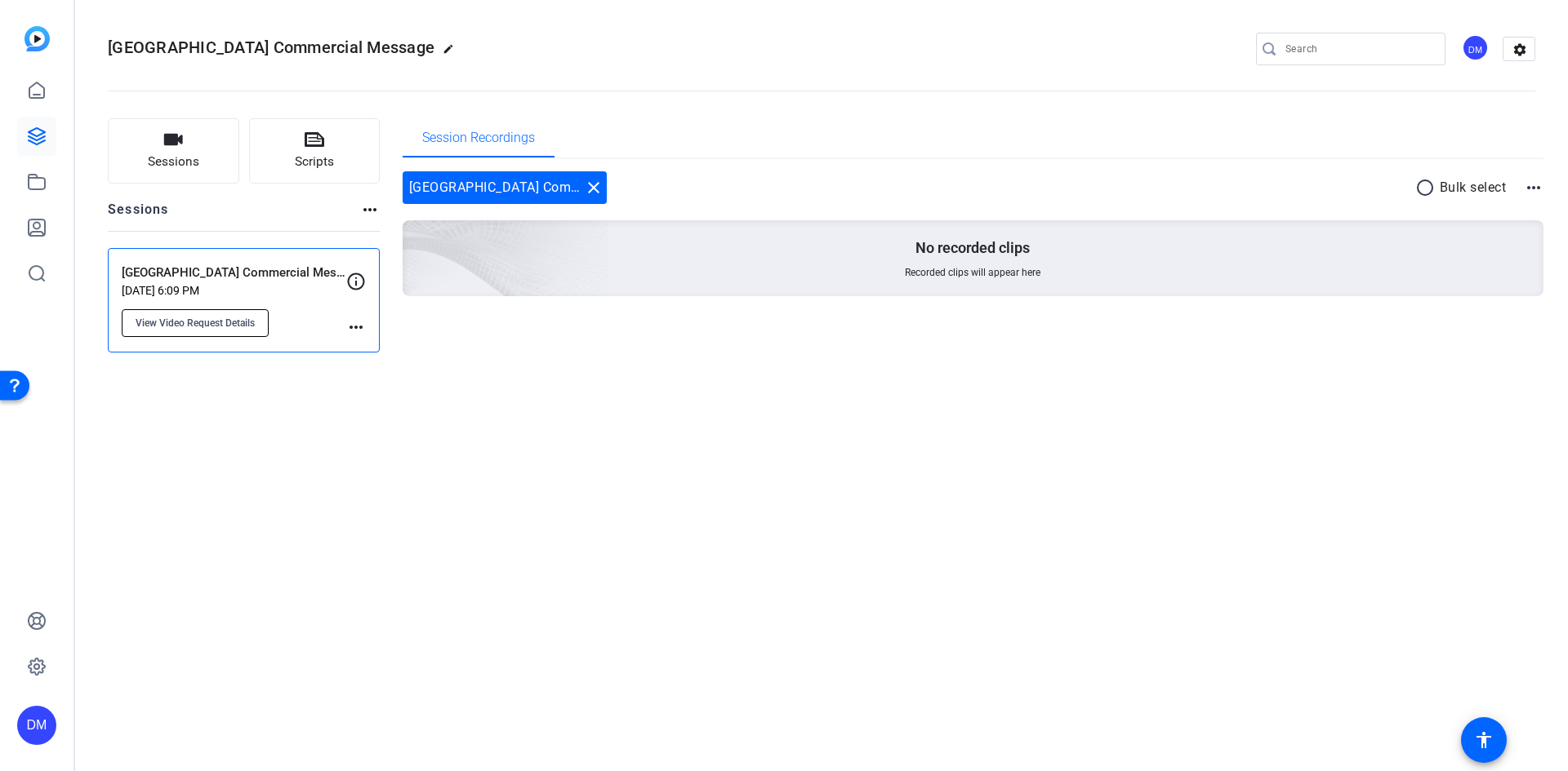
click at [185, 319] on span "View Video Request Details" at bounding box center [195, 323] width 120 height 13
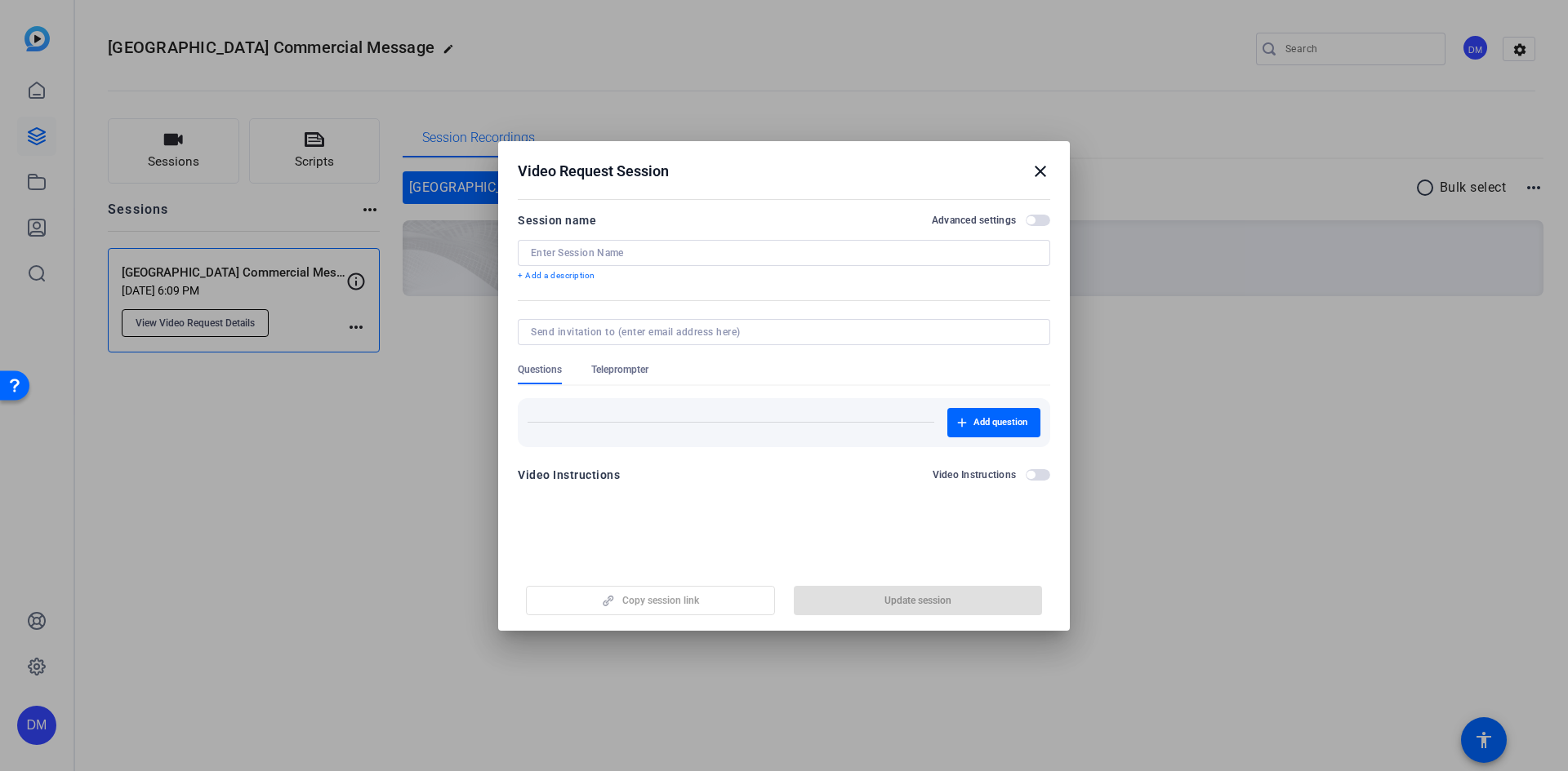
type input "[GEOGRAPHIC_DATA] Commercial Message"
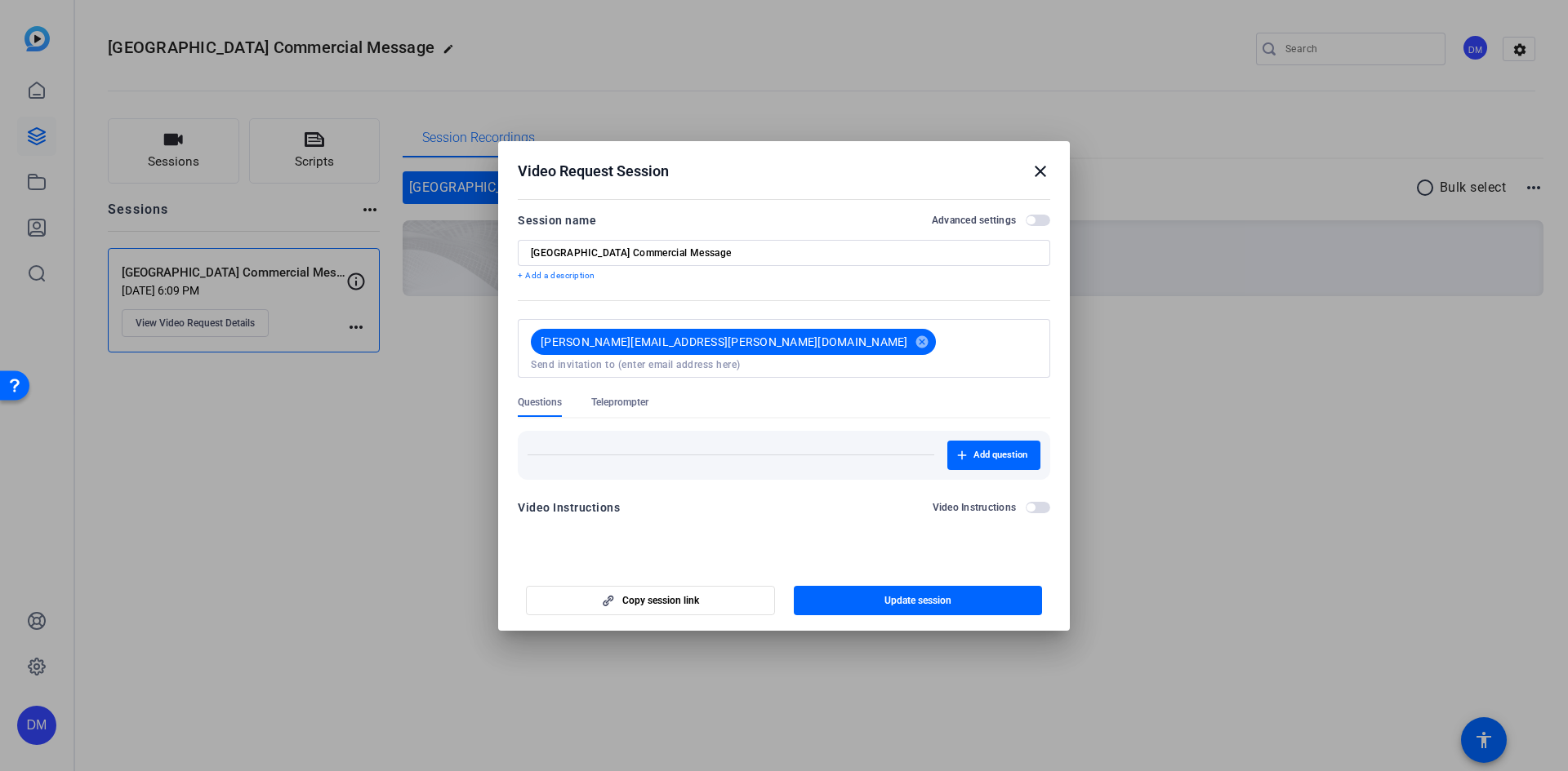
click at [0, 0] on span "Teleprompter" at bounding box center [0, 0] width 0 height 0
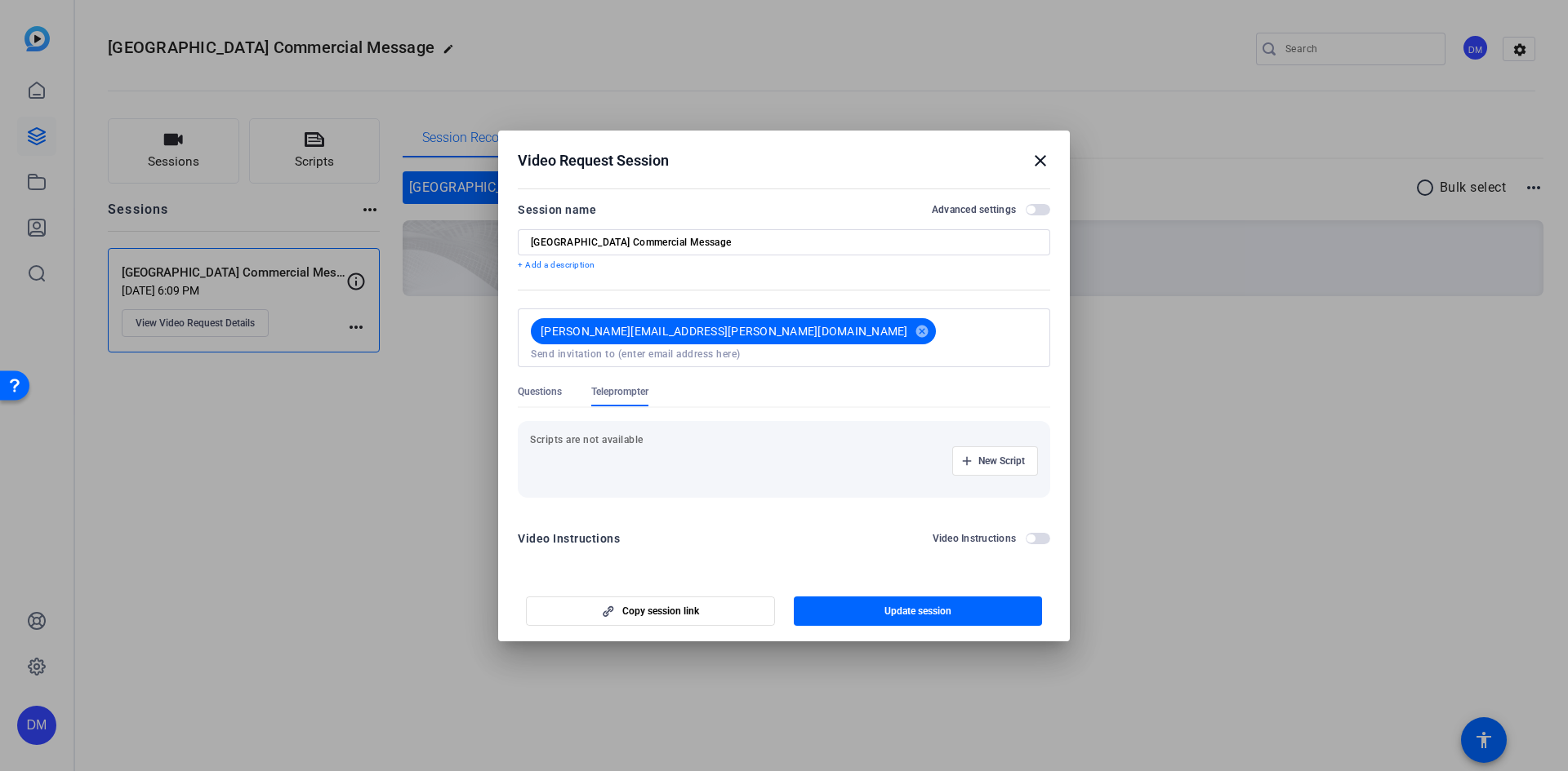
click at [0, 0] on mat-icon "close" at bounding box center [0, 0] width 0 height 0
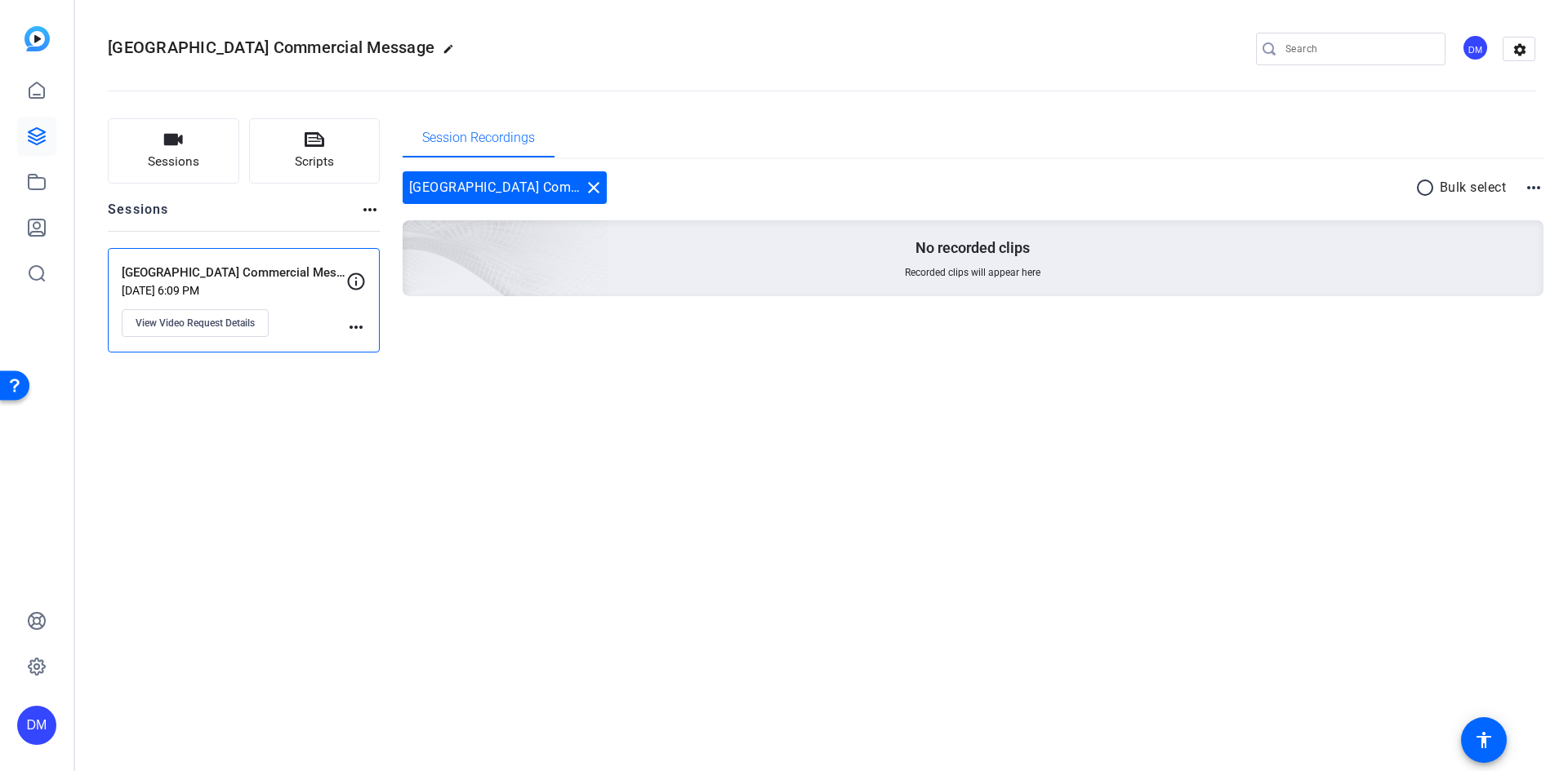
click at [1217, 482] on div "[GEOGRAPHIC_DATA] Commercial Message edit DM settings Sessions Scripts Sessions…" at bounding box center [821, 386] width 1493 height 771
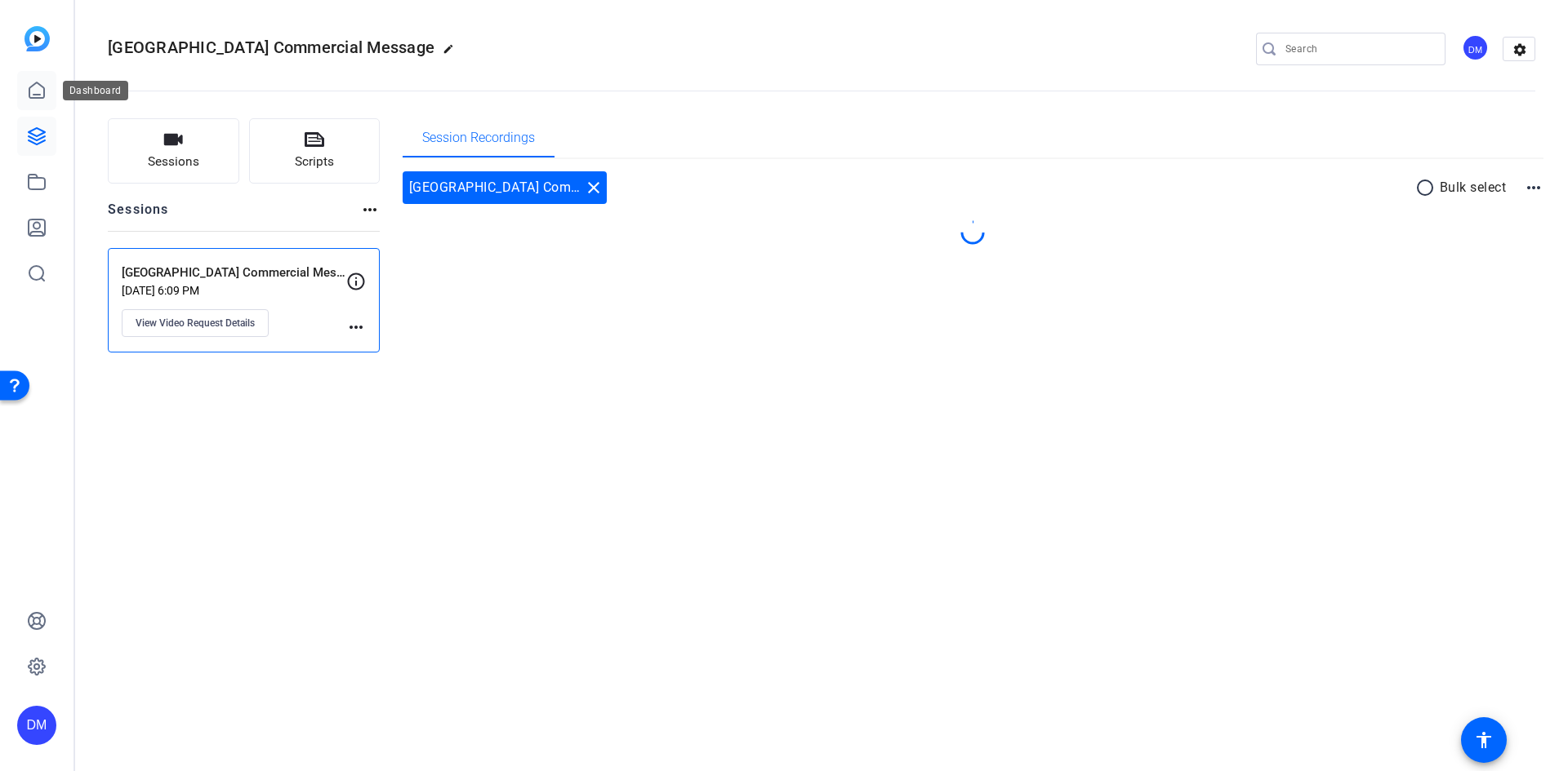
click at [30, 94] on icon at bounding box center [36, 90] width 14 height 15
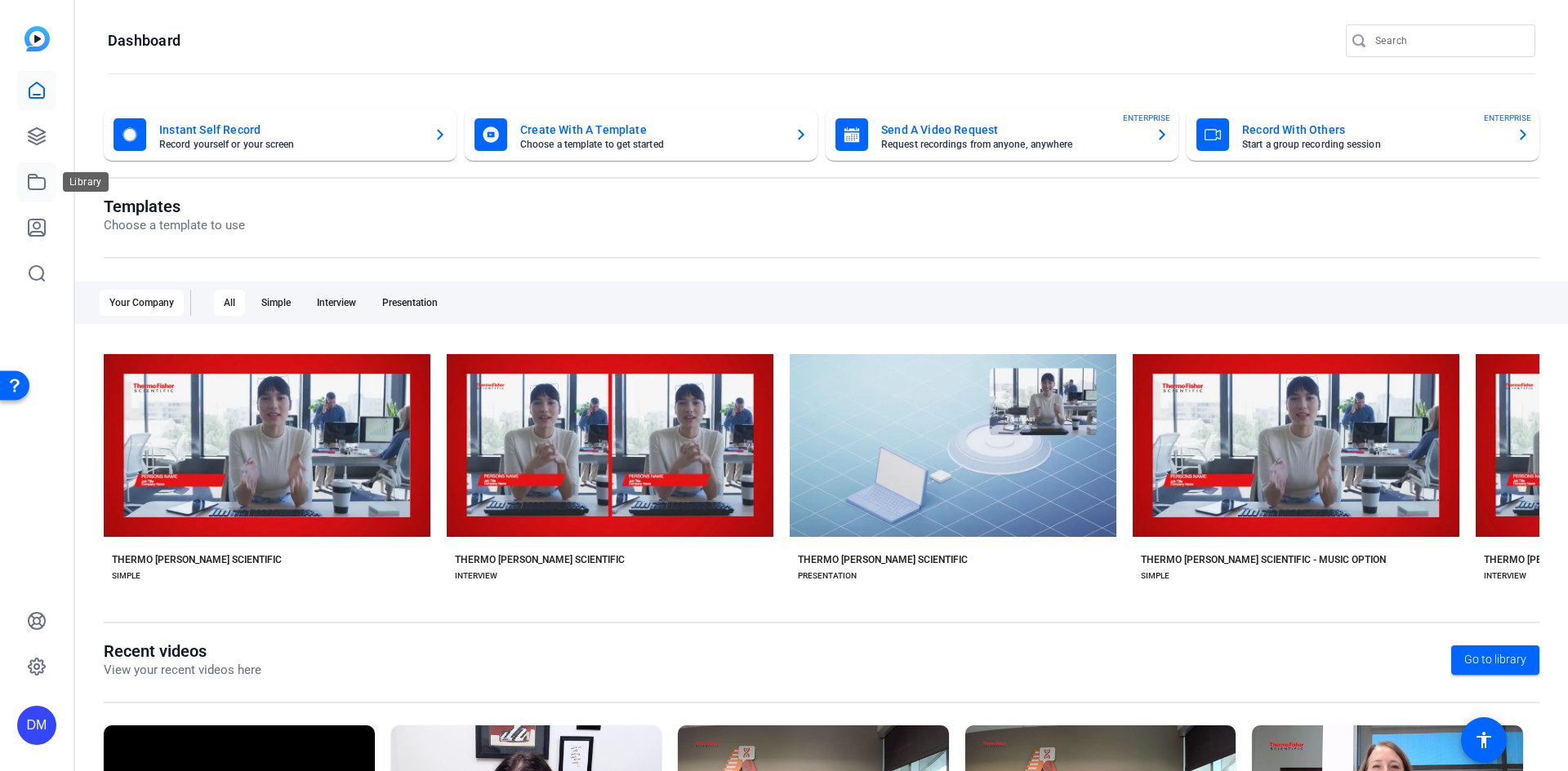
click at [38, 177] on icon at bounding box center [36, 182] width 16 height 14
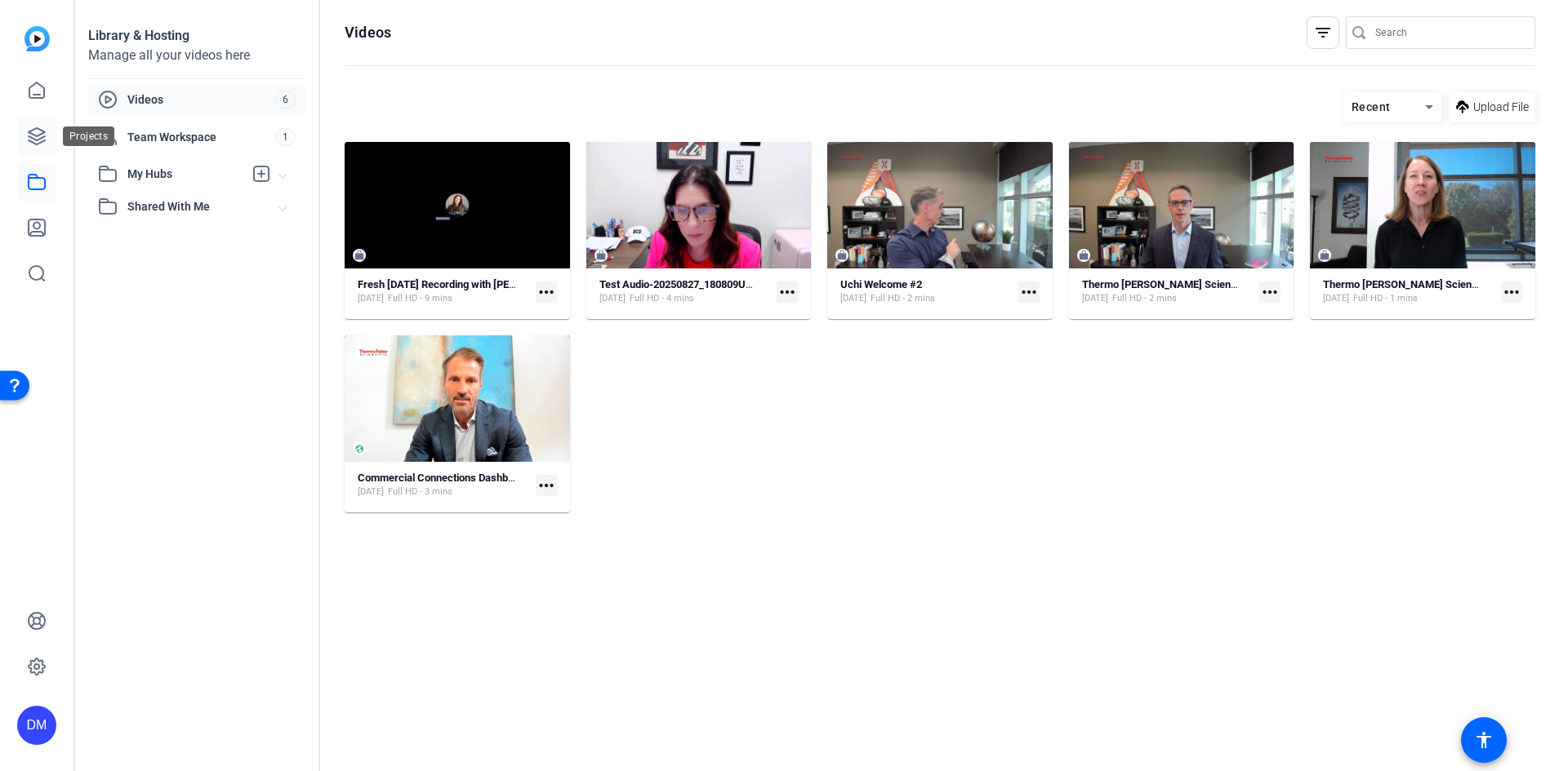
click at [38, 124] on link at bounding box center [36, 136] width 40 height 40
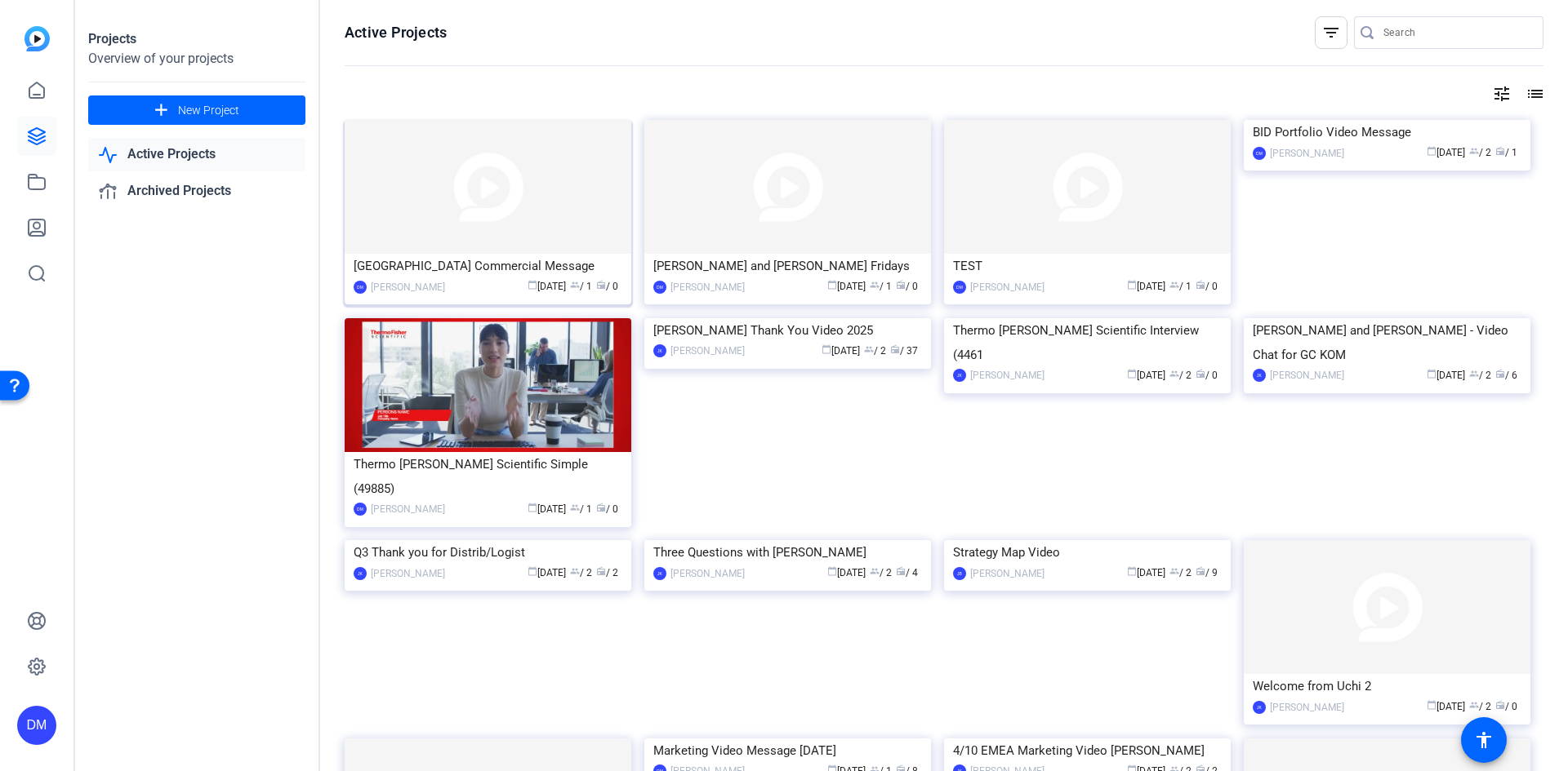
click at [480, 183] on img at bounding box center [488, 187] width 286 height 134
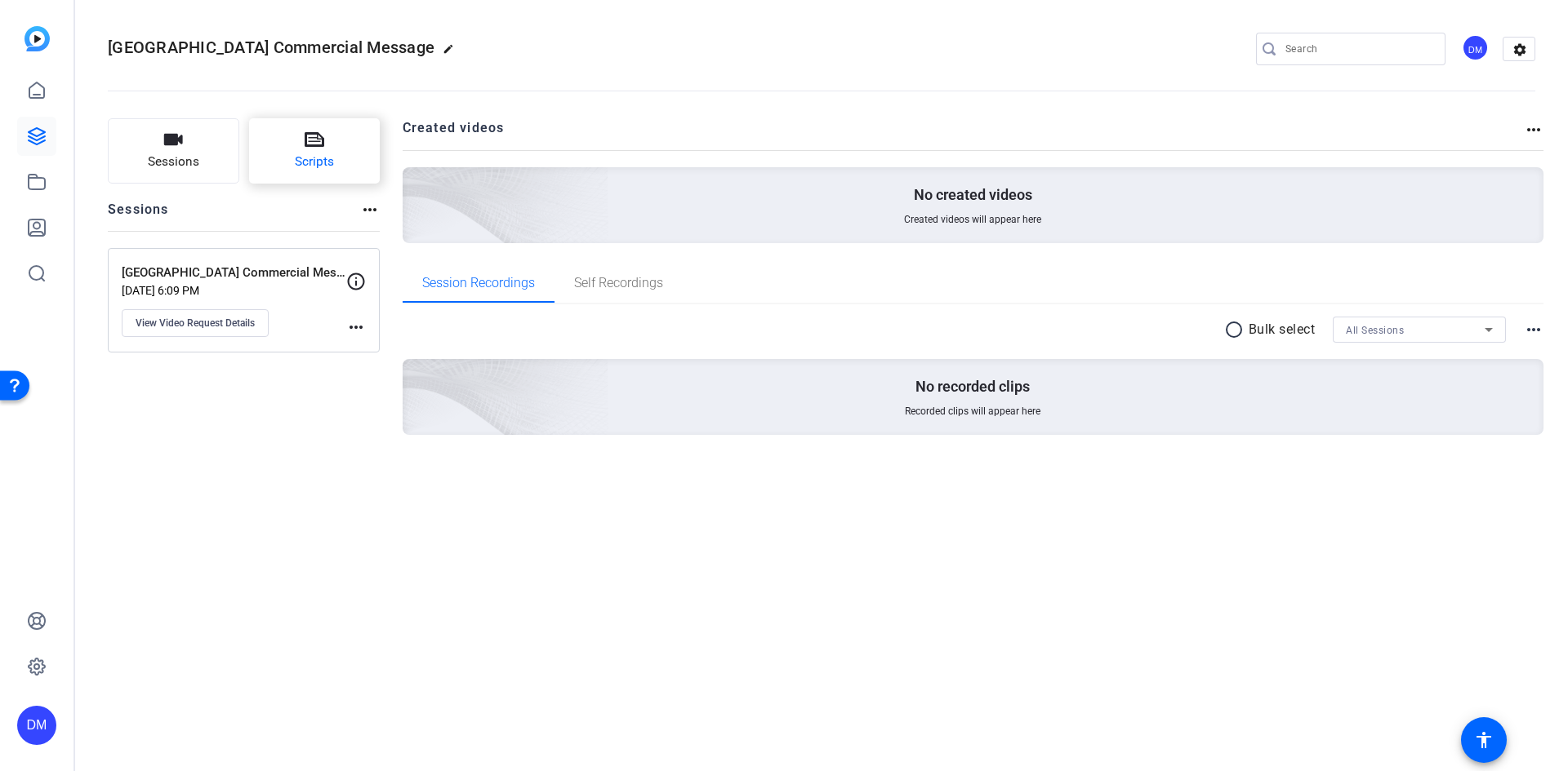
click at [340, 164] on button "Scripts" at bounding box center [315, 152] width 131 height 66
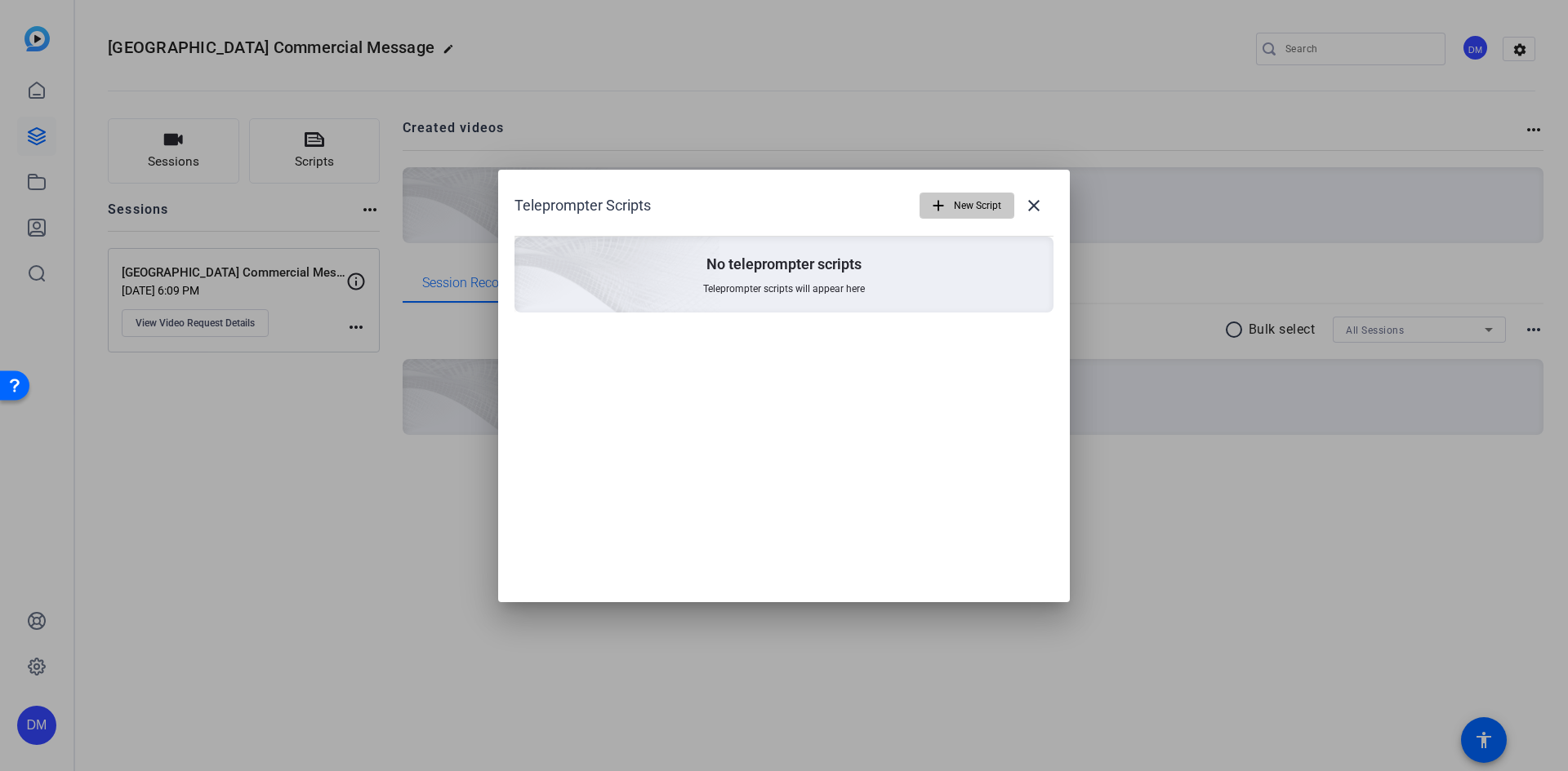
click at [955, 203] on span "New Script" at bounding box center [978, 205] width 47 height 31
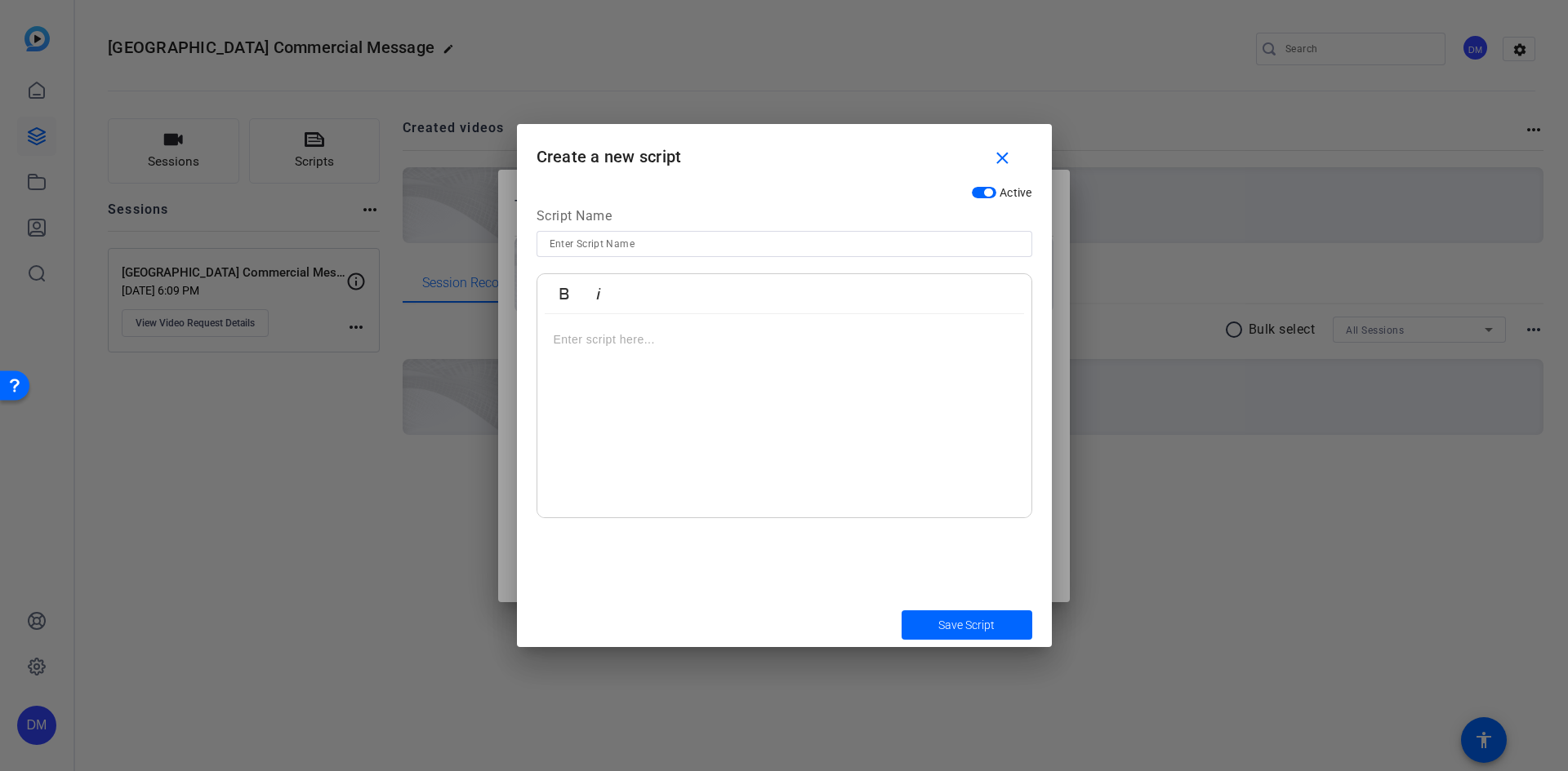
click at [600, 346] on p at bounding box center [784, 339] width 461 height 18
drag, startPoint x: 941, startPoint y: 366, endPoint x: 537, endPoint y: 298, distance: 409.7
click at [537, 298] on div "Bold Italic [URL][DOMAIN_NAME] [URL][DOMAIN_NAME] Enter script here..." at bounding box center [784, 396] width 496 height 245
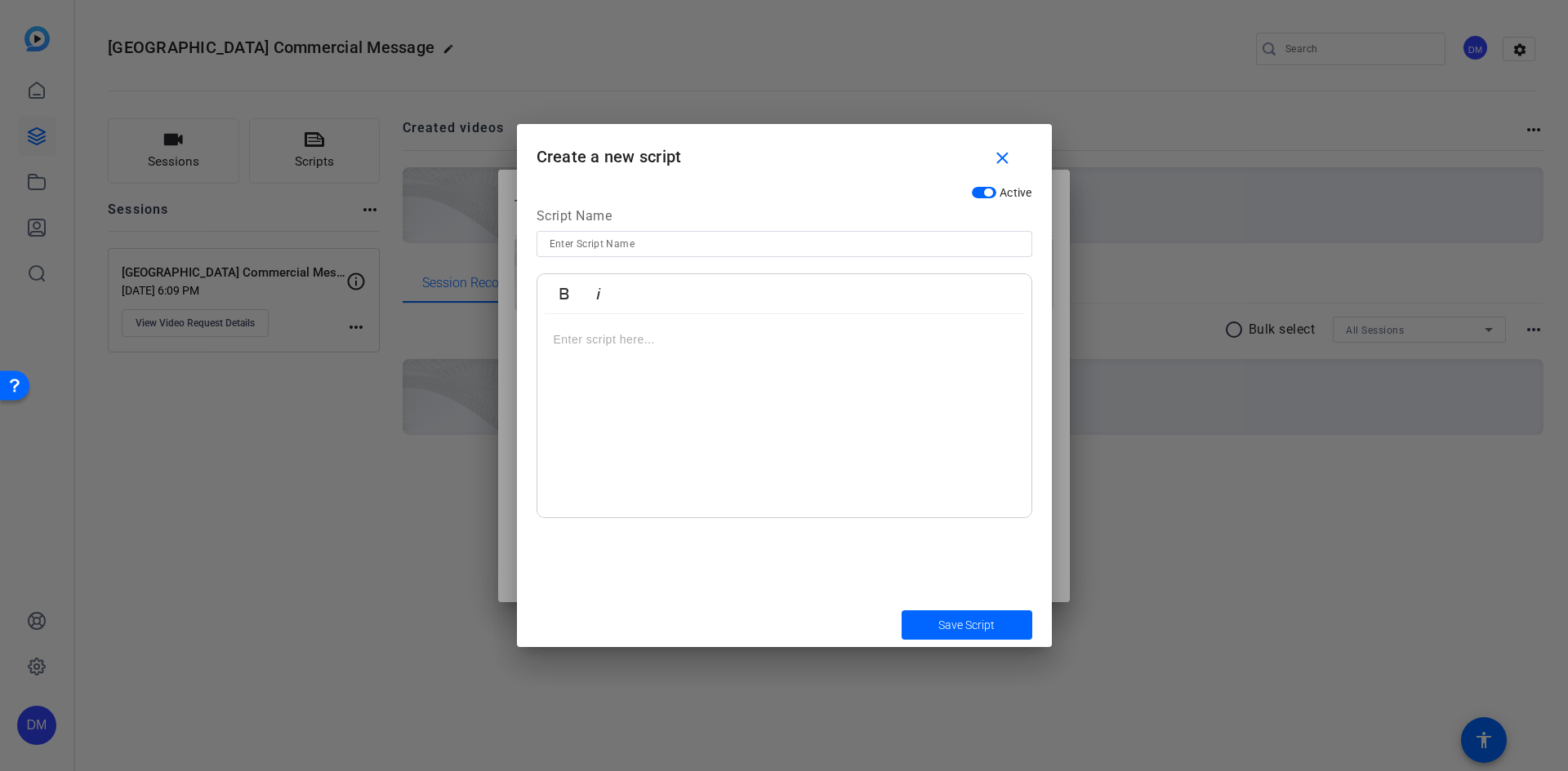
click at [579, 348] on p at bounding box center [784, 339] width 461 height 18
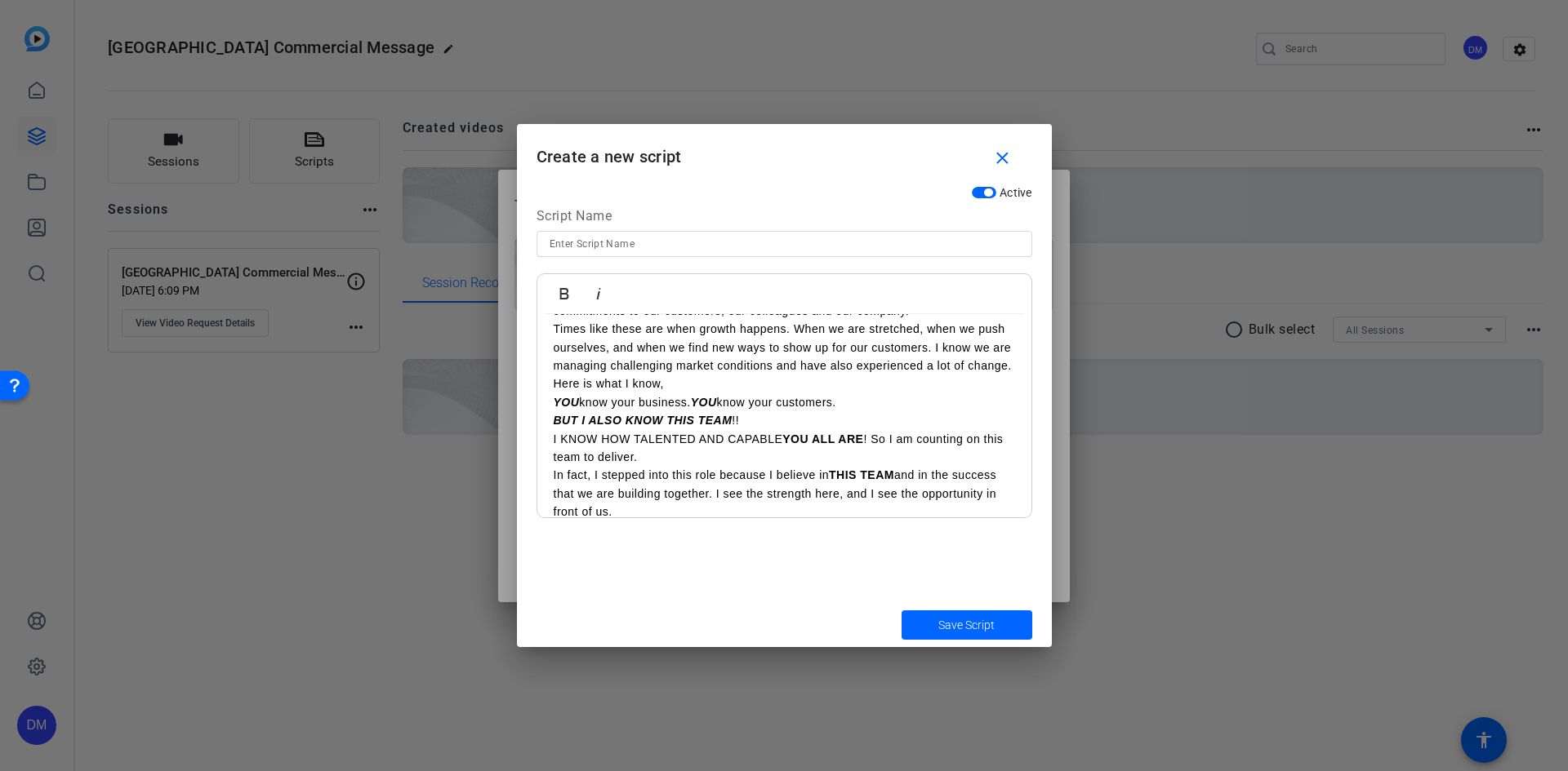
scroll to position [0, 0]
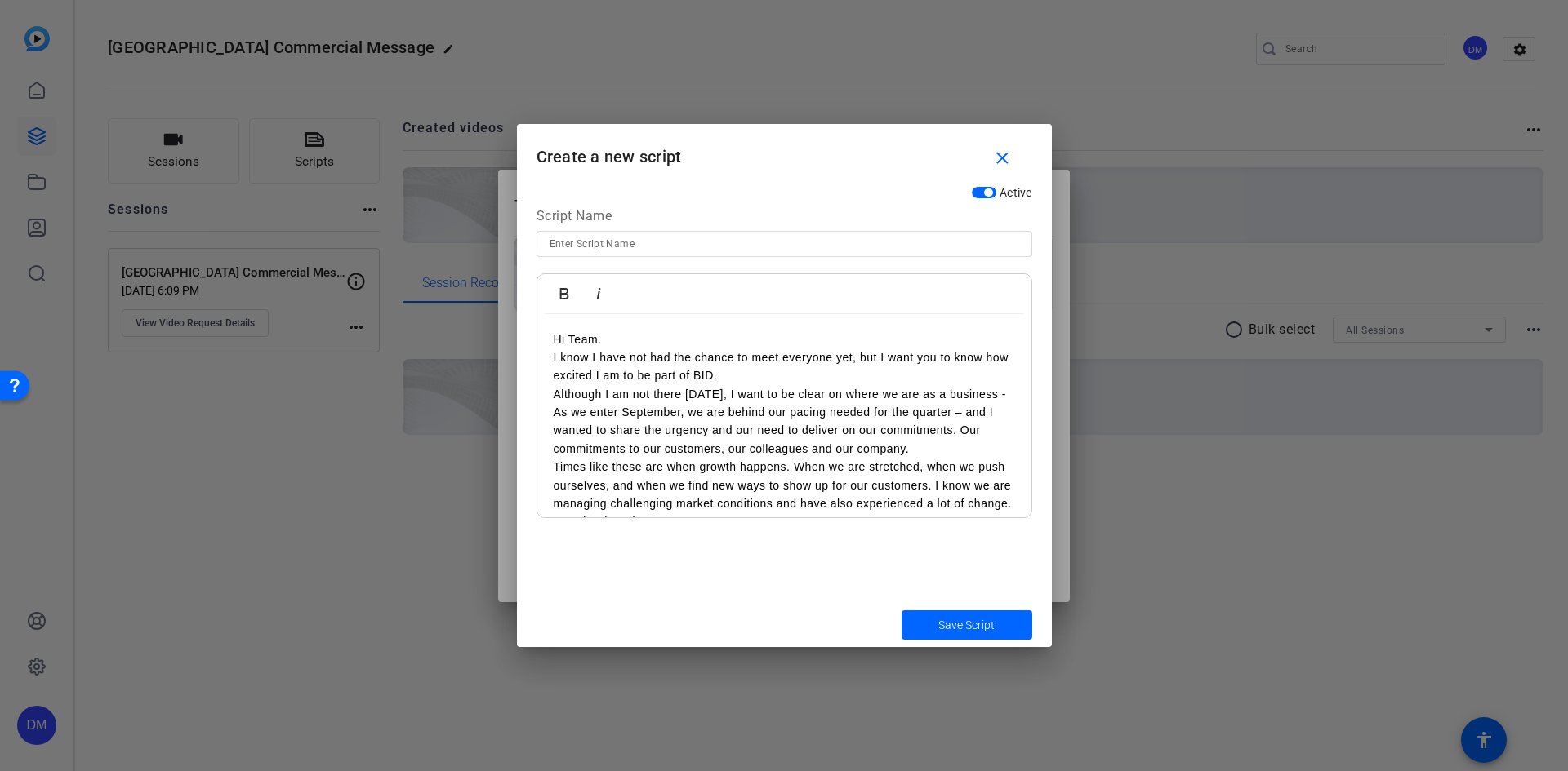
click at [834, 394] on p "Although I am not there [DATE], I want to be clear on where we are as a busines…" at bounding box center [784, 422] width 461 height 73
click at [611, 354] on p "I know I have not had the chance to meet everyone yet, but I want you to know h…" at bounding box center [784, 367] width 461 height 37
click at [630, 357] on p "I know I have not had the chance to meet everyone yet, but I want you to know h…" at bounding box center [784, 367] width 461 height 37
click at [641, 356] on p "I know I have not had the chance to meet everyone yet, but I want you to know h…" at bounding box center [784, 367] width 461 height 37
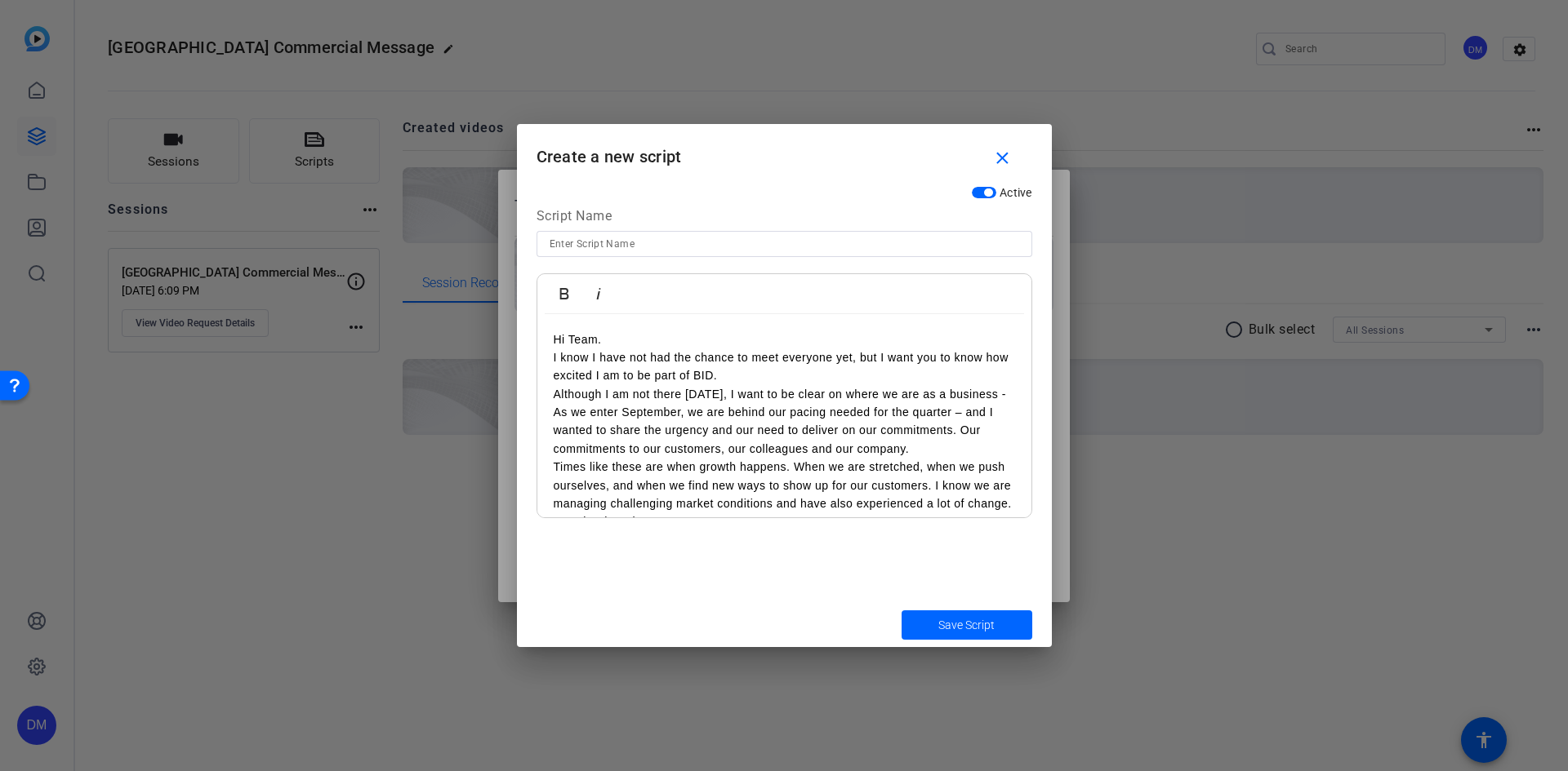
click at [648, 354] on p "I know I have not had the chance to meet everyone yet, but I want you to know h…" at bounding box center [784, 367] width 461 height 37
click at [851, 369] on p "I know I haven't had the chance to meet everyone yet, but I want you to know ho…" at bounding box center [784, 367] width 461 height 37
click at [797, 372] on p "I know I haven't had the chance to meet everyone yet, but I want you to know ho…" at bounding box center [784, 367] width 461 height 37
click at [796, 375] on p "I know I haven't had the chance to meet everyone yet, but I want you to know ho…" at bounding box center [784, 367] width 461 height 37
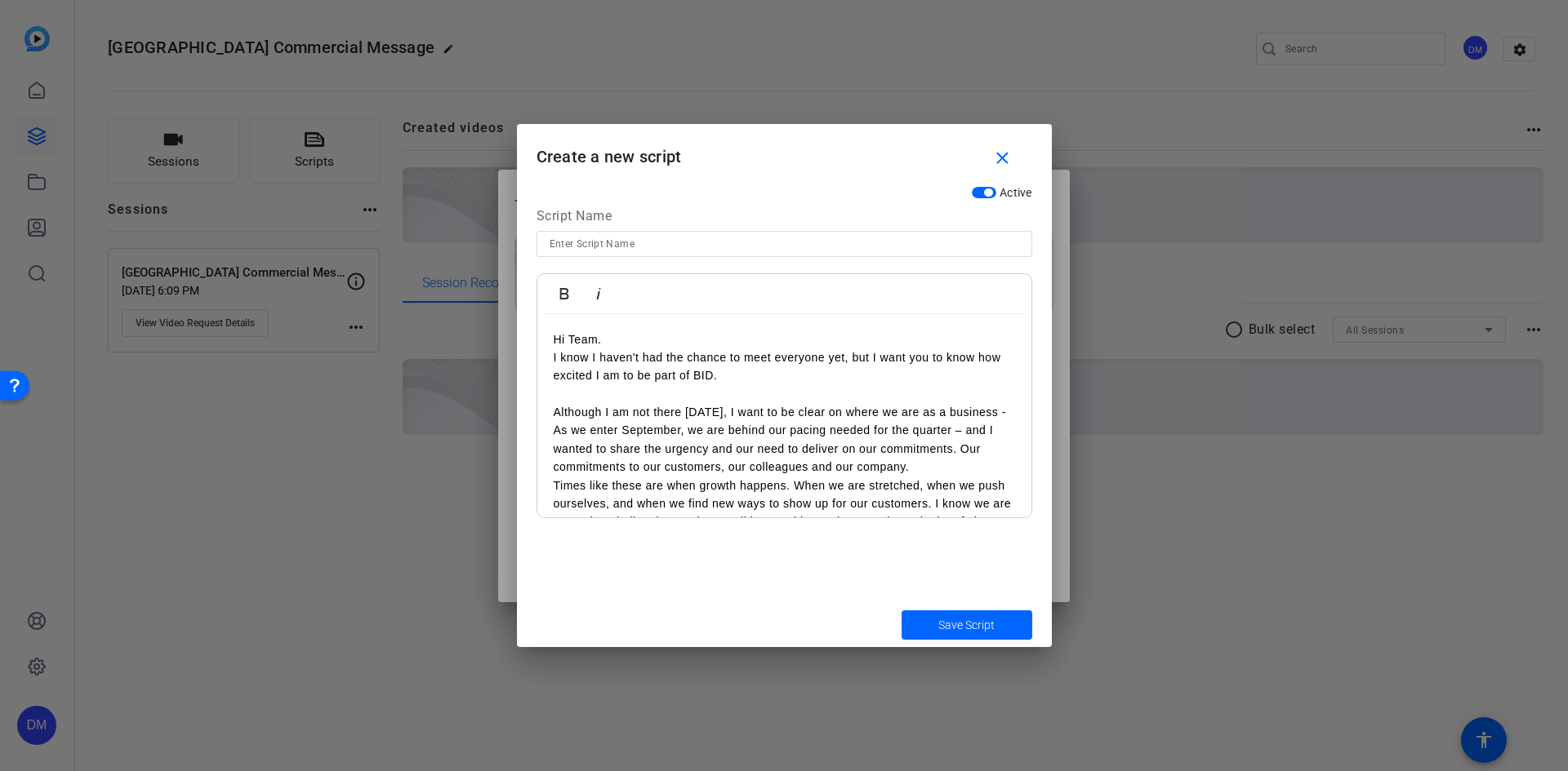
click at [678, 410] on p "Although I am not there [DATE], I want to be clear on where we are as a busines…" at bounding box center [784, 439] width 461 height 73
click at [653, 409] on p "Although I am not there [DATE], I want to be clear on where we are as a busines…" at bounding box center [784, 439] width 461 height 73
click at [663, 409] on p "Although I am not there [DATE], I want to be clear on where we are as a busines…" at bounding box center [784, 439] width 461 height 73
click at [666, 410] on p "Although I am not there [DATE], I want to be clear on where we are as a busines…" at bounding box center [784, 439] width 461 height 73
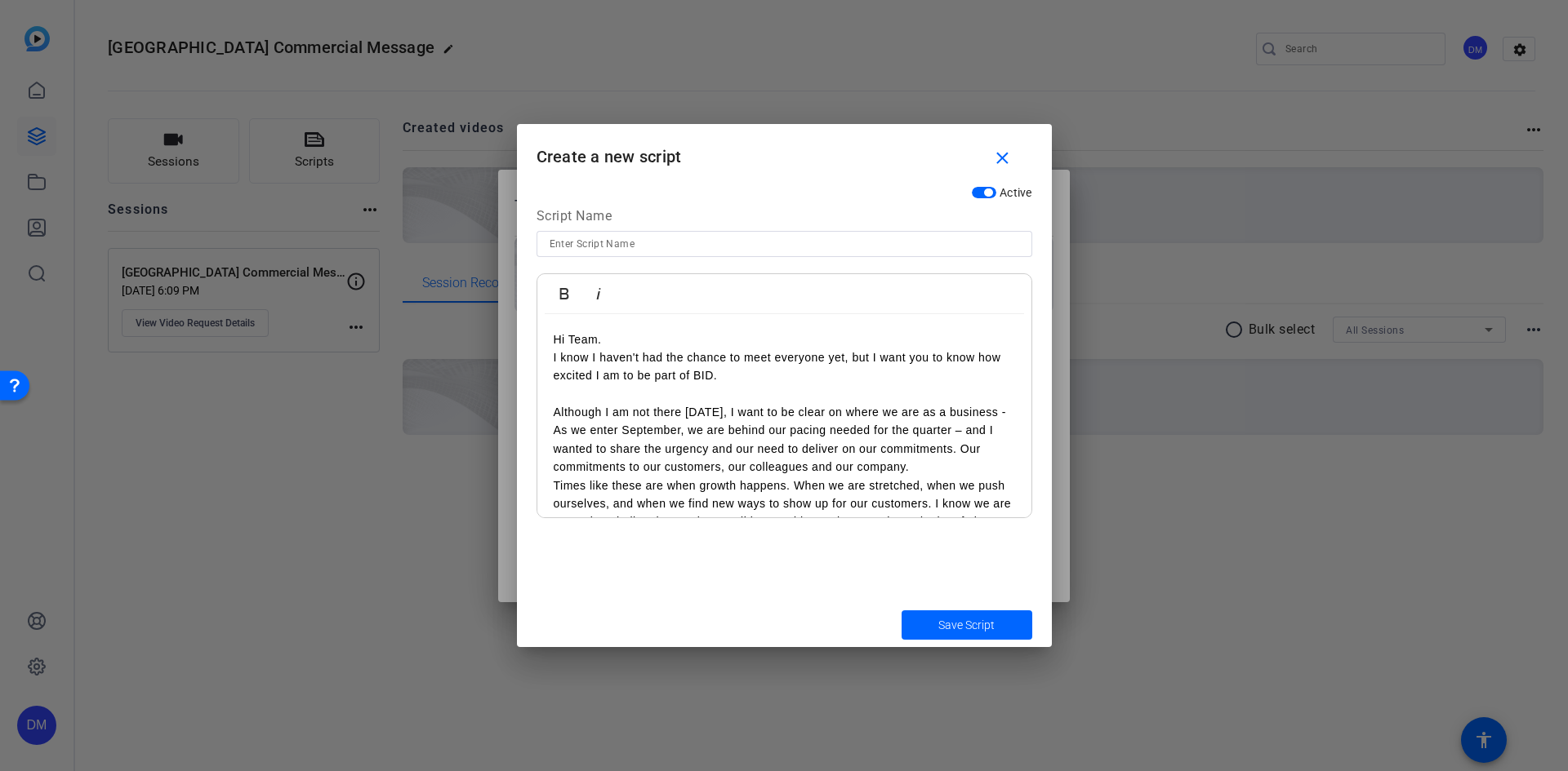
click at [685, 410] on p "Although I am not there [DATE], I want to be clear on where we are as a busines…" at bounding box center [784, 439] width 461 height 73
click at [614, 430] on p "Although I am not there with you [DATE], I want to be clear on where we are as …" at bounding box center [784, 439] width 461 height 73
click at [679, 423] on p "Although I am not there with you [DATE], I want to be clear on where we are as …" at bounding box center [784, 422] width 461 height 37
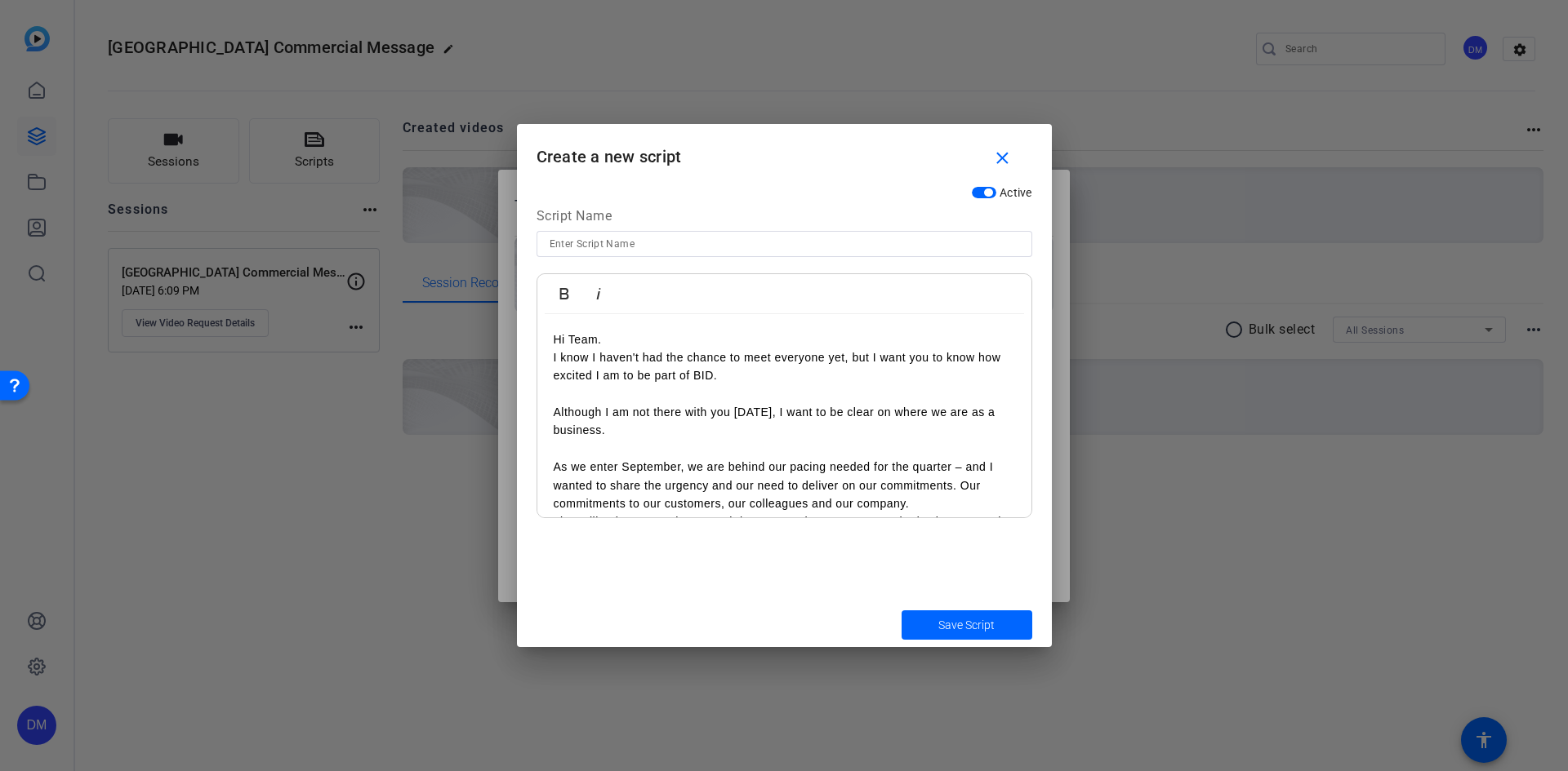
scroll to position [82, 0]
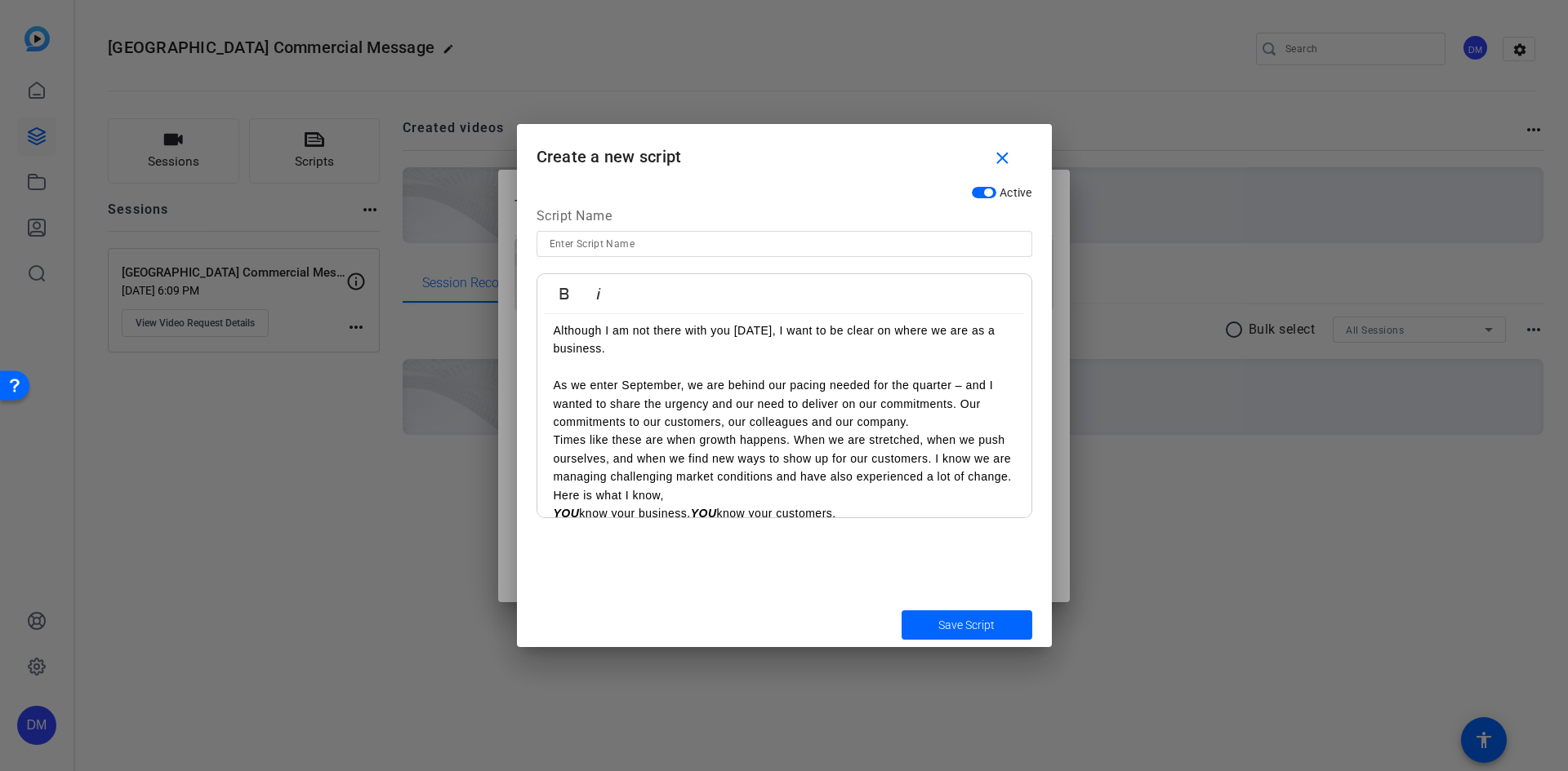
click at [923, 422] on p "As we enter September, we are behind our pacing needed for the quarter – and I …" at bounding box center [784, 403] width 461 height 55
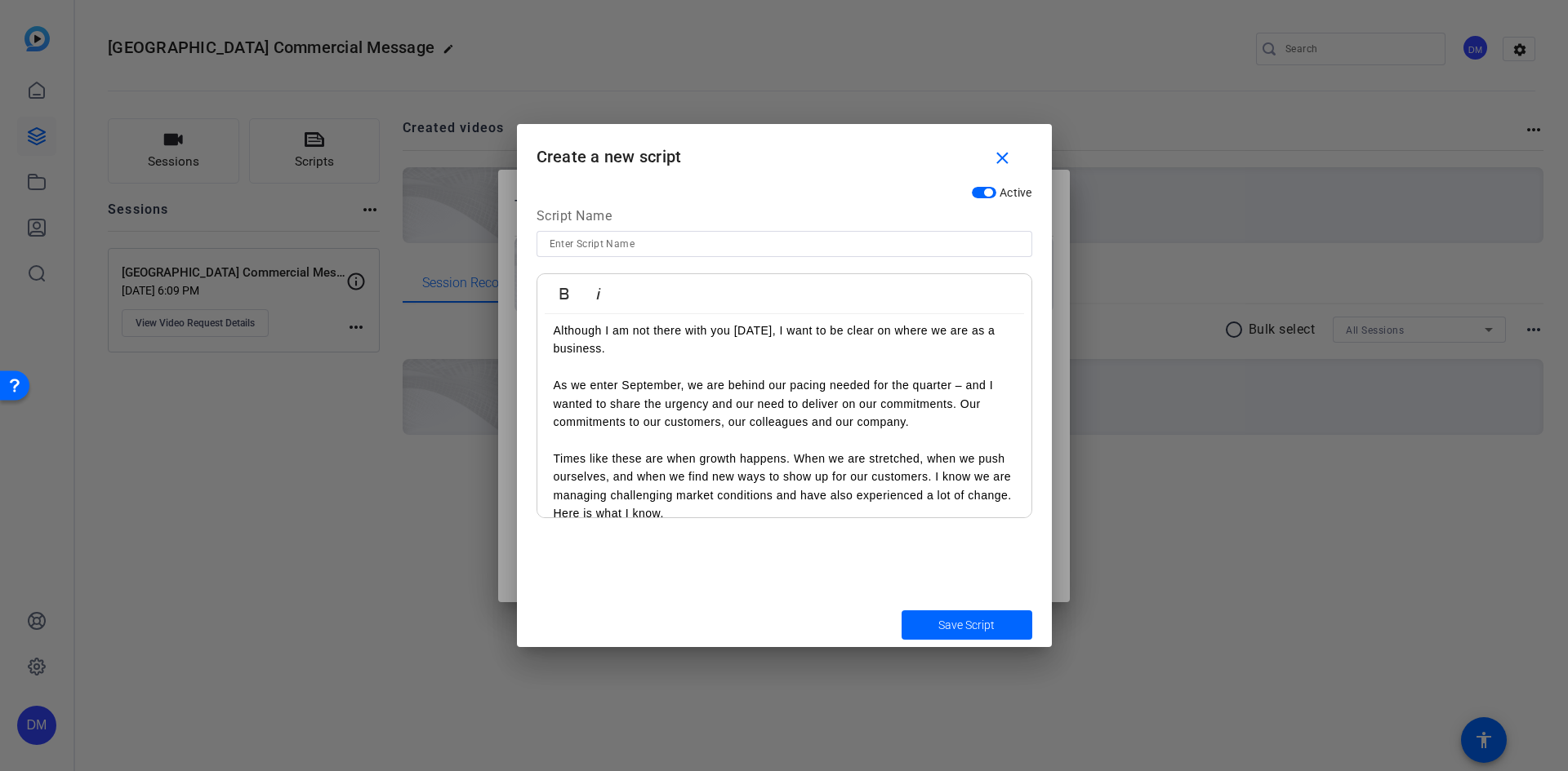
click at [553, 462] on p "Times like these are when growth happens. When we are stretched, when we push o…" at bounding box center [784, 476] width 461 height 55
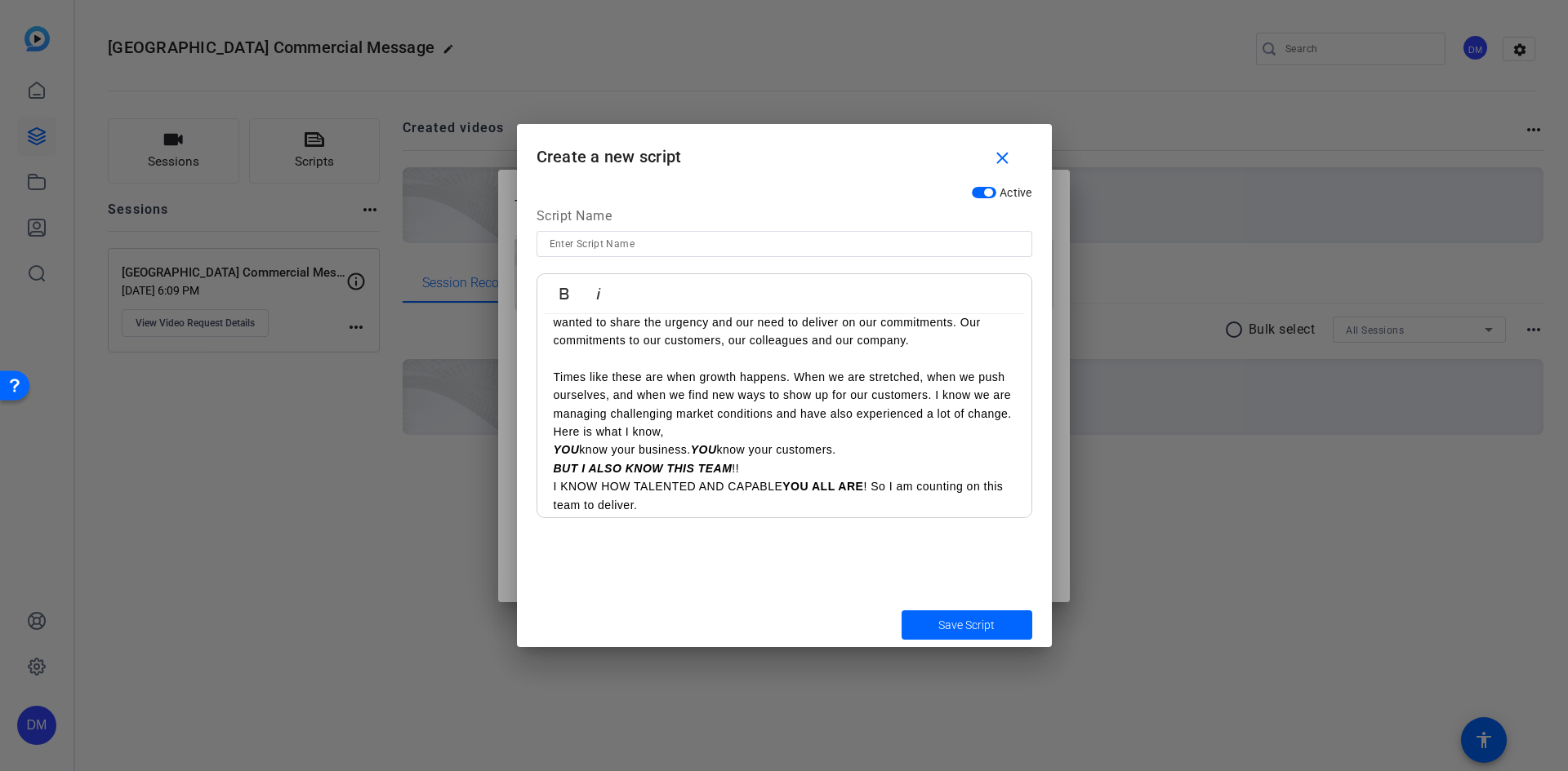
click at [654, 423] on p "Times like these are when growth happens. When we are stretched, when we push o…" at bounding box center [784, 395] width 461 height 55
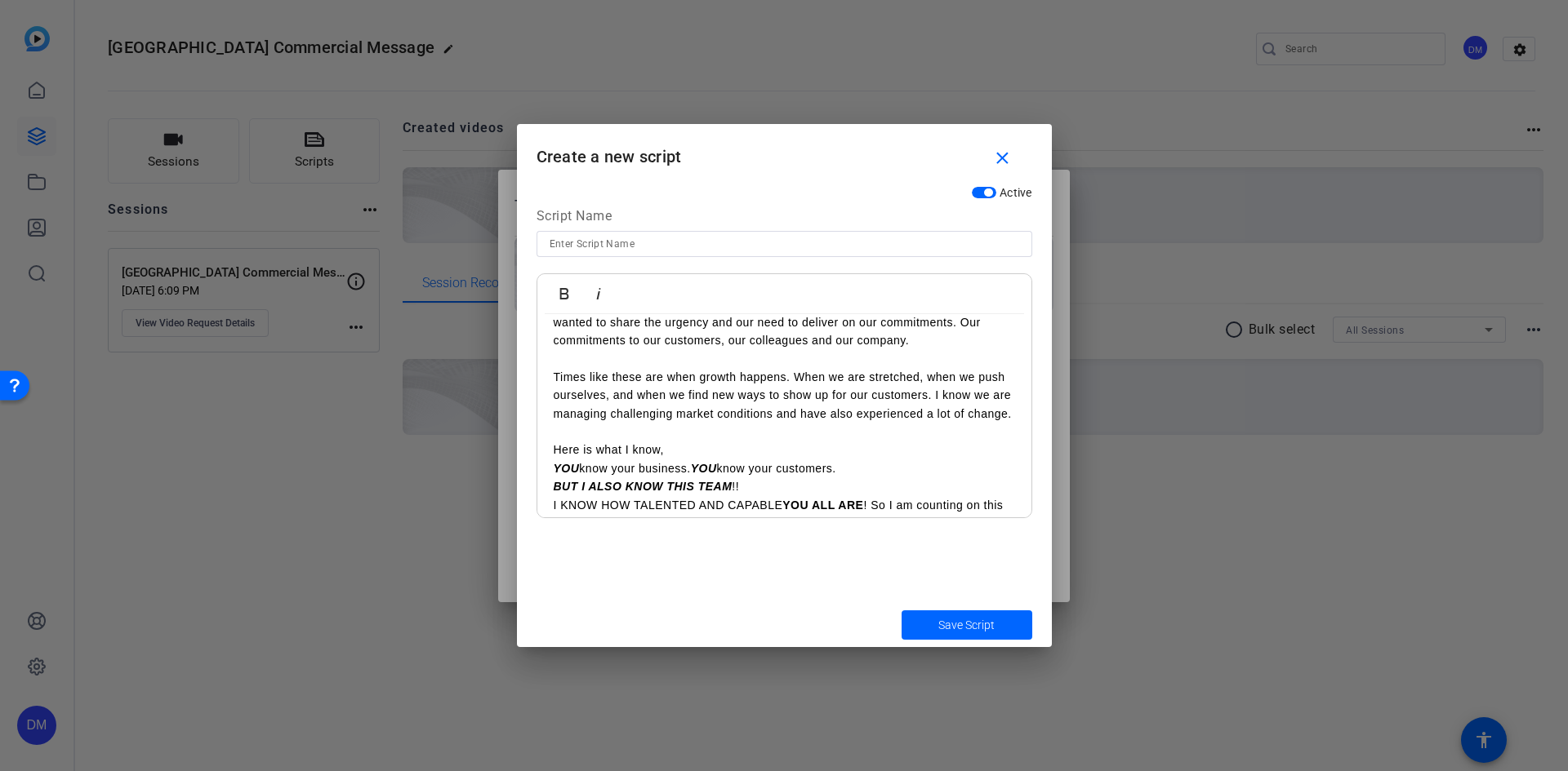
scroll to position [245, 0]
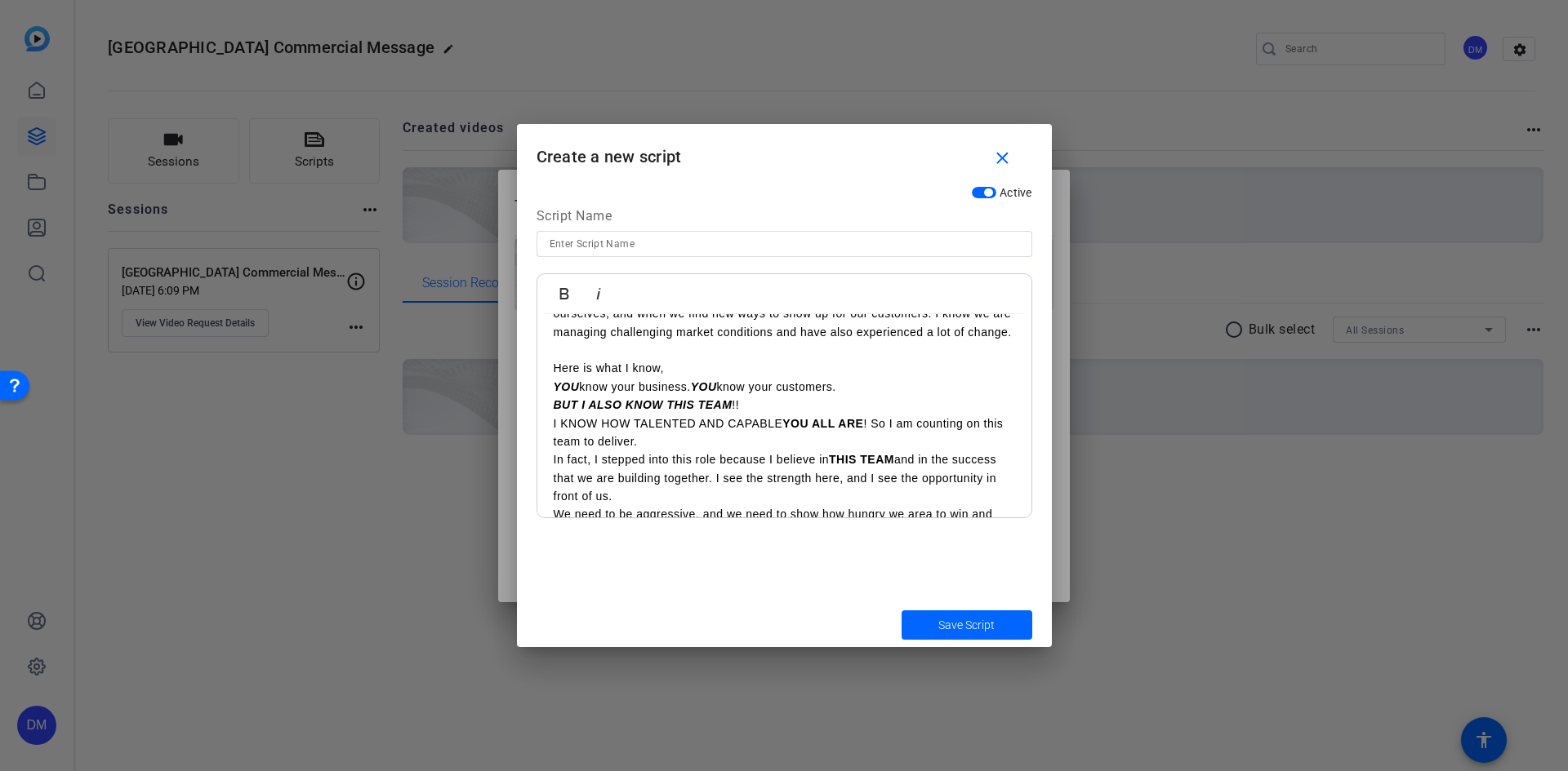
drag, startPoint x: 685, startPoint y: 390, endPoint x: 553, endPoint y: 392, distance: 132.0
click at [553, 377] on p "Here is what I know," at bounding box center [784, 368] width 461 height 18
click at [903, 396] on p "YOU know your business. YOU know your customers." at bounding box center [784, 386] width 461 height 18
click at [814, 414] on p "BUT I ALSO KNOW THIS TEAM !!" at bounding box center [784, 404] width 461 height 18
click at [872, 396] on p "YOU know your business. YOU know your customers." at bounding box center [784, 386] width 461 height 18
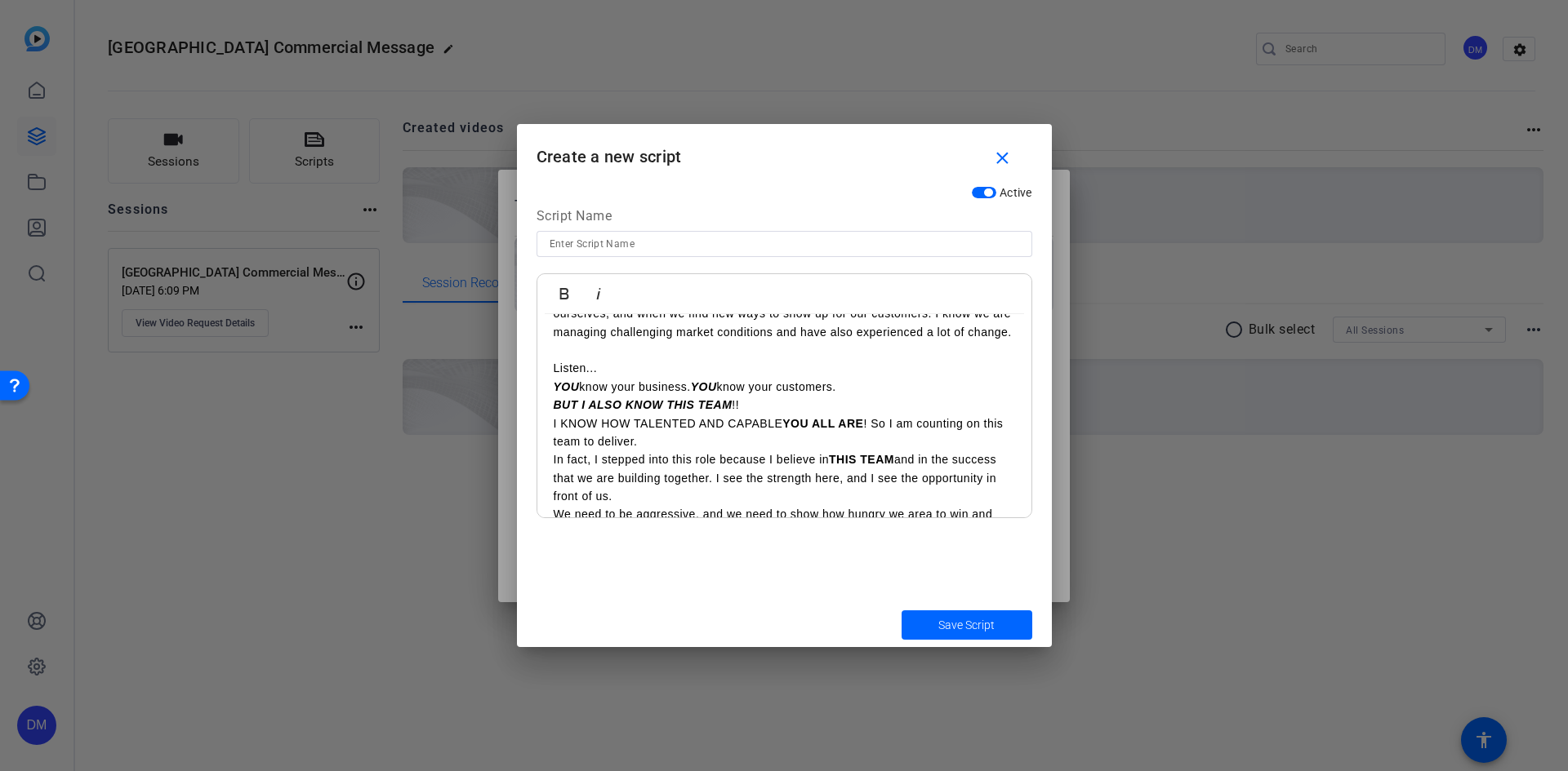
click at [612, 412] on em "BUT I ALSO KNOW THIS TEAM" at bounding box center [643, 405] width 179 height 13
click at [736, 414] on p "BUT I KNOW THIS TEAM !!" at bounding box center [784, 404] width 461 height 18
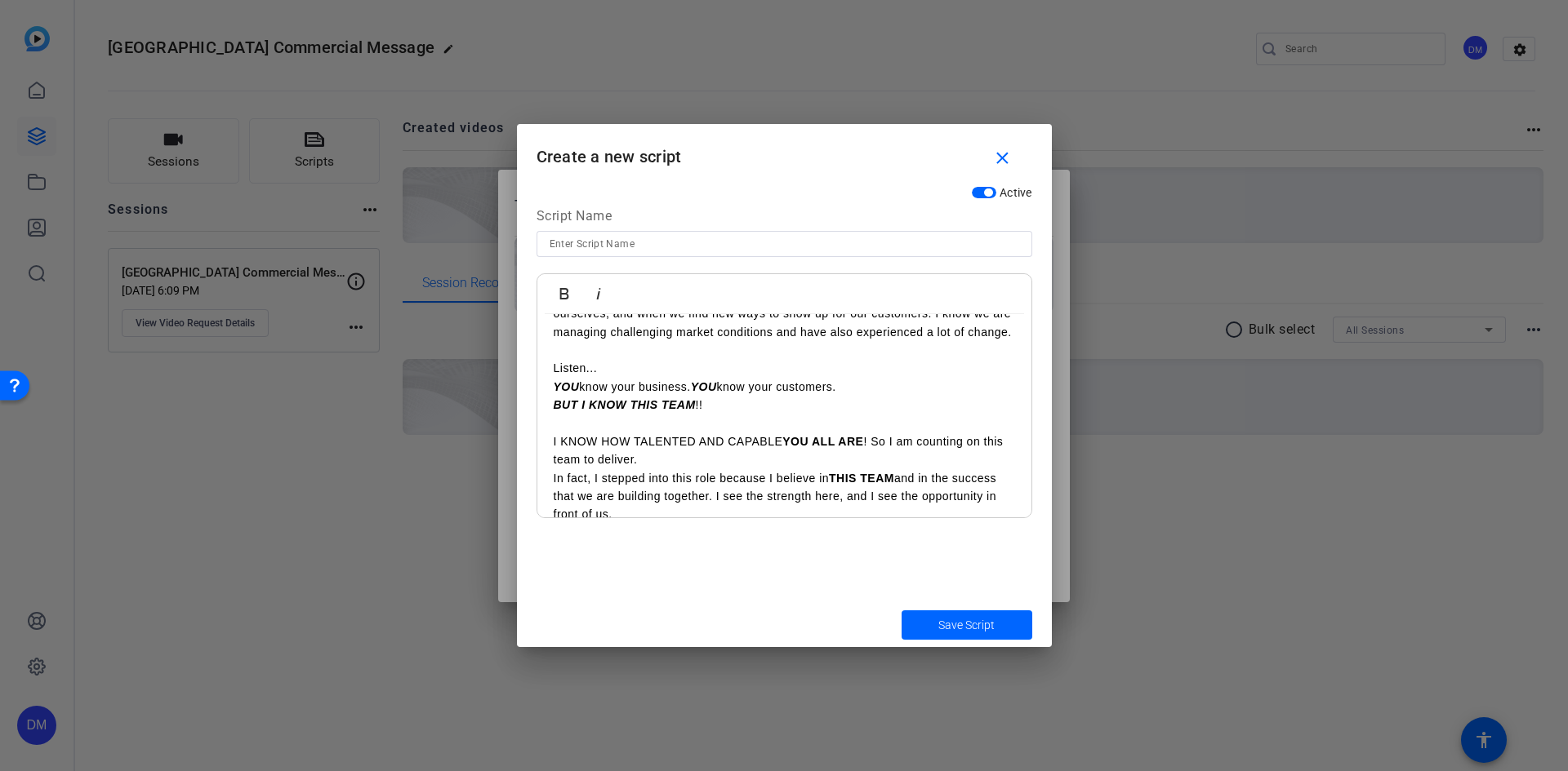
click at [693, 470] on p "I KNOW HOW TALENTED AND CAPABLE YOU ALL ARE ! So I am counting on this team to …" at bounding box center [784, 451] width 461 height 37
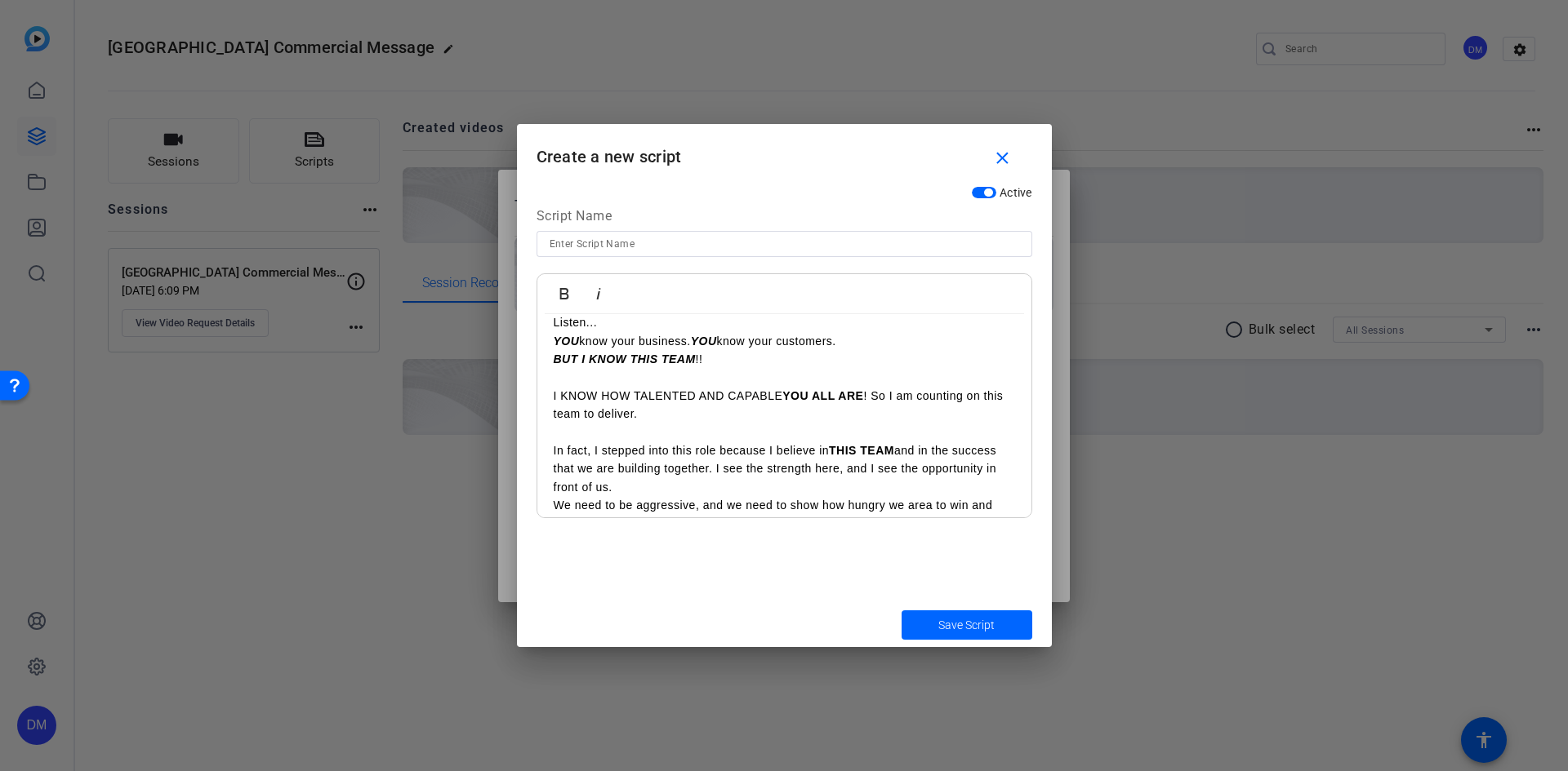
scroll to position [327, 0]
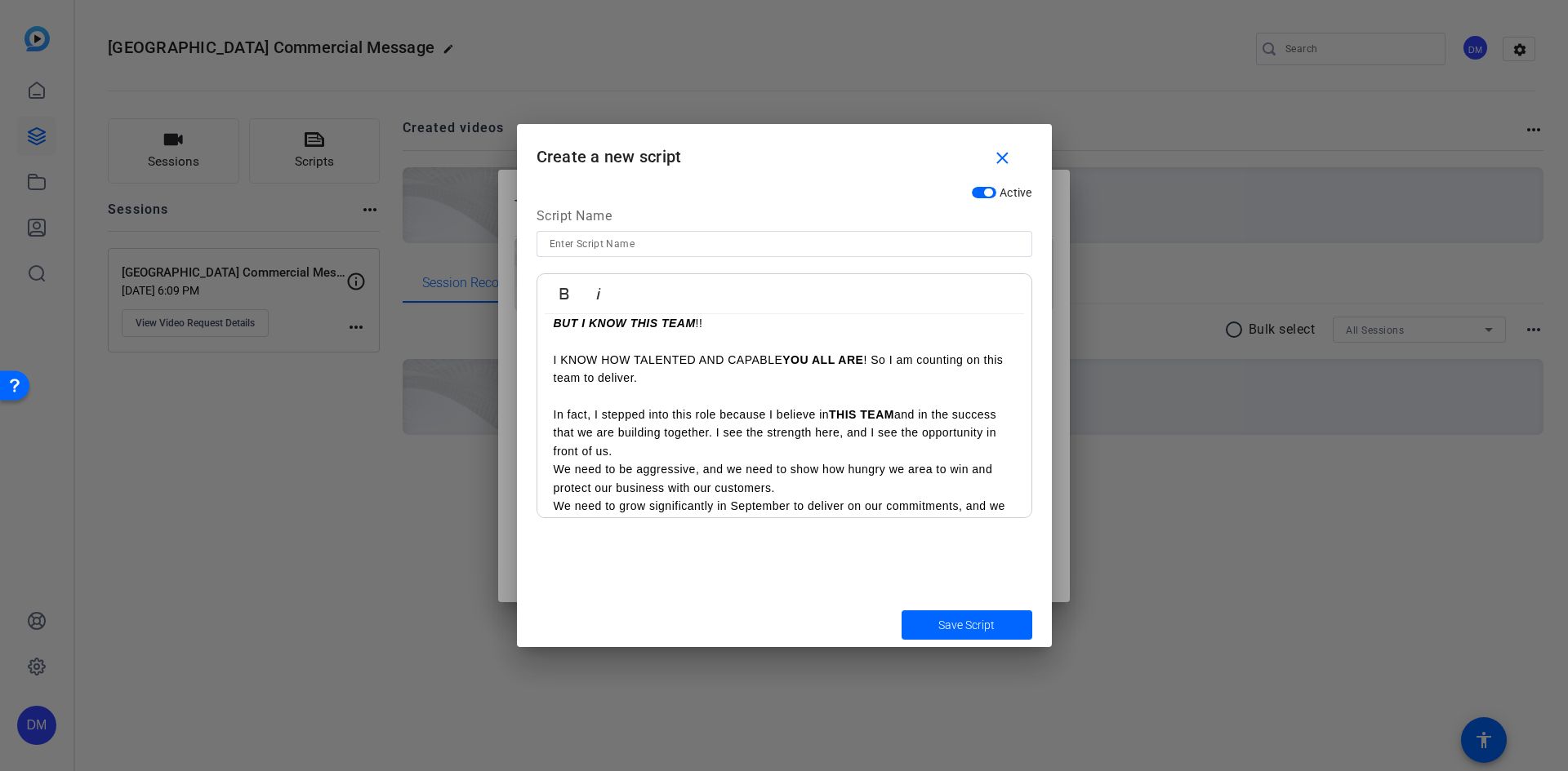
drag, startPoint x: 557, startPoint y: 399, endPoint x: 603, endPoint y: 398, distance: 46.0
click at [603, 398] on p "I KNOW HOW TALENTED AND CAPABLE YOU ALL ARE ! So I am counting on this team to …" at bounding box center [784, 378] width 461 height 55
drag, startPoint x: 553, startPoint y: 395, endPoint x: 603, endPoint y: 396, distance: 50.0
click at [603, 396] on p "I KNOW HOW TALENTED AND CAPABLE YOU ALL ARE ! So I am counting on this team to …" at bounding box center [784, 378] width 461 height 55
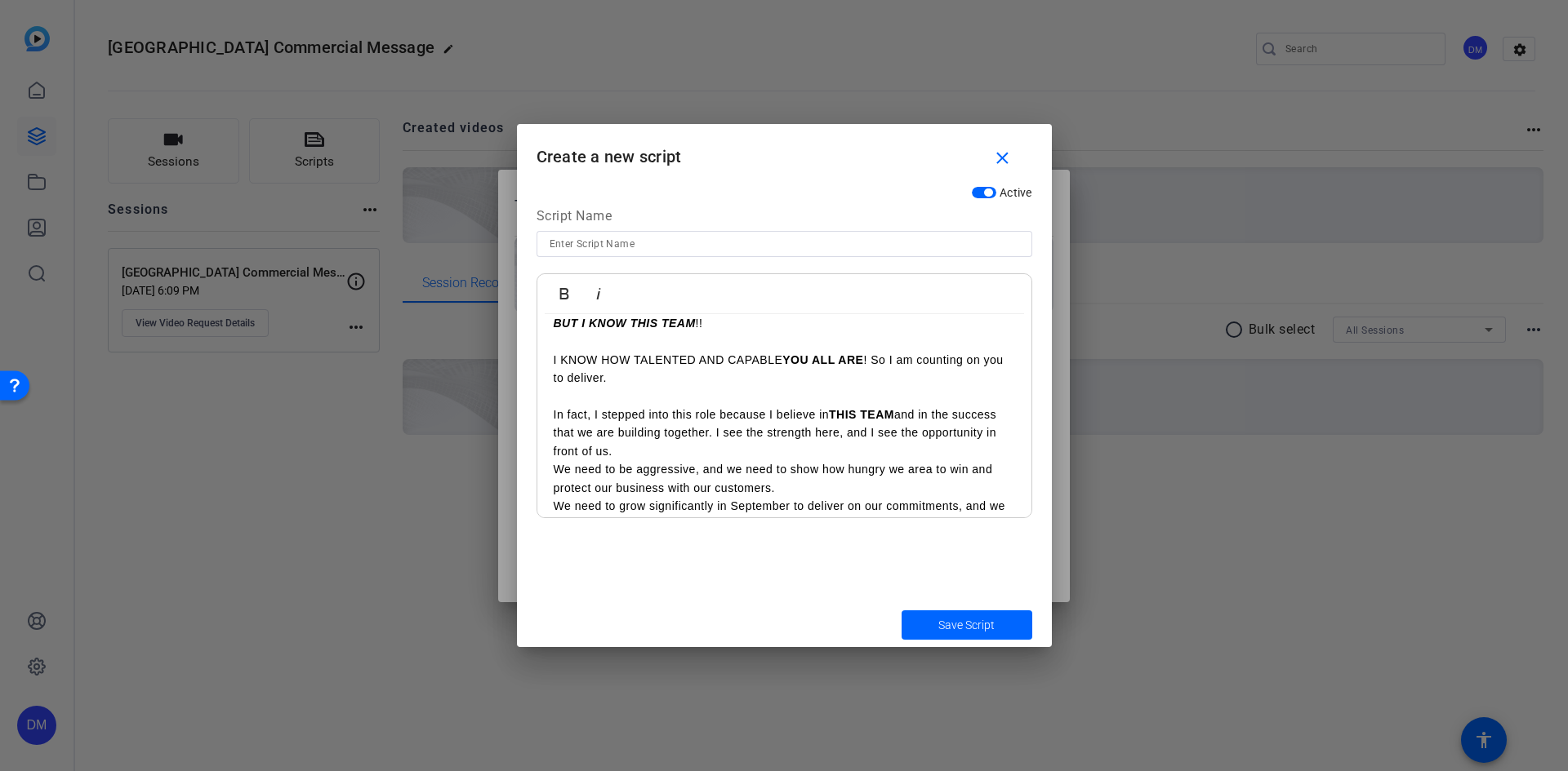
click at [739, 402] on p "I KNOW HOW TALENTED AND CAPABLE YOU ALL ARE ! So I am counting on you to delive…" at bounding box center [784, 378] width 461 height 55
click at [685, 460] on p "In fact, I stepped into this role because I believe in THIS TEAM and in the suc…" at bounding box center [784, 433] width 461 height 55
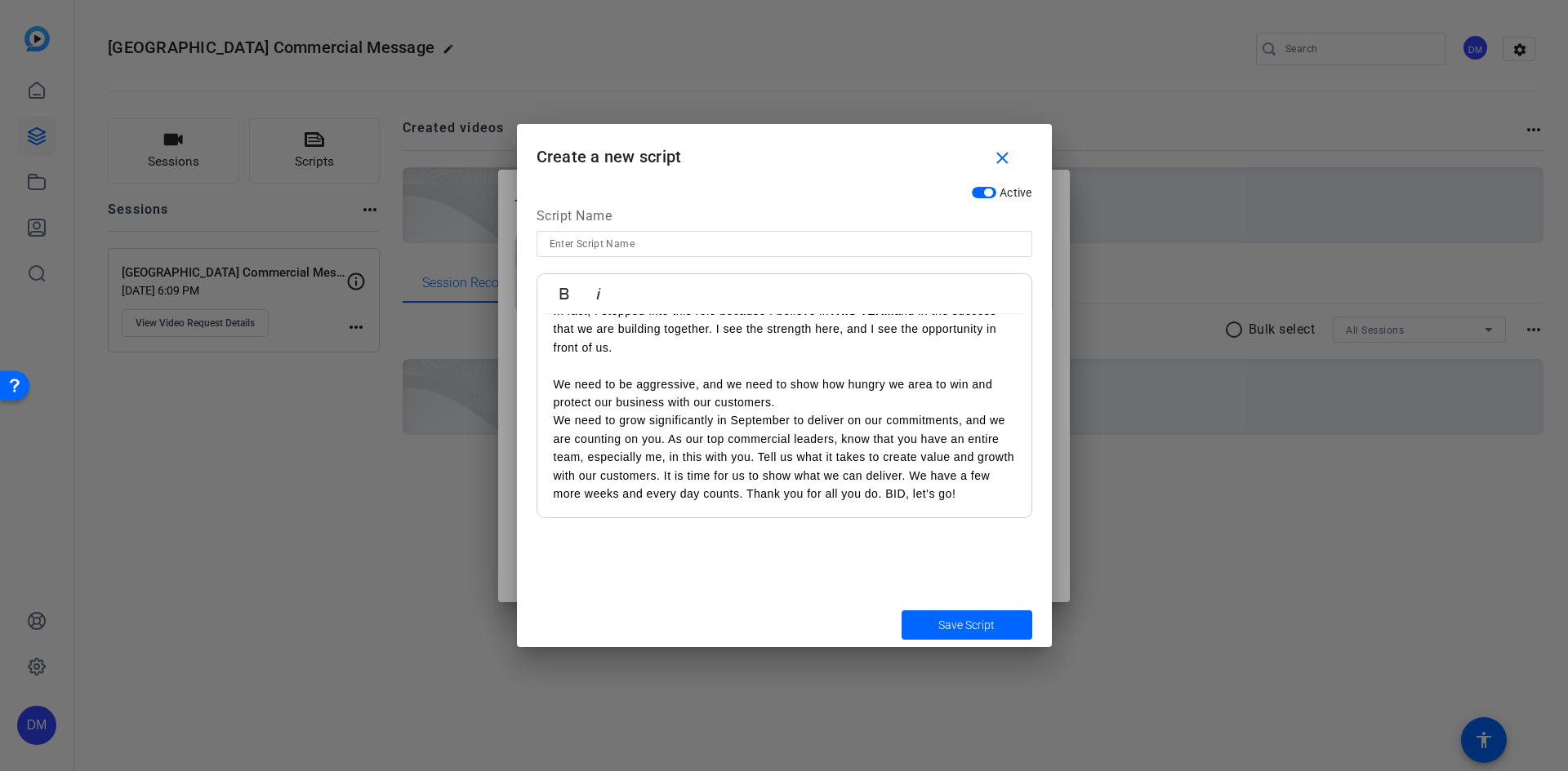
scroll to position [449, 0]
click at [784, 406] on p "We need to be aggressive, and we need to show how hungry we area to win and pro…" at bounding box center [784, 392] width 461 height 37
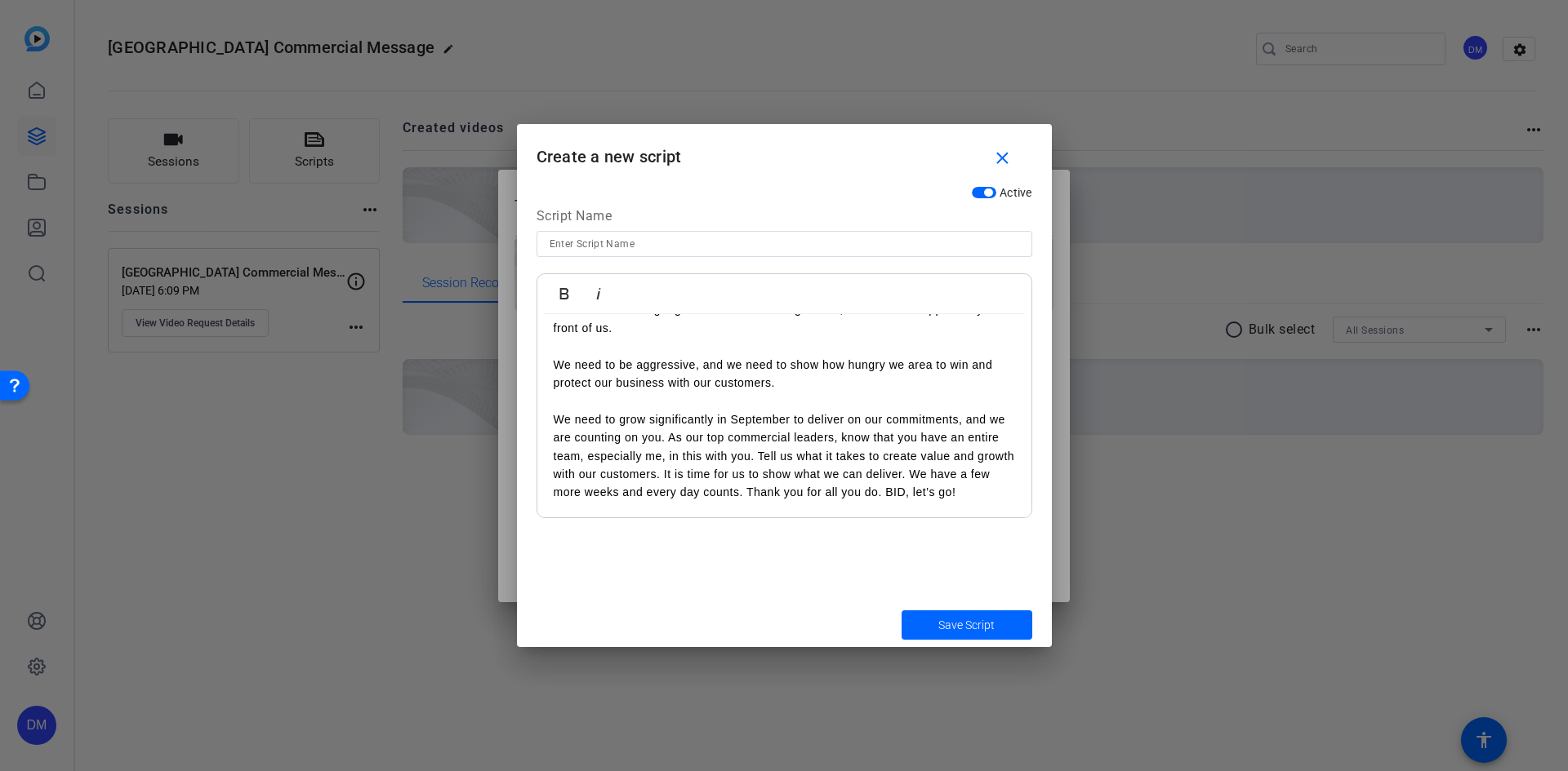
scroll to position [468, 0]
click at [670, 441] on p "We need to grow significantly in September to deliver on our commitments, and w…" at bounding box center [784, 456] width 461 height 92
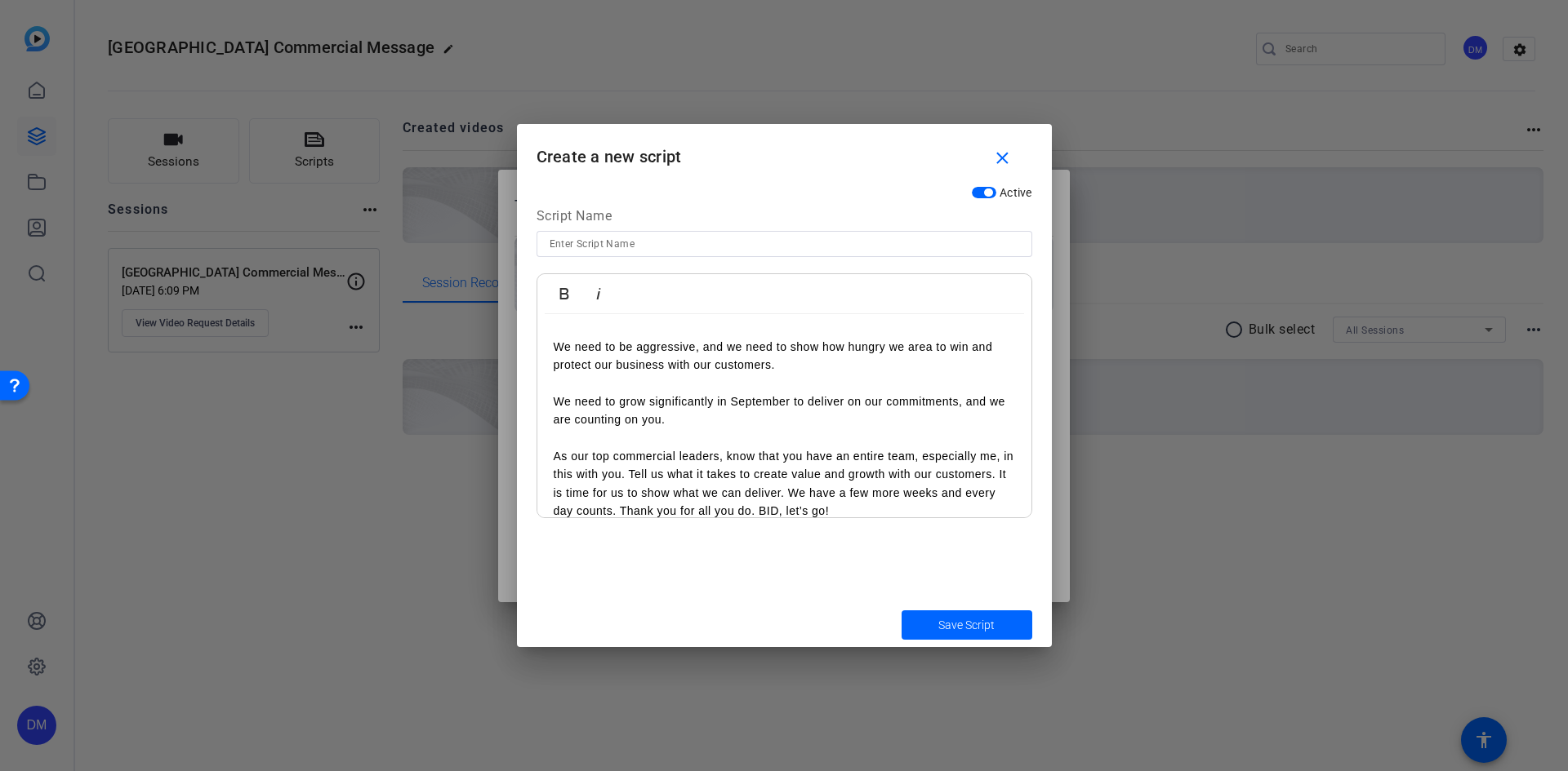
scroll to position [504, 0]
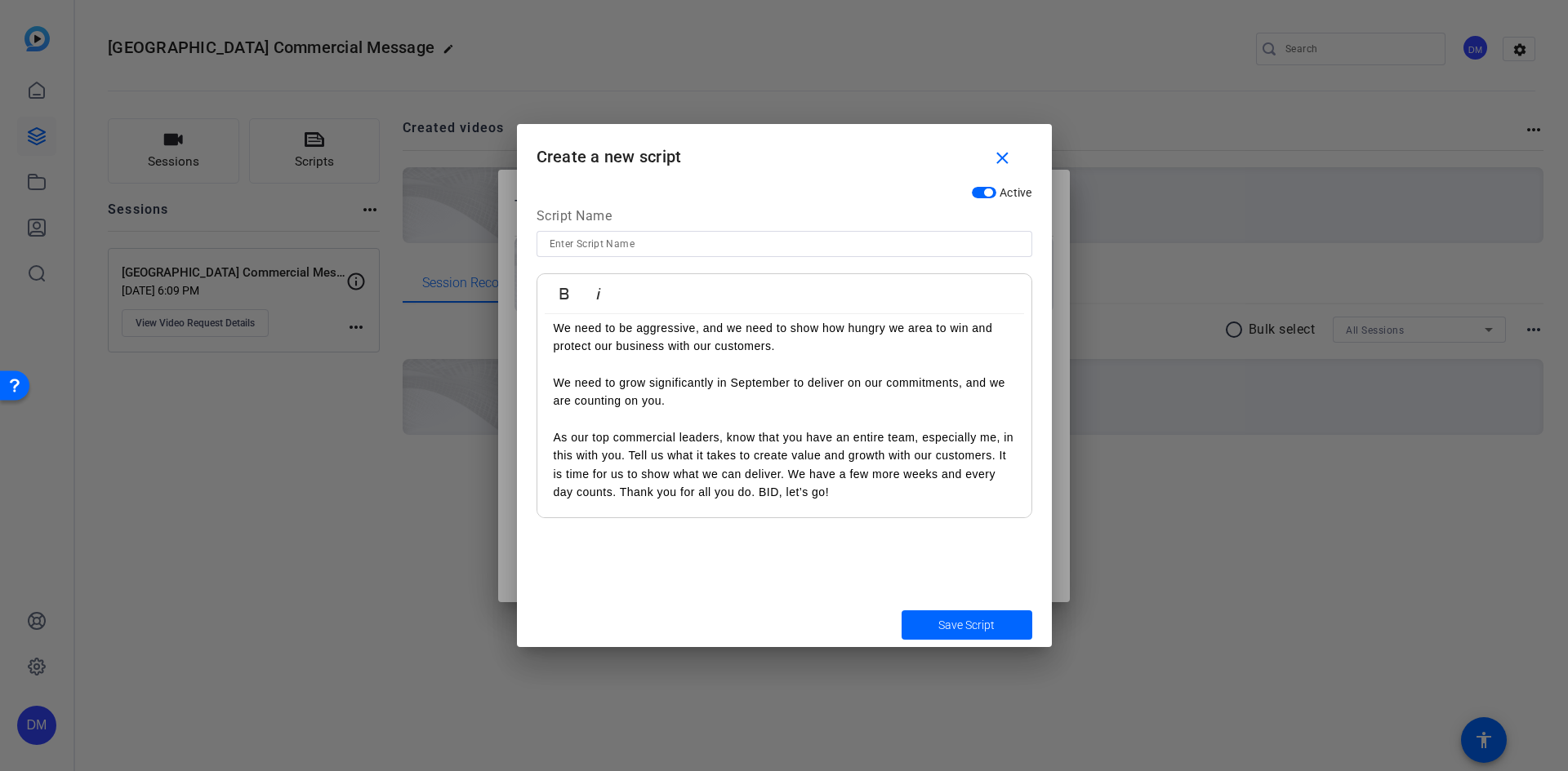
click at [616, 474] on p "We need to grow significantly in September to deliver on our commitments, and w…" at bounding box center [784, 438] width 461 height 128
click at [642, 452] on p "We need to grow significantly in September to deliver on our commitments, and w…" at bounding box center [784, 438] width 461 height 128
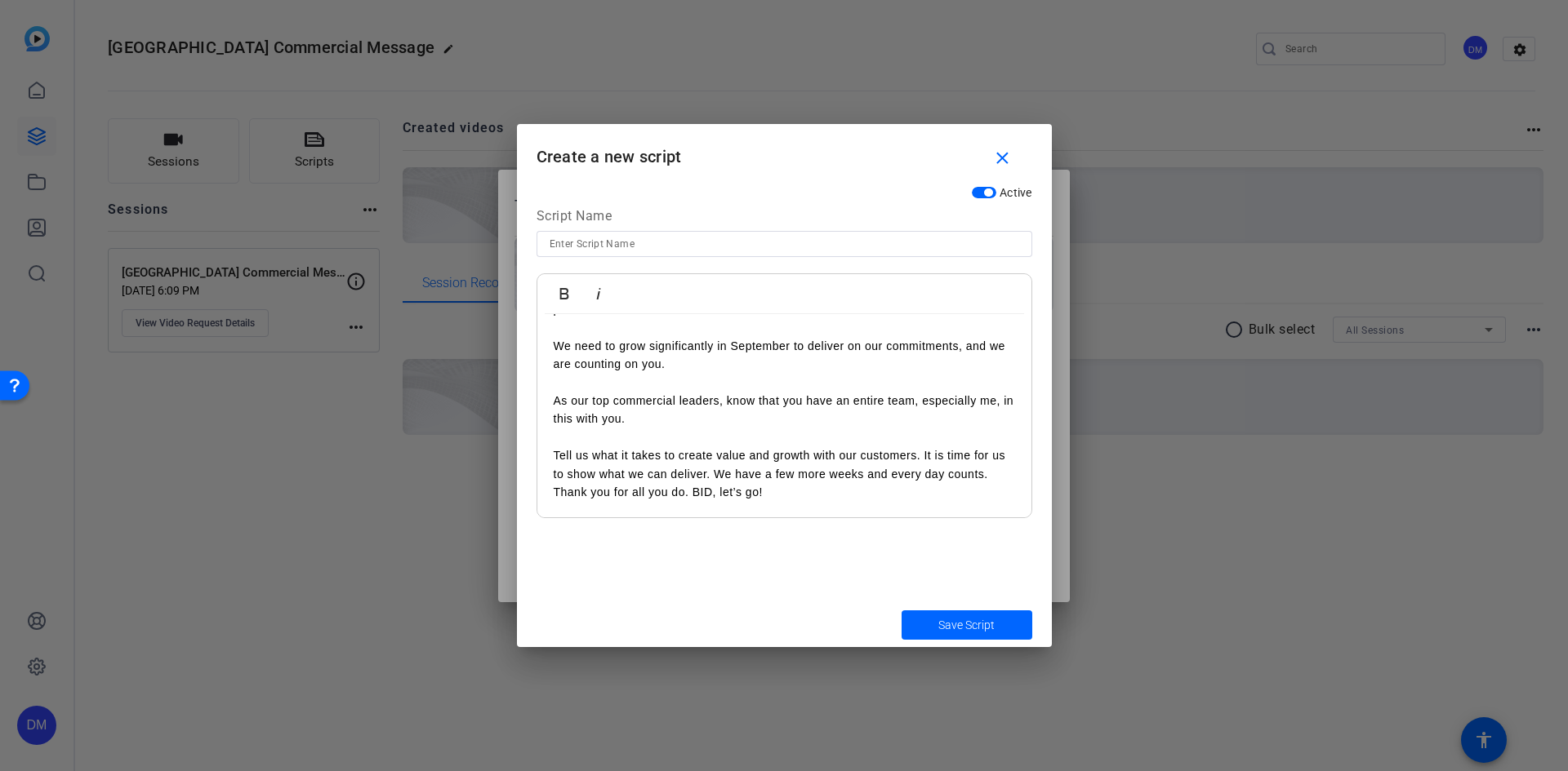
scroll to position [541, 0]
click at [714, 471] on p "We need to grow significantly in September to deliver on our commitments, and w…" at bounding box center [784, 419] width 461 height 165
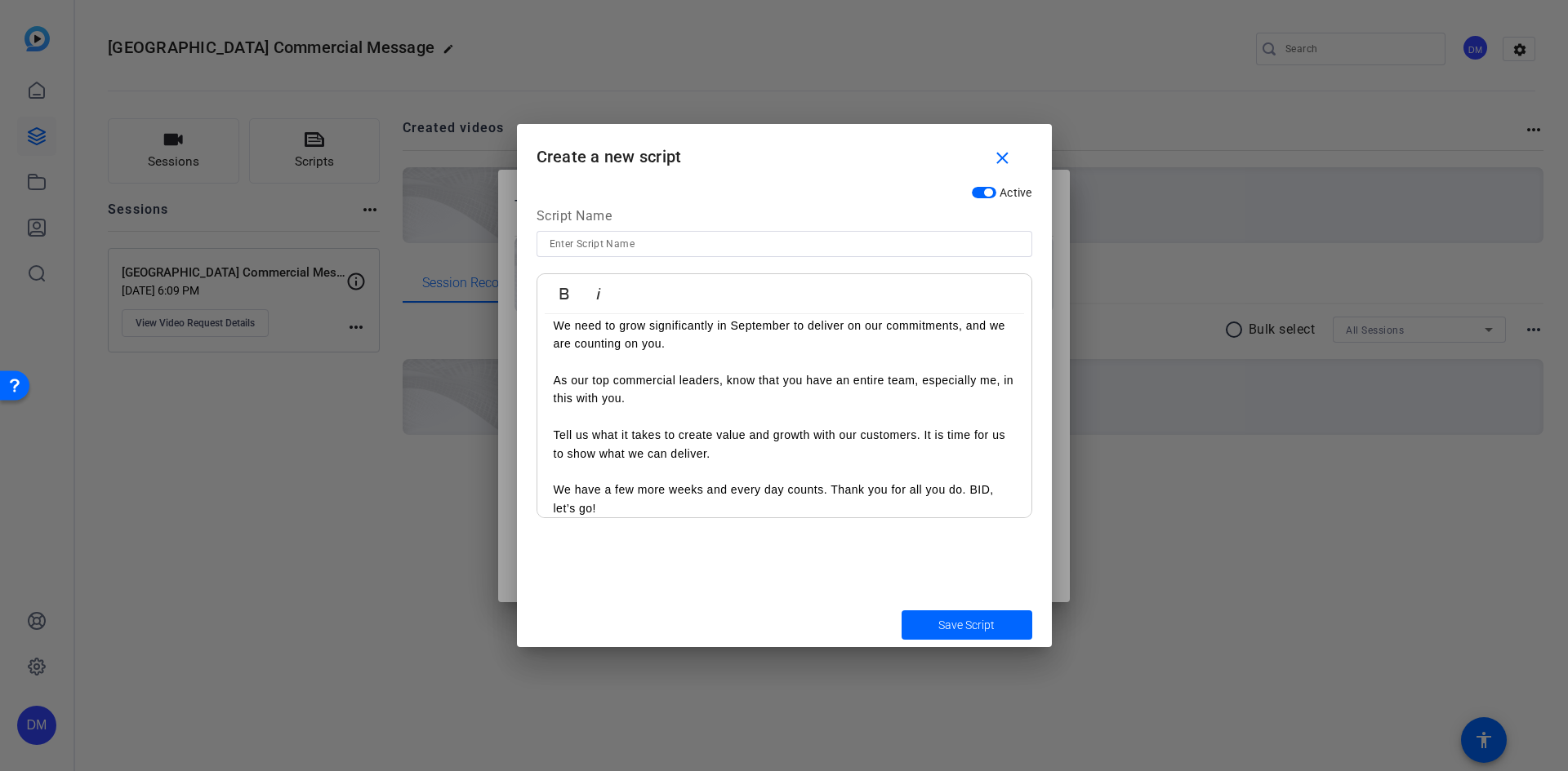
scroll to position [578, 0]
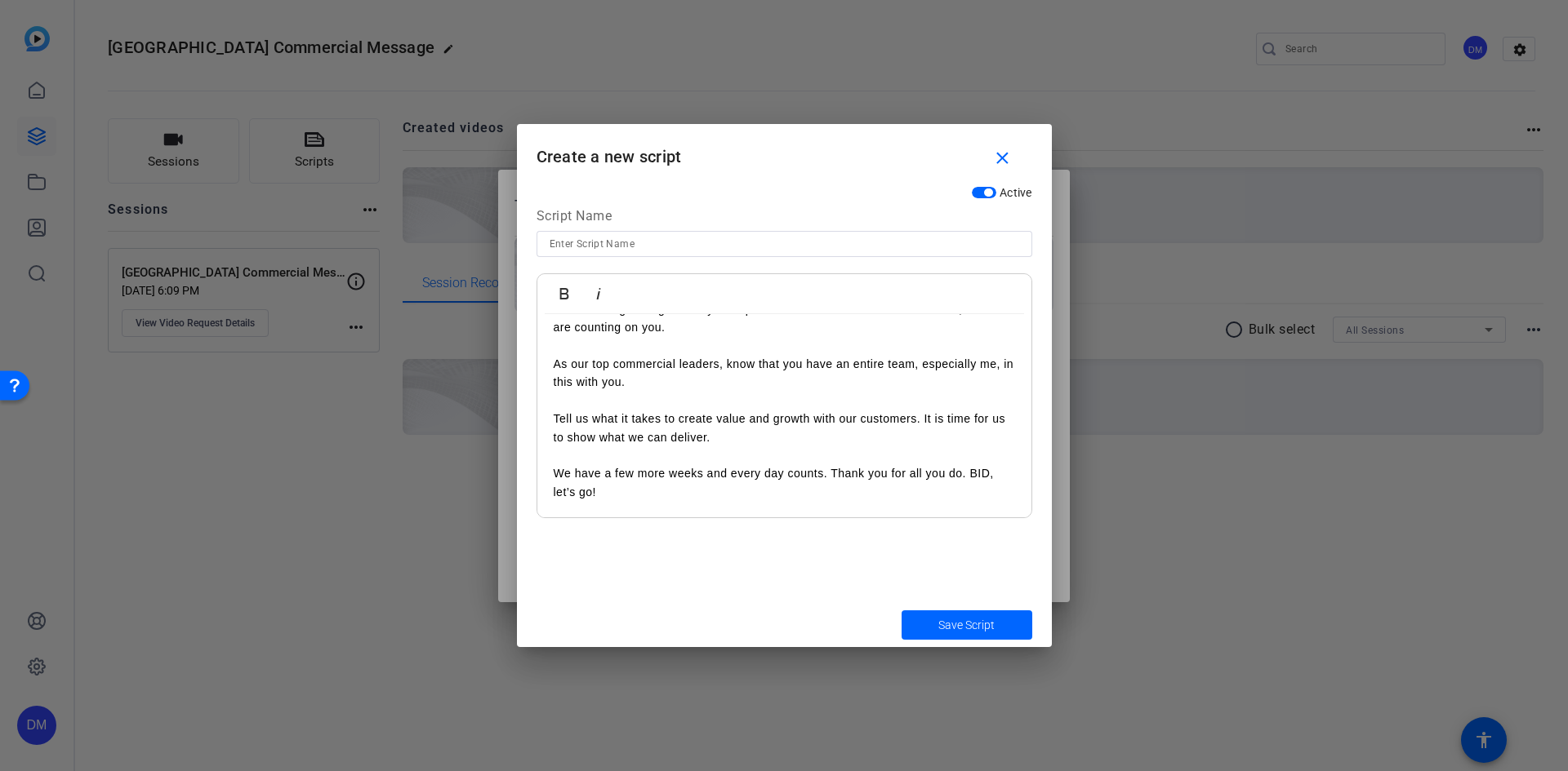
click at [833, 474] on p "We need to grow significantly in September to deliver on our commitments, and w…" at bounding box center [784, 401] width 461 height 201
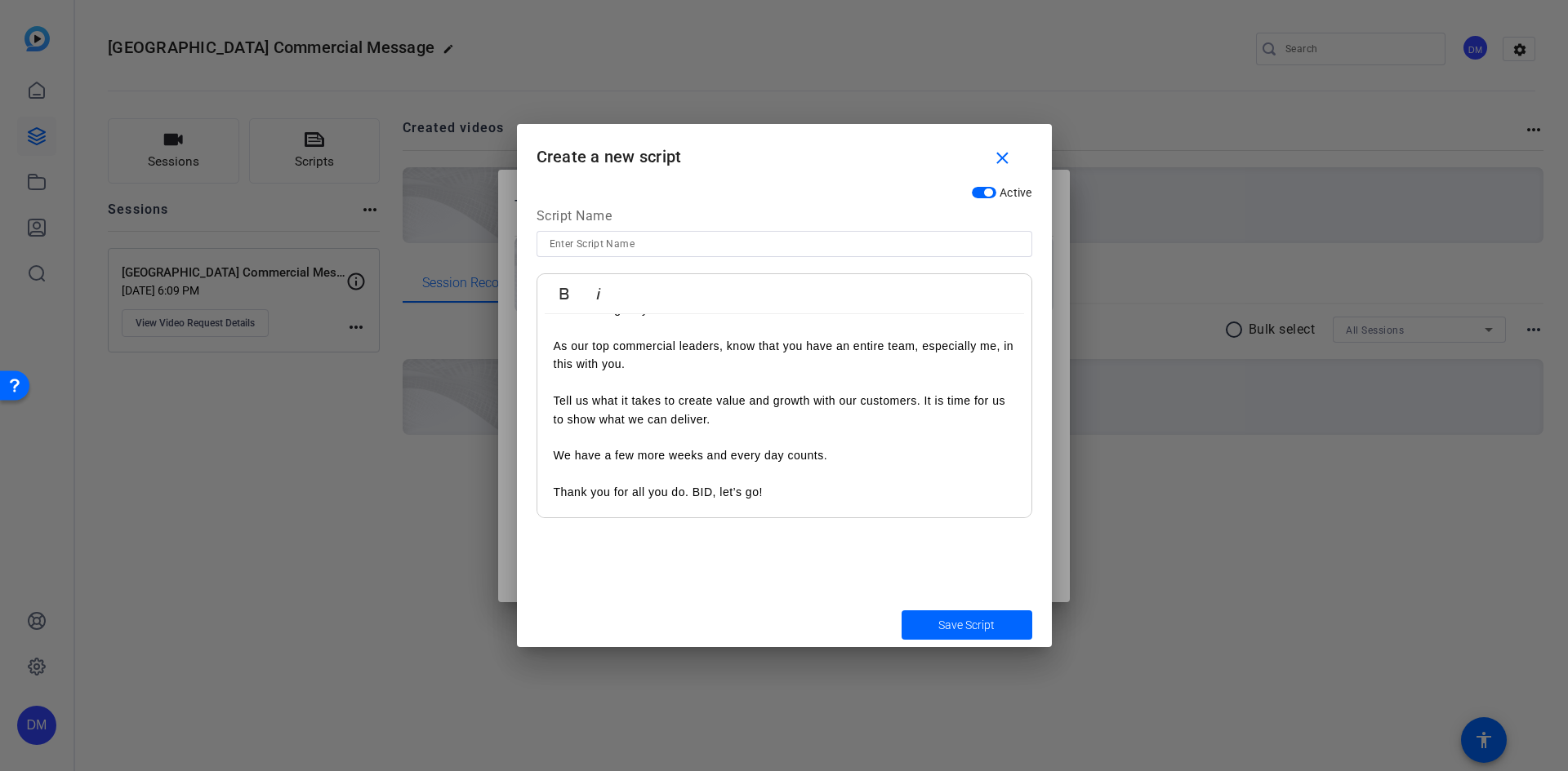
scroll to position [580, 0]
click at [693, 502] on p "We need to grow significantly in September to deliver on our commitments, and w…" at bounding box center [784, 392] width 461 height 220
click at [658, 246] on input at bounding box center [785, 243] width 470 height 19
click at [608, 238] on input at bounding box center [785, 243] width 470 height 19
type input "North America Script"
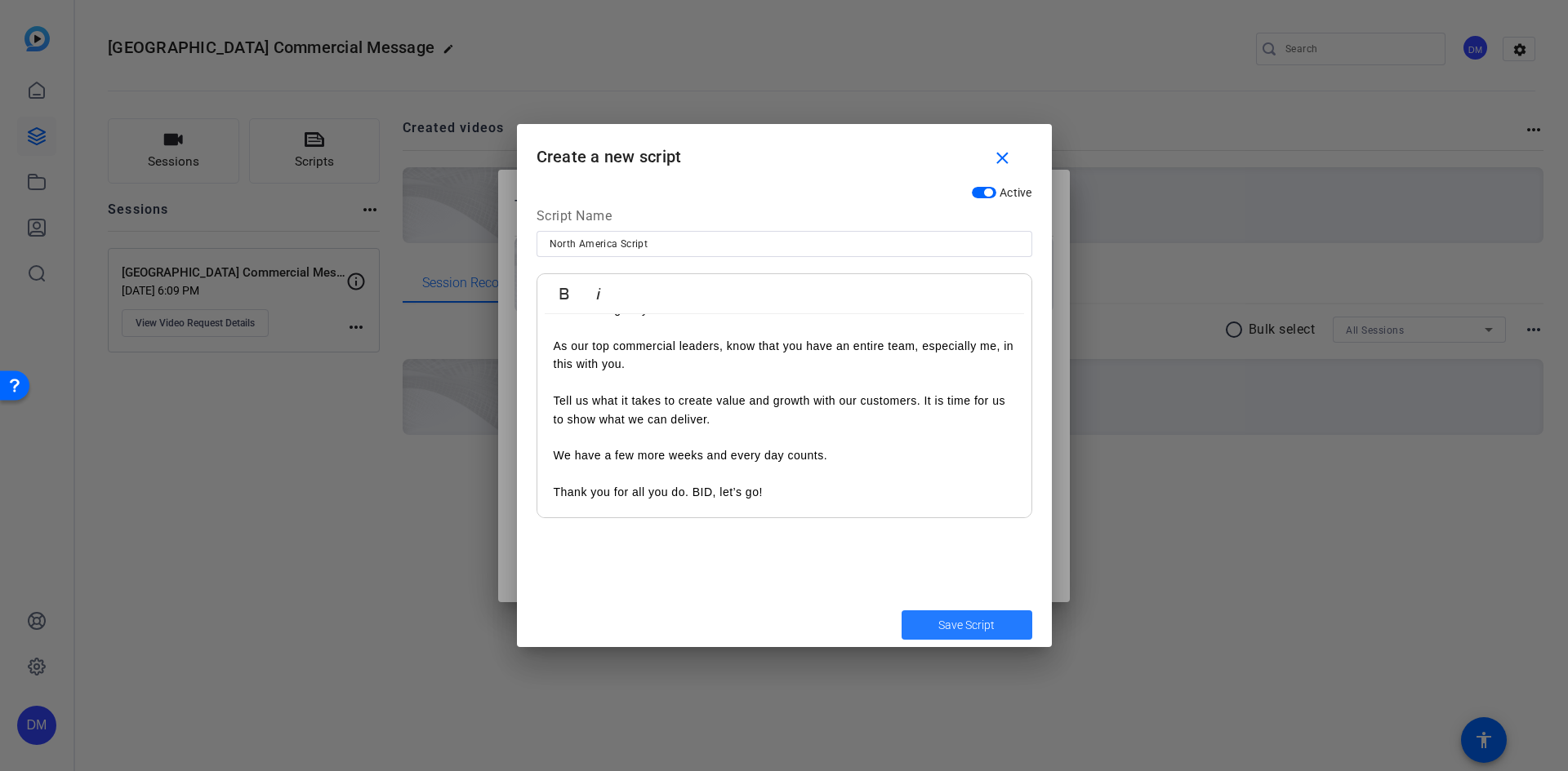
click at [977, 625] on span "Save Script" at bounding box center [966, 625] width 56 height 17
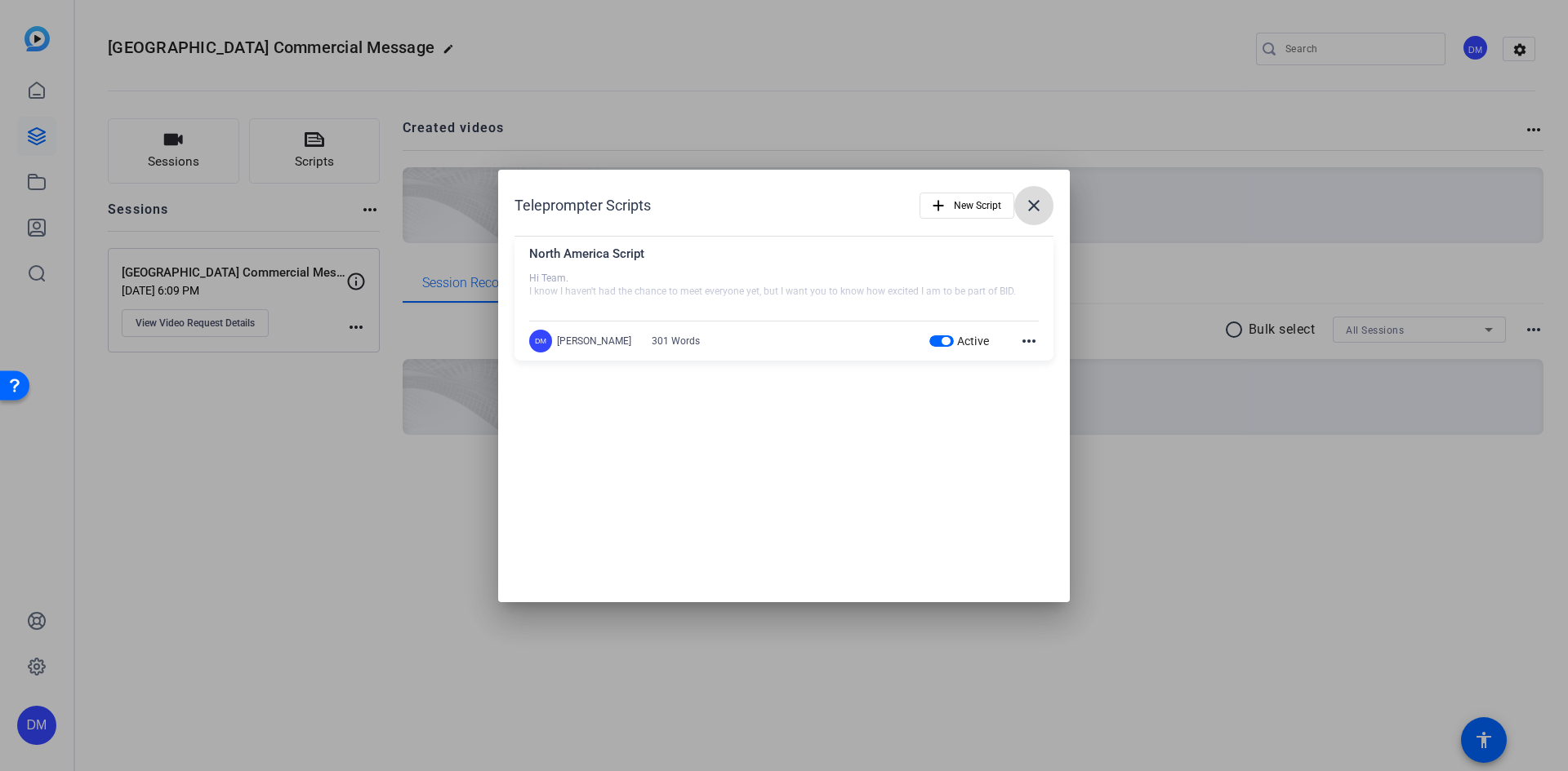
click at [1035, 208] on mat-icon "close" at bounding box center [1033, 205] width 19 height 19
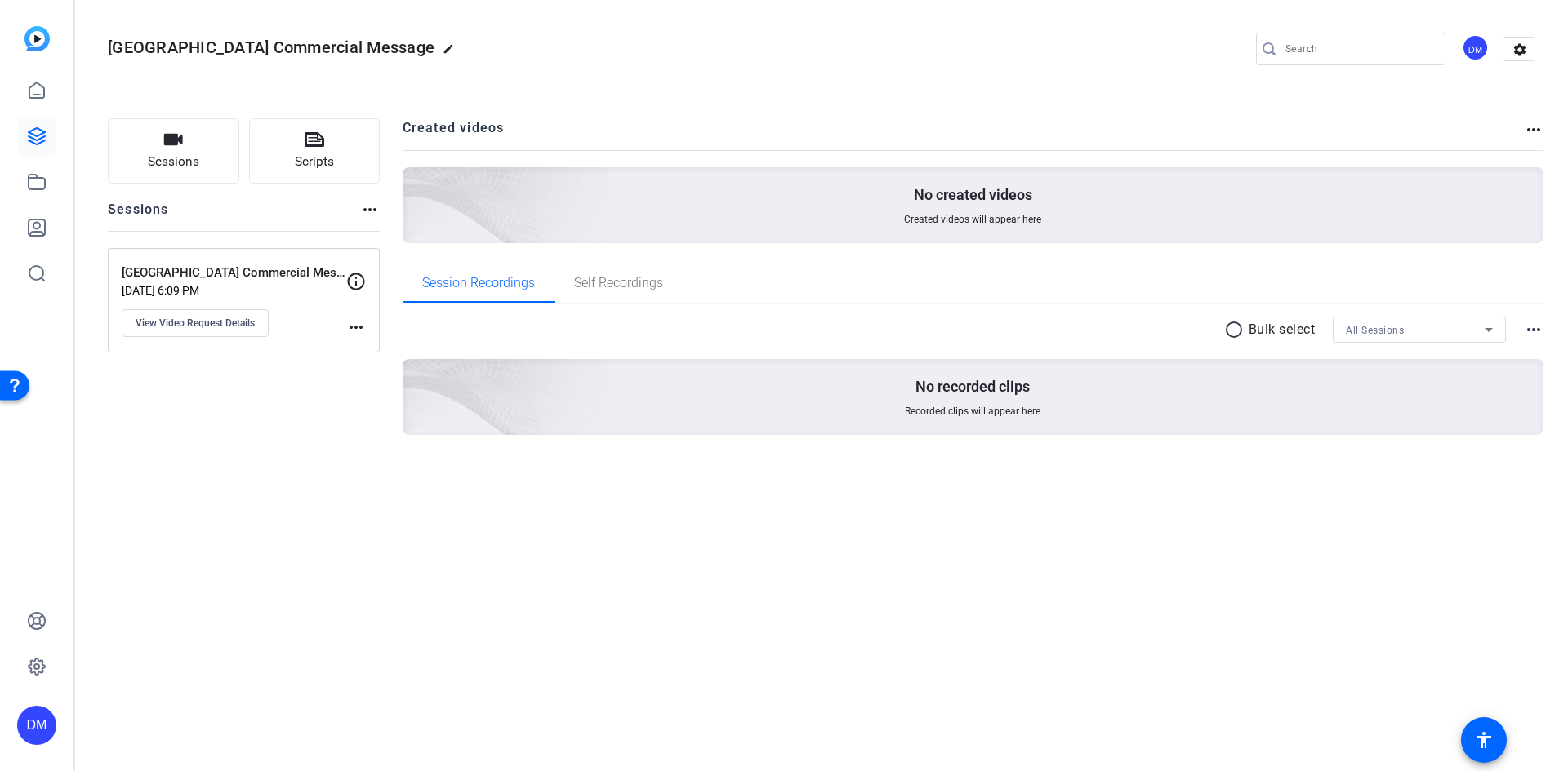
click at [287, 568] on div "[GEOGRAPHIC_DATA] Commercial Message edit DM settings Sessions Scripts Sessions…" at bounding box center [821, 386] width 1493 height 771
click at [307, 168] on span "Scripts" at bounding box center [314, 162] width 40 height 19
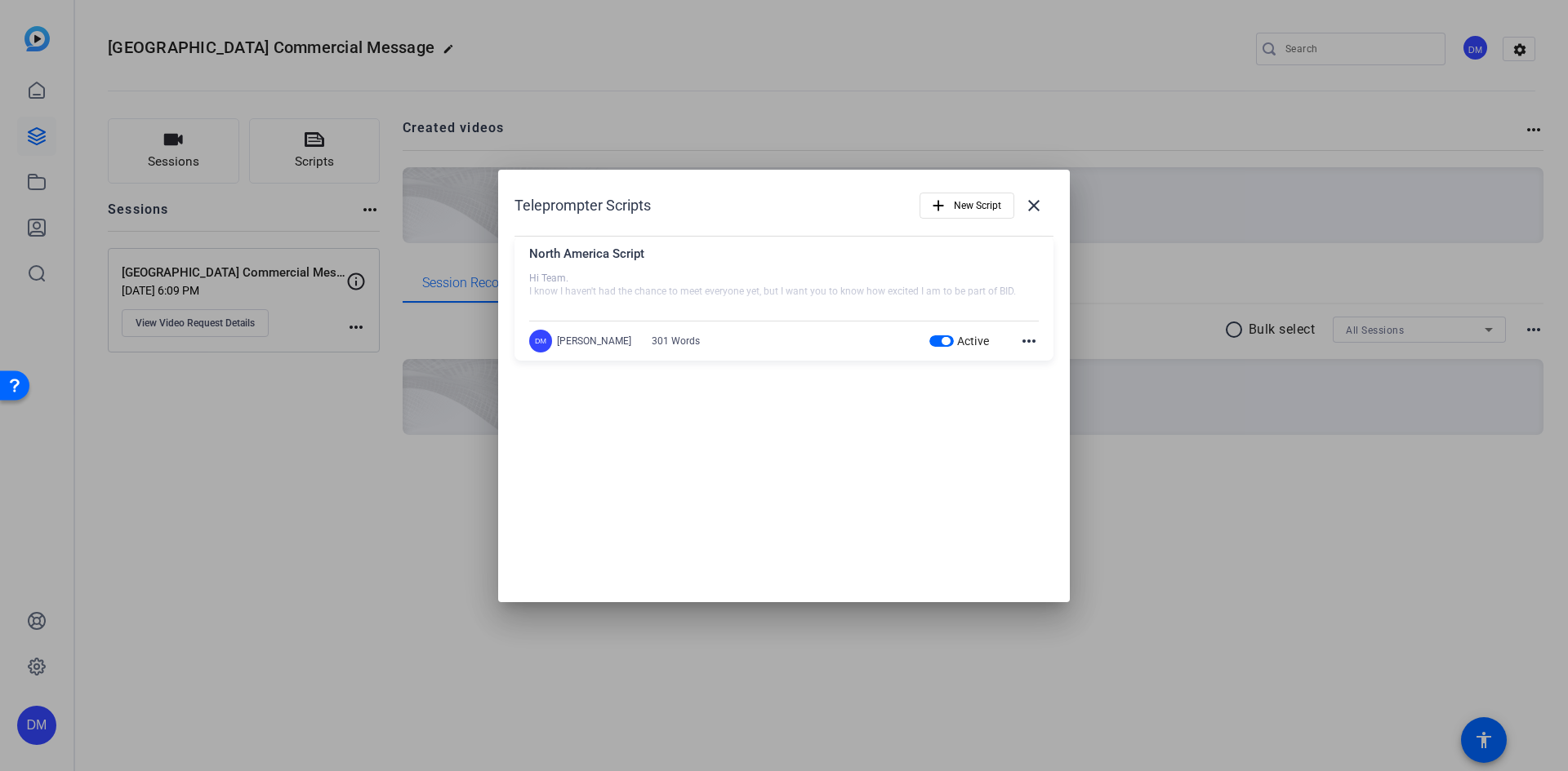
click at [761, 292] on div at bounding box center [783, 292] width 509 height 40
click at [1035, 209] on mat-icon "close" at bounding box center [1033, 205] width 19 height 19
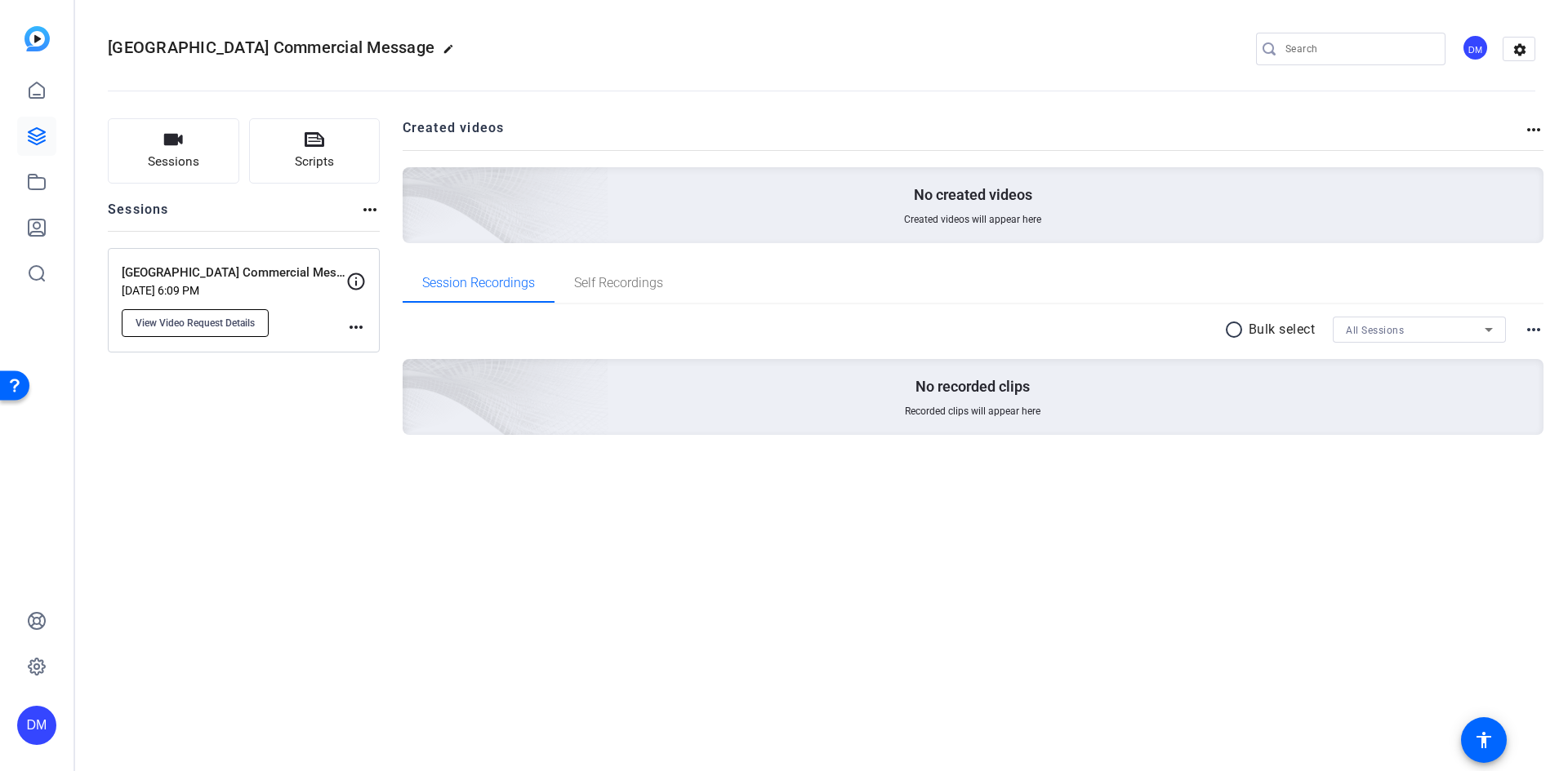
click at [202, 325] on span "View Video Request Details" at bounding box center [195, 323] width 120 height 13
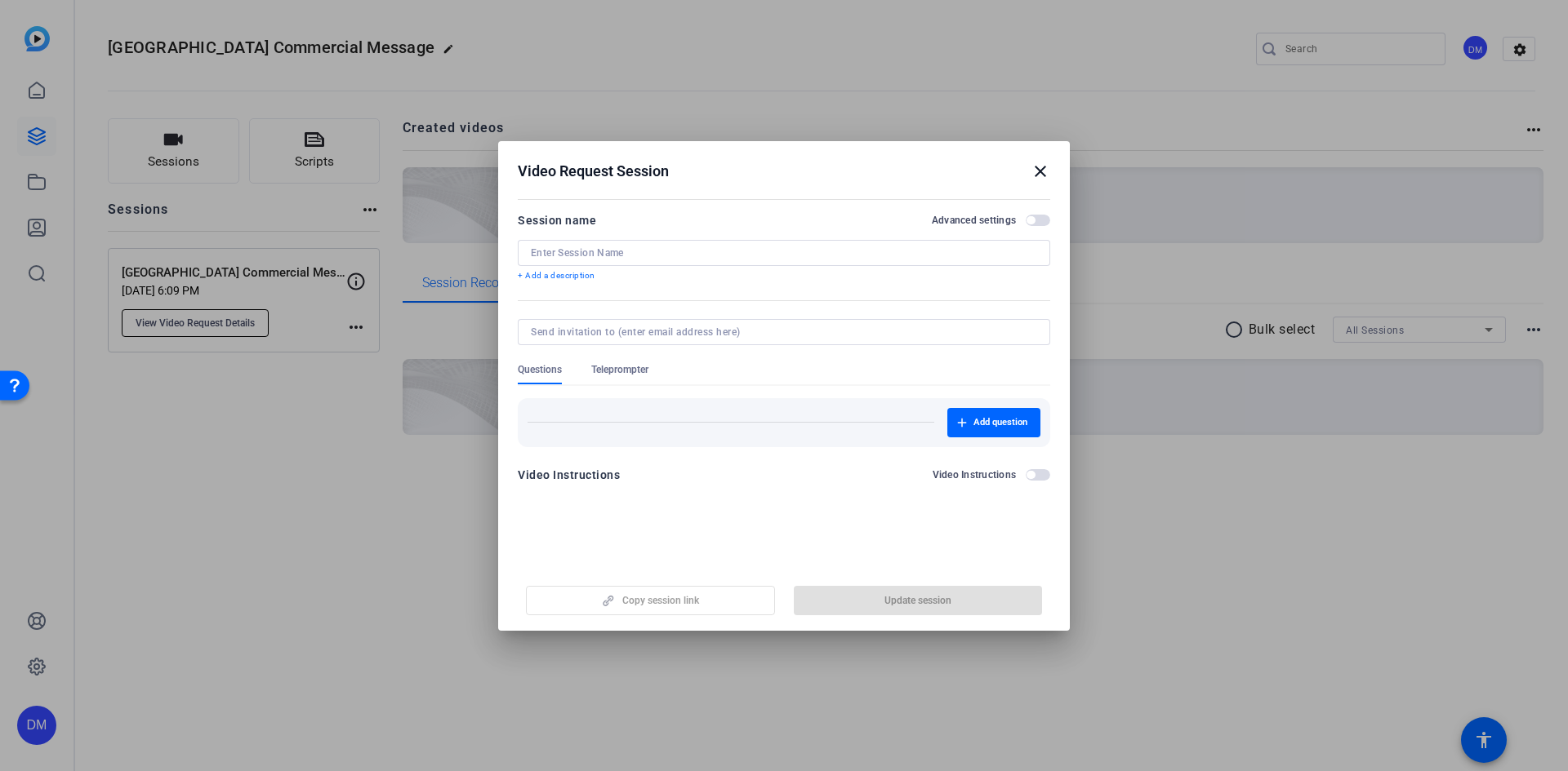
type input "[GEOGRAPHIC_DATA] Commercial Message"
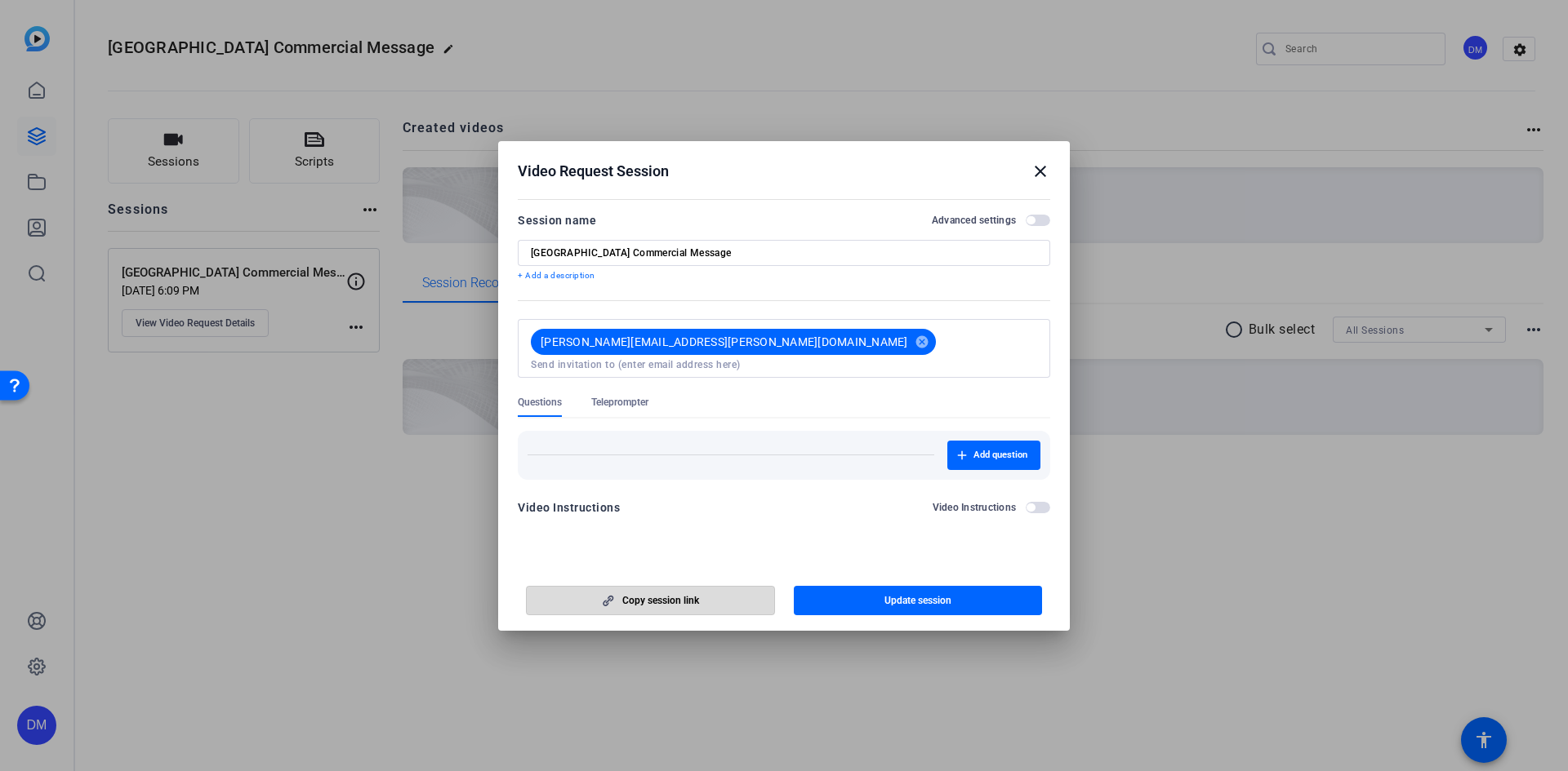
click at [674, 604] on span "Copy session link" at bounding box center [660, 601] width 77 height 13
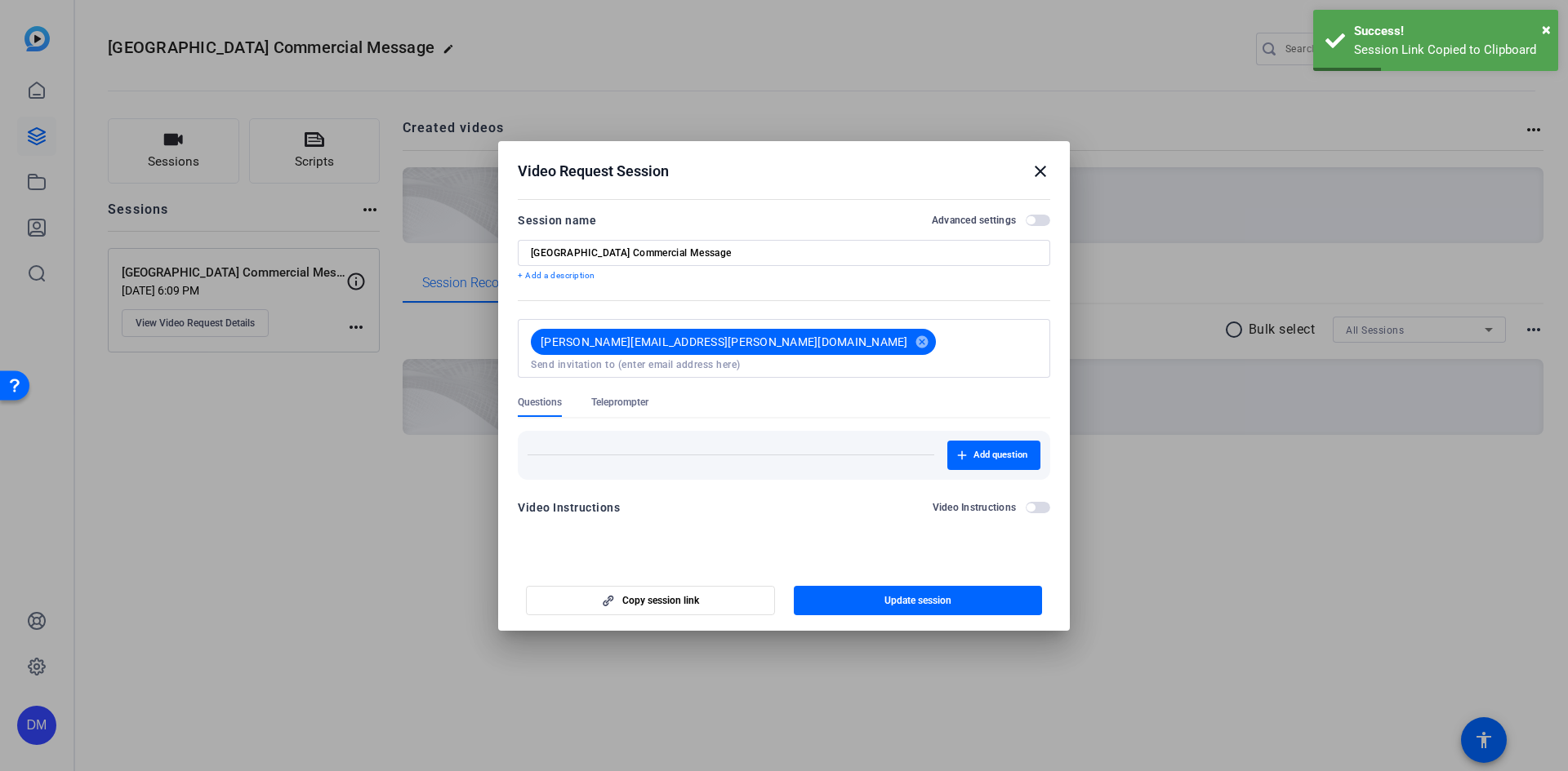
click at [1038, 173] on mat-icon "close" at bounding box center [1040, 171] width 19 height 19
